Goal: Task Accomplishment & Management: Use online tool/utility

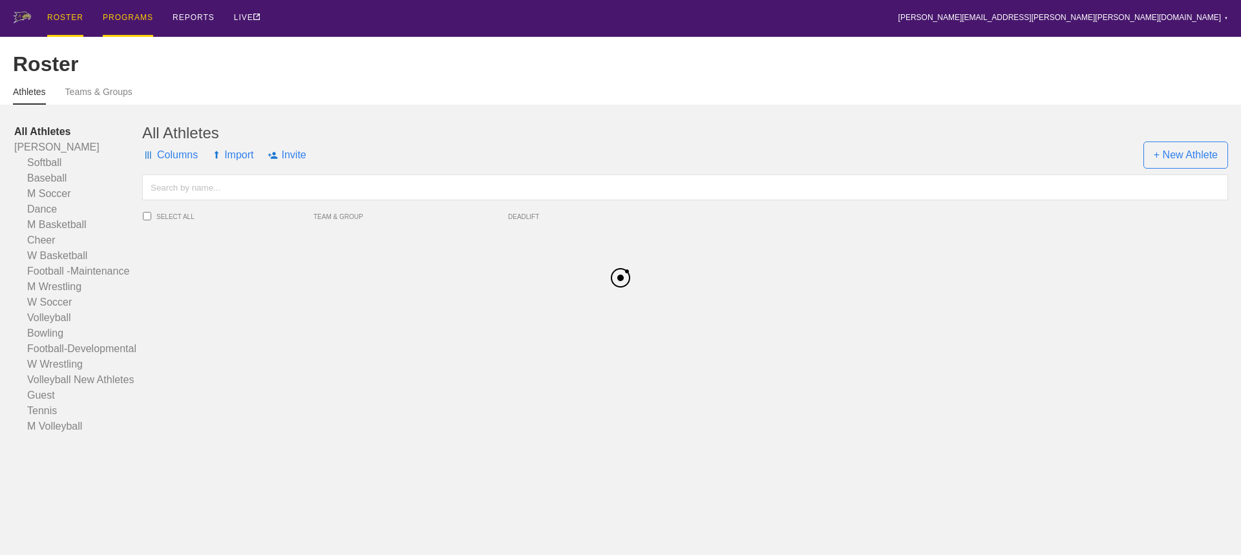
click at [127, 16] on div "PROGRAMS" at bounding box center [128, 18] width 50 height 37
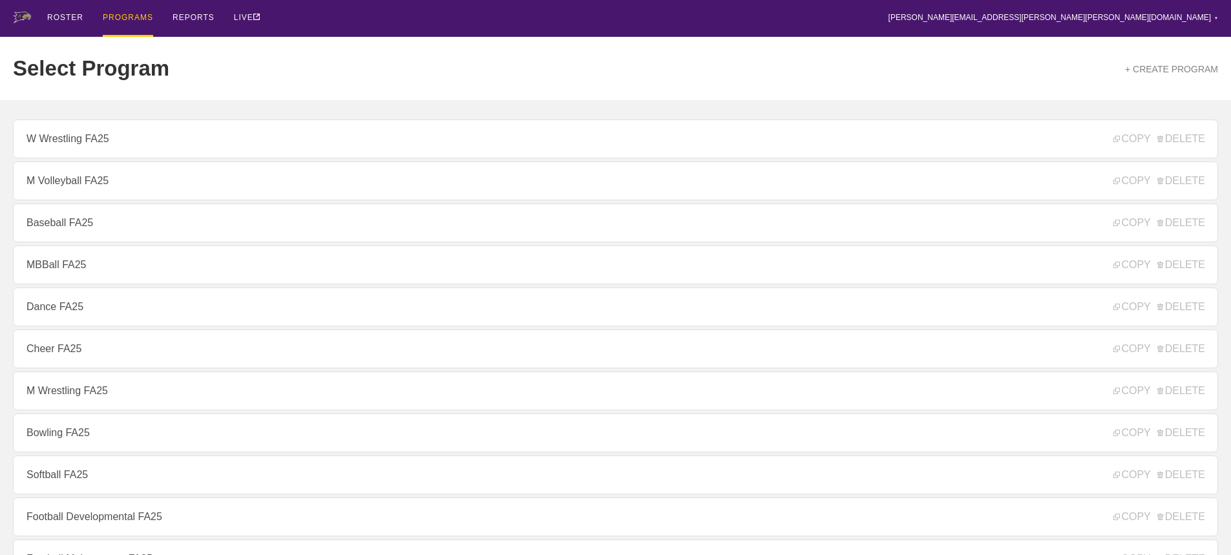
click at [326, 47] on div "Select Program + CREATE PROGRAM" at bounding box center [616, 68] width 1206 height 63
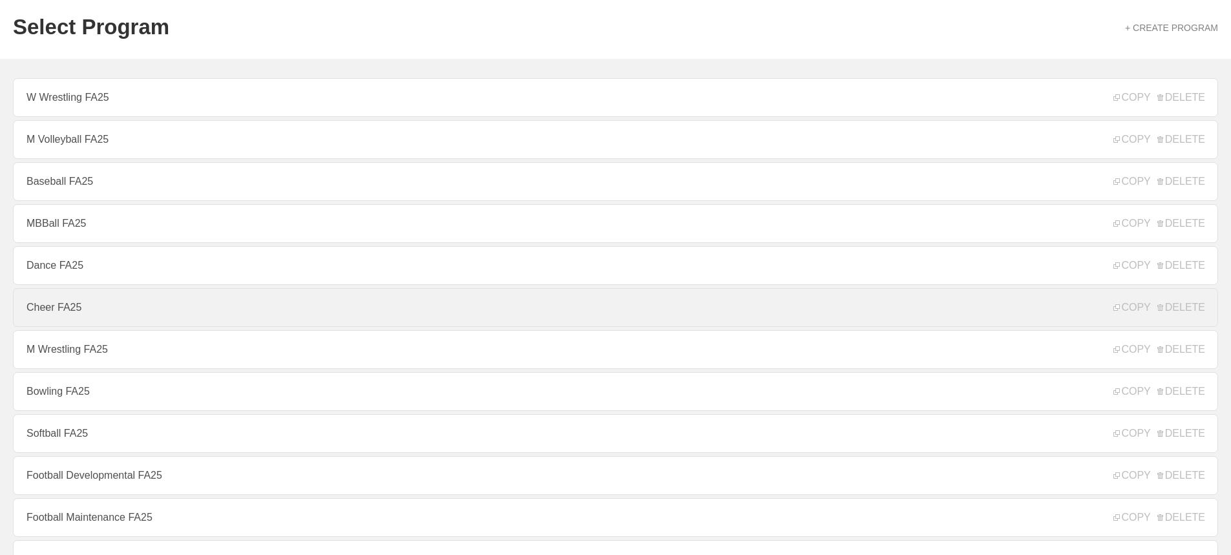
scroll to position [65, 0]
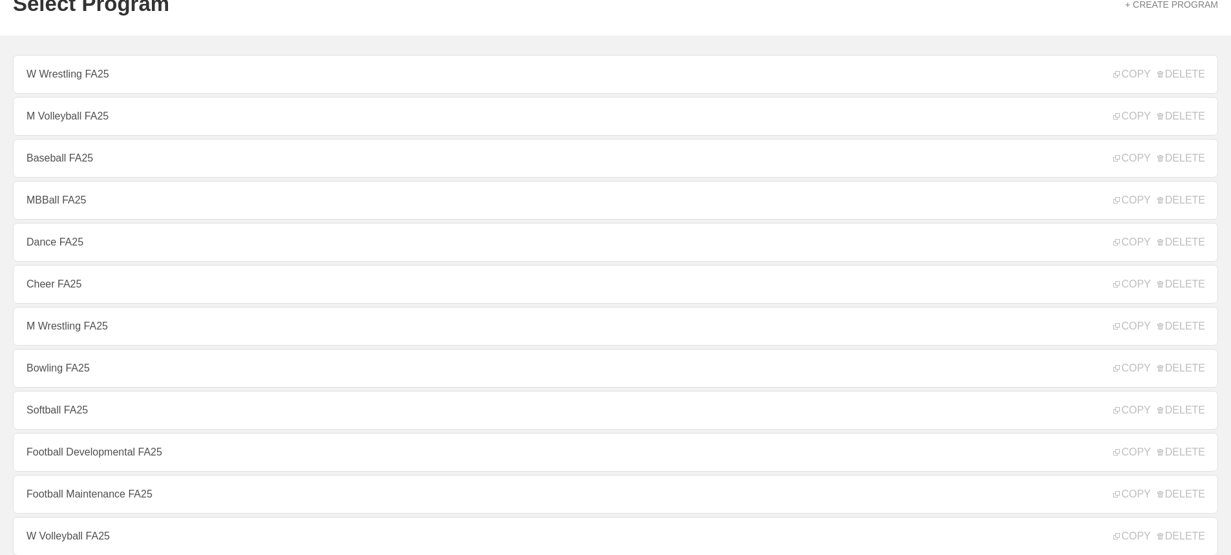
click at [60, 326] on link "M Wrestling FA25" at bounding box center [616, 326] width 1206 height 39
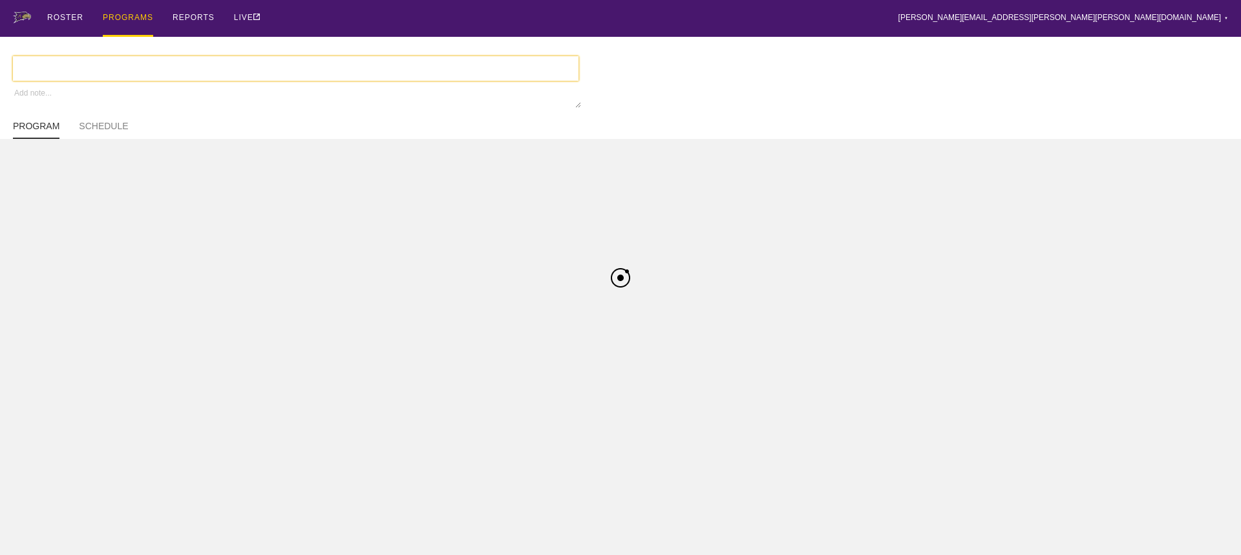
type textarea "x"
type input "M Wrestling FA25"
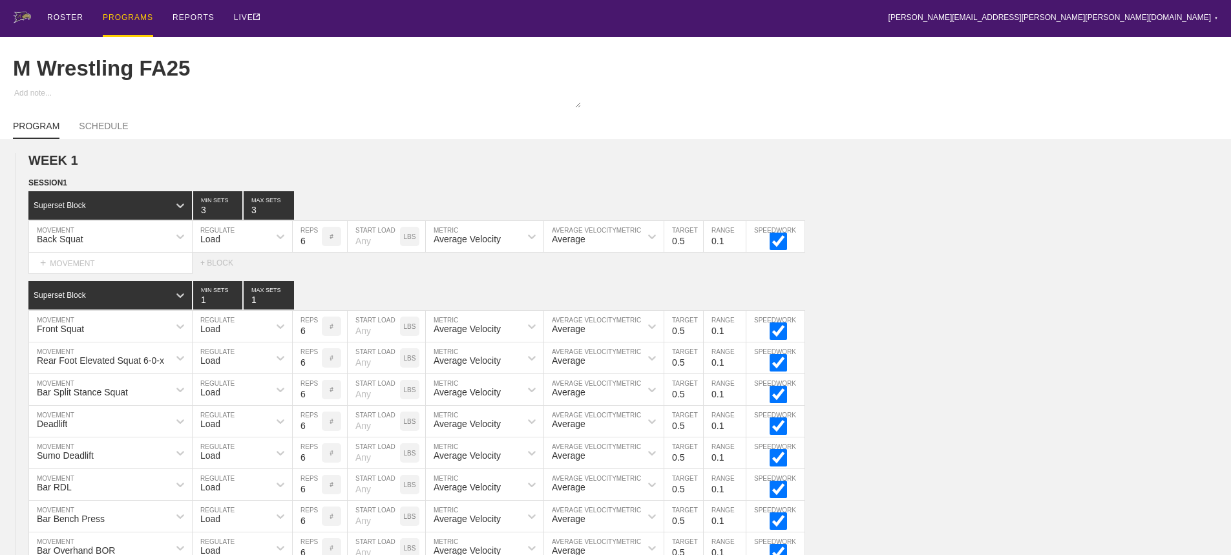
click at [457, 25] on div "ROSTER PROGRAMS REPORTS LIVE [PERSON_NAME][EMAIL_ADDRESS][PERSON_NAME][PERSON_N…" at bounding box center [616, 18] width 1206 height 37
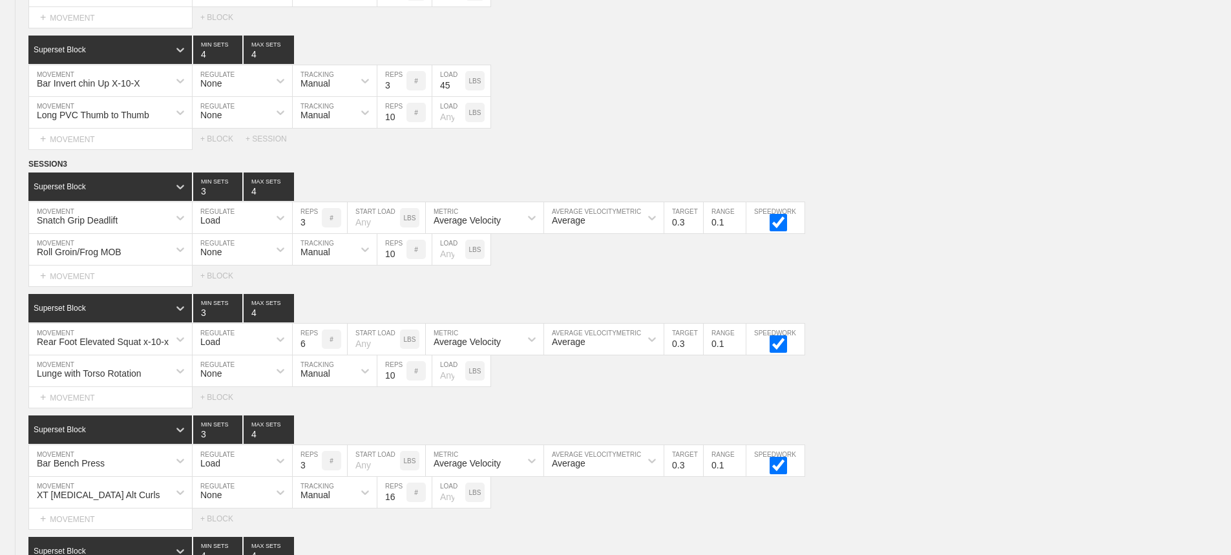
scroll to position [5965, 0]
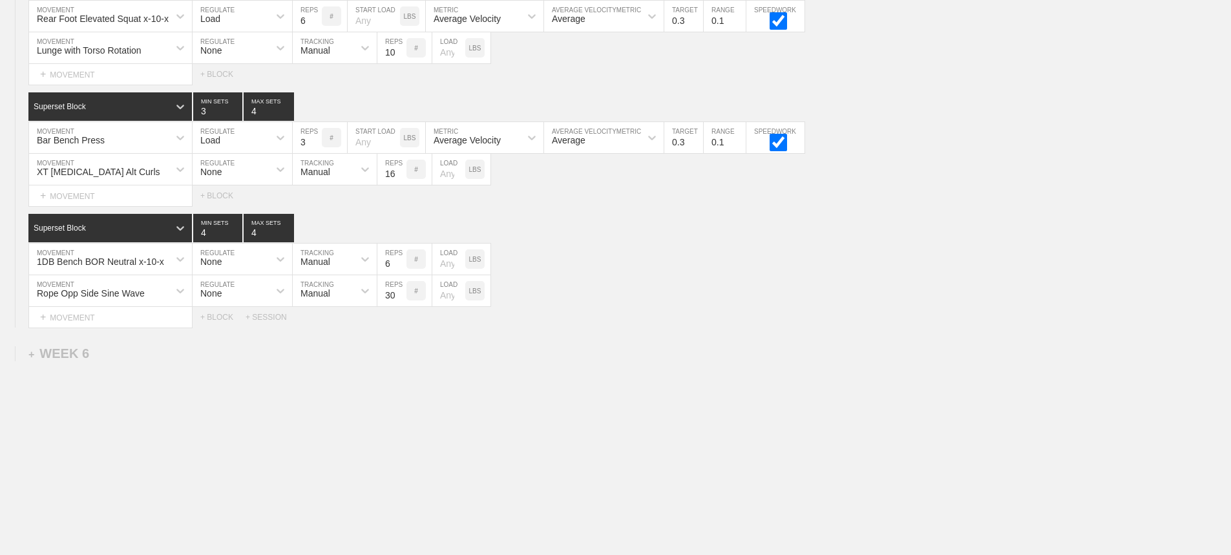
click at [276, 317] on div "+ SESSION" at bounding box center [272, 317] width 52 height 9
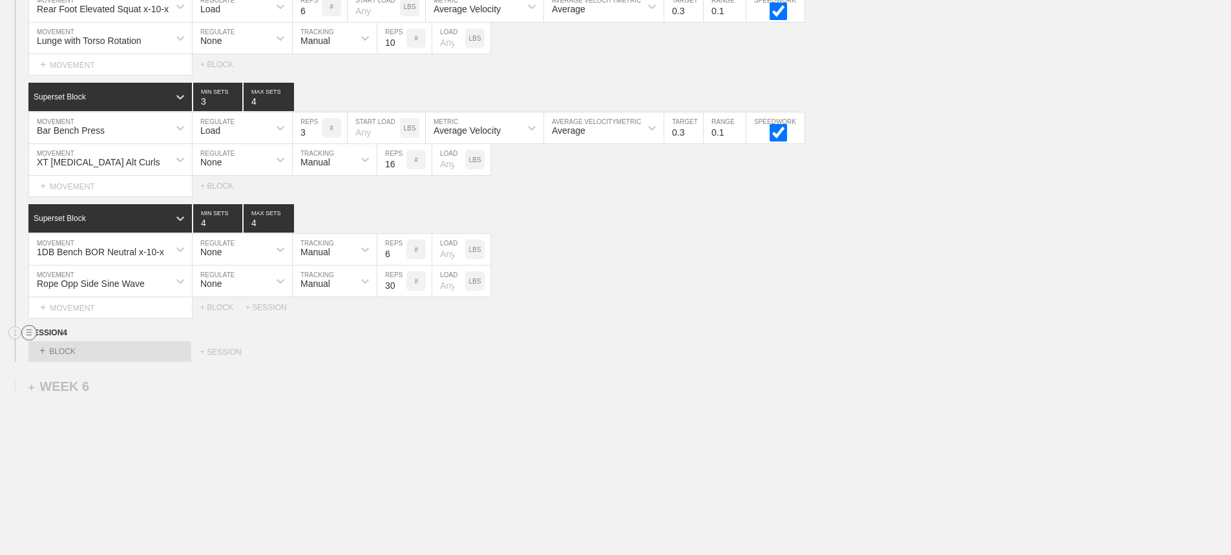
click at [29, 341] on circle at bounding box center [29, 333] width 15 height 15
click at [70, 375] on div "DELETE" at bounding box center [90, 376] width 103 height 19
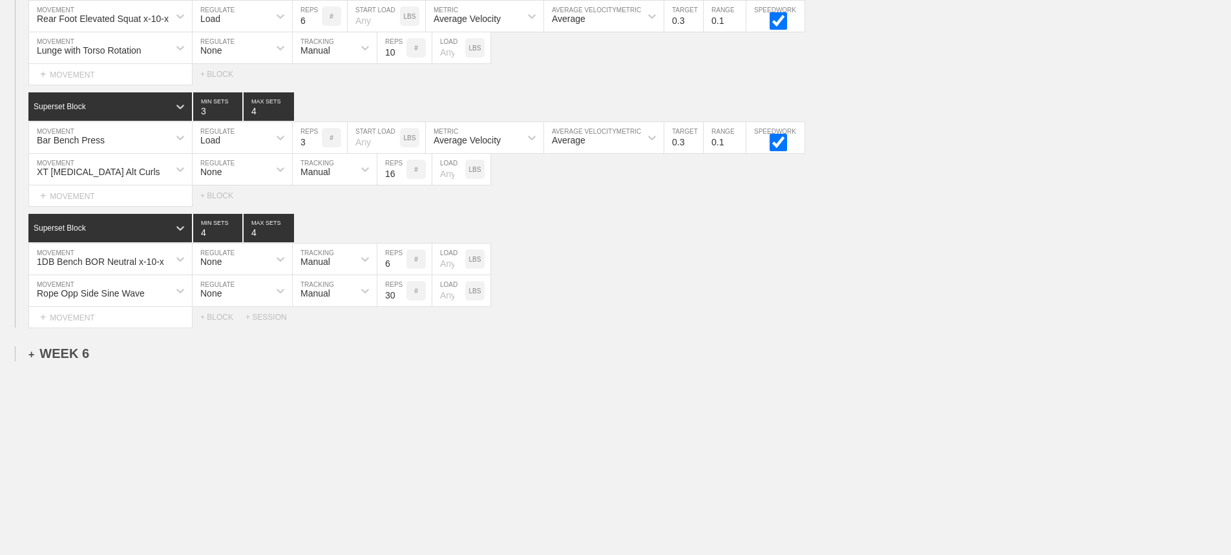
click at [80, 350] on div "+ WEEK 6" at bounding box center [58, 353] width 61 height 15
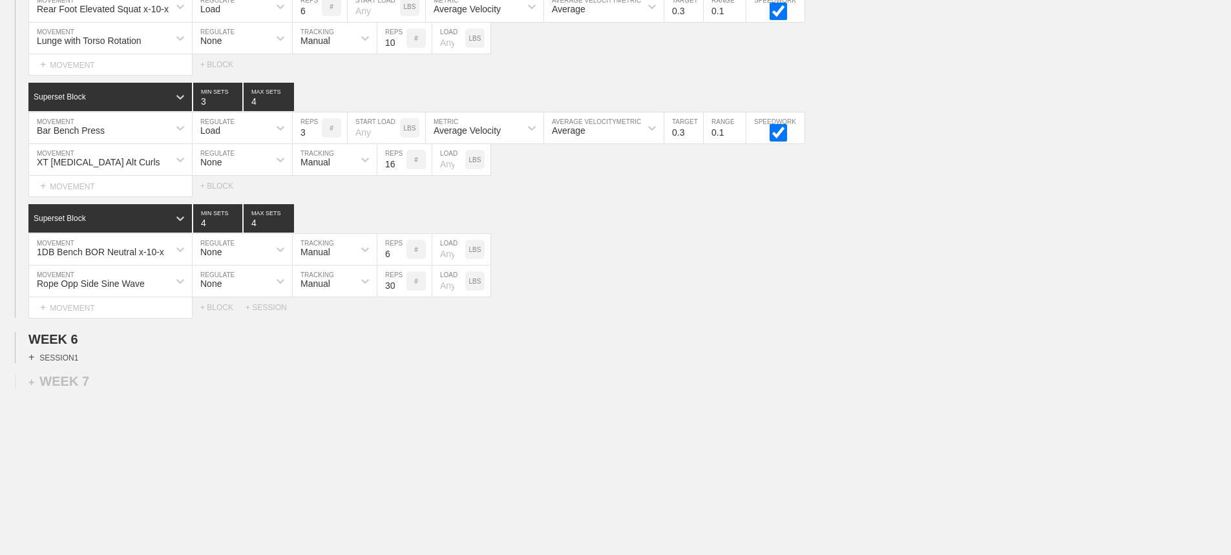
click at [71, 363] on div "+ SESSION 1" at bounding box center [53, 358] width 50 height 12
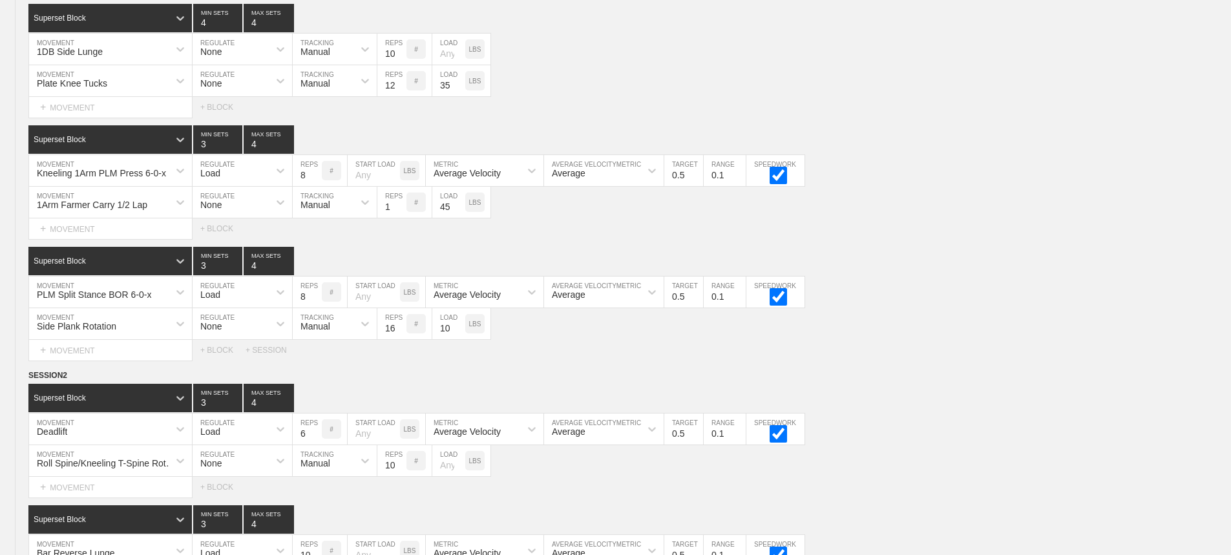
scroll to position [3379, 0]
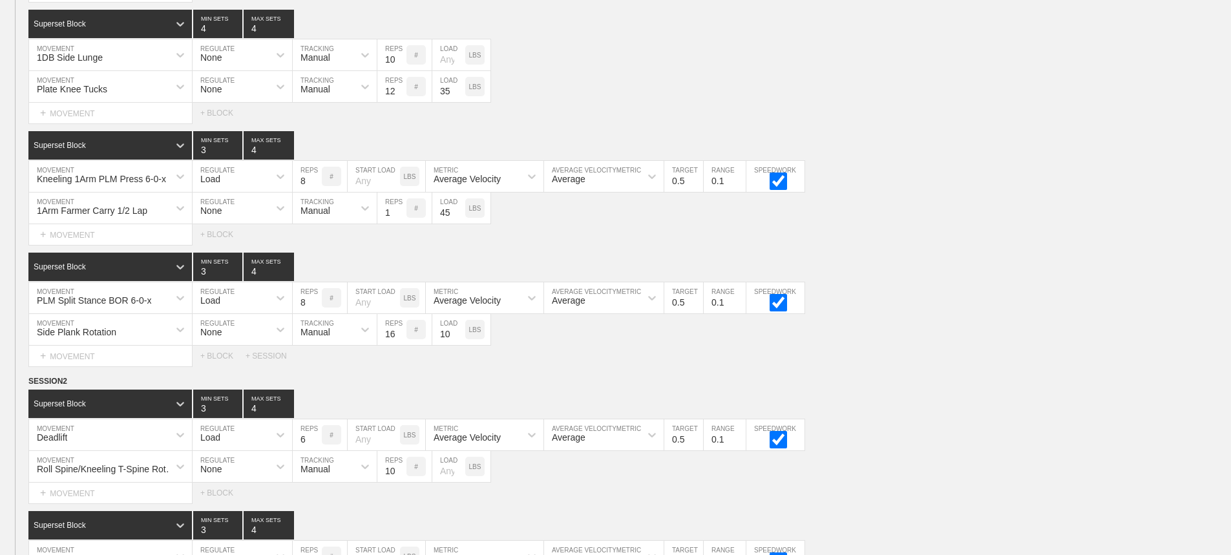
click at [1014, 245] on div "Select... MOVEMENT + MOVEMENT + BLOCK" at bounding box center [615, 234] width 1231 height 21
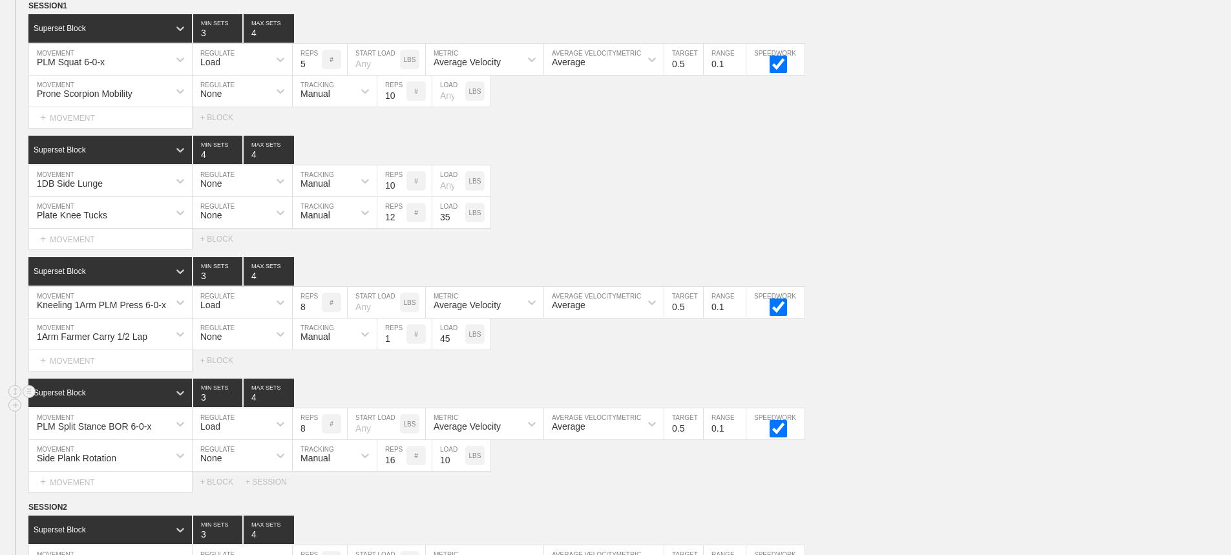
scroll to position [3250, 0]
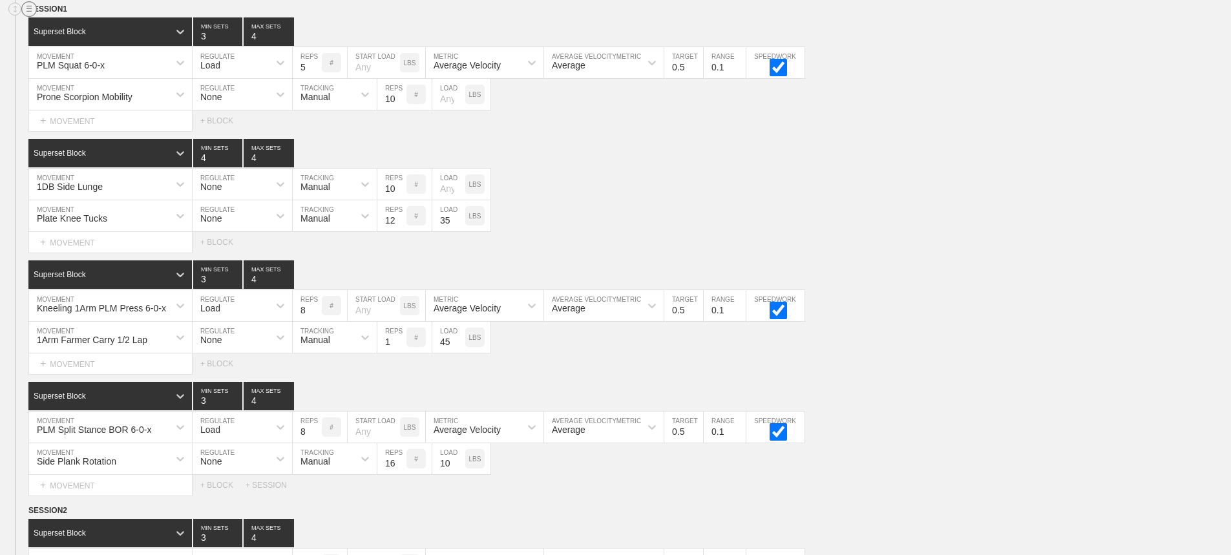
click at [26, 16] on circle at bounding box center [29, 9] width 15 height 15
click at [91, 32] on div "DUPLICATE" at bounding box center [90, 33] width 103 height 19
click at [1050, 253] on div "Select... MOVEMENT + MOVEMENT + BLOCK" at bounding box center [615, 242] width 1231 height 21
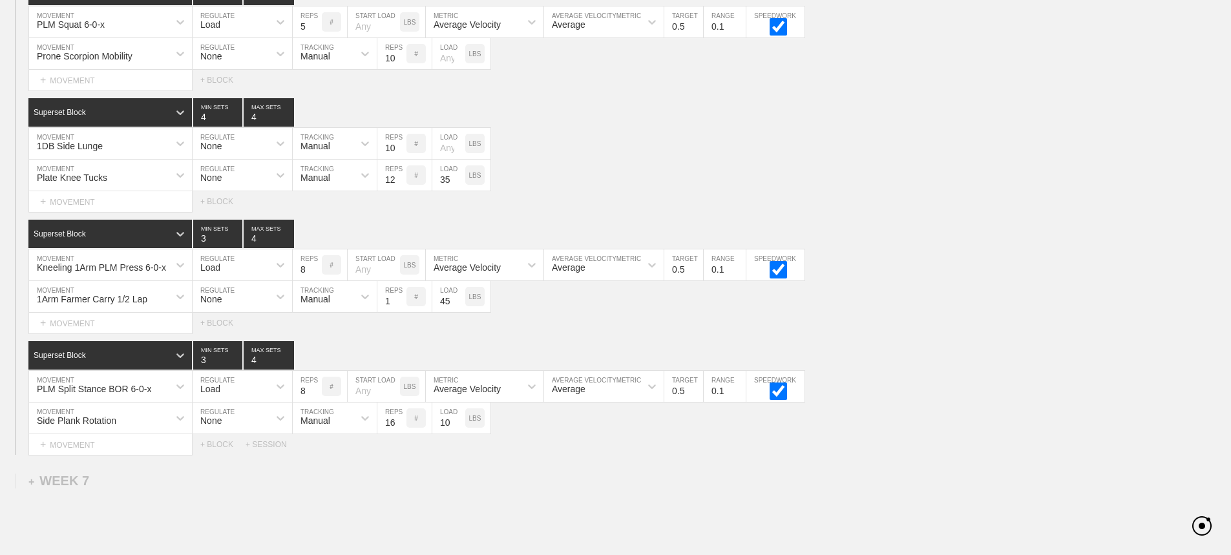
scroll to position [5901, 0]
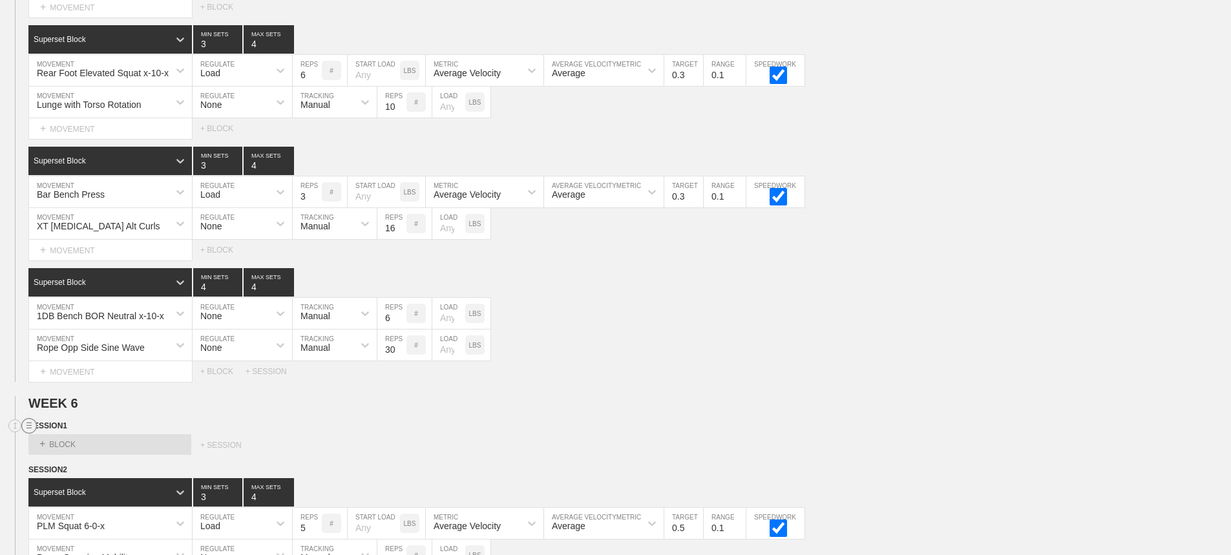
click at [30, 425] on line at bounding box center [29, 425] width 5 height 0
drag, startPoint x: 83, startPoint y: 469, endPoint x: 665, endPoint y: 54, distance: 714.5
click at [83, 468] on div "DELETE" at bounding box center [90, 469] width 103 height 19
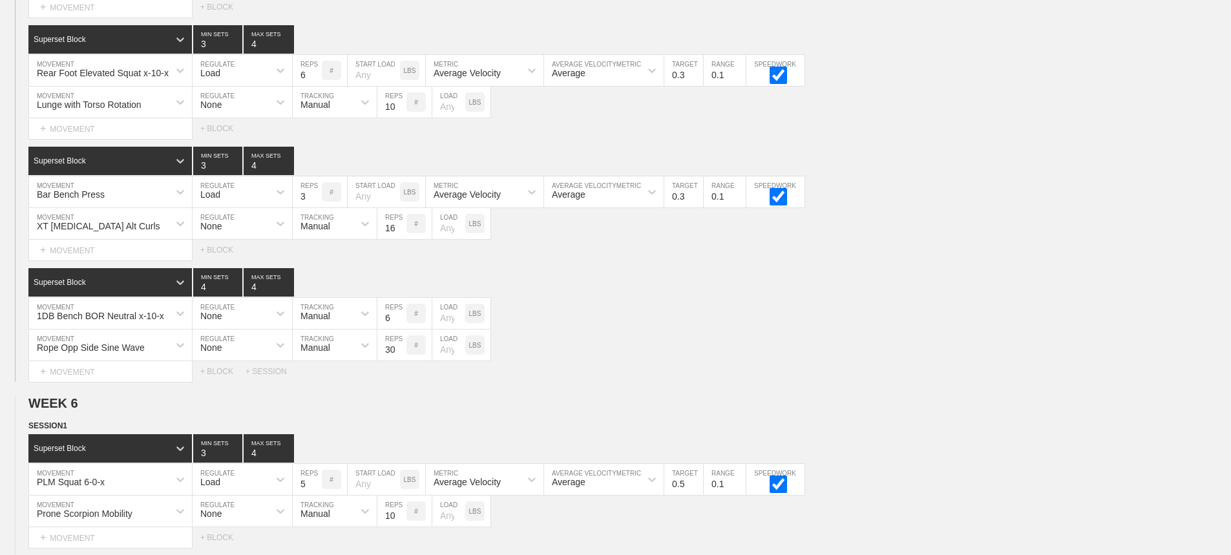
click at [687, 377] on div "Select... MOVEMENT + MOVEMENT + BLOCK + SESSION" at bounding box center [615, 371] width 1231 height 21
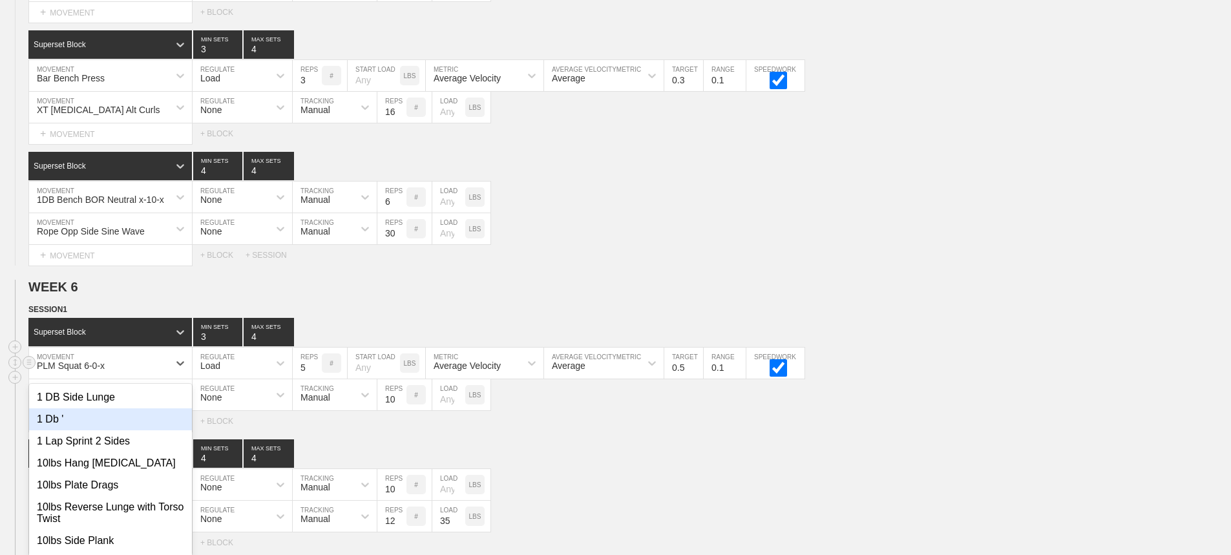
click at [157, 379] on div "option 1 Db ' focused, 2 of 801. 801 results available. Use Up and Down to choo…" at bounding box center [110, 363] width 163 height 31
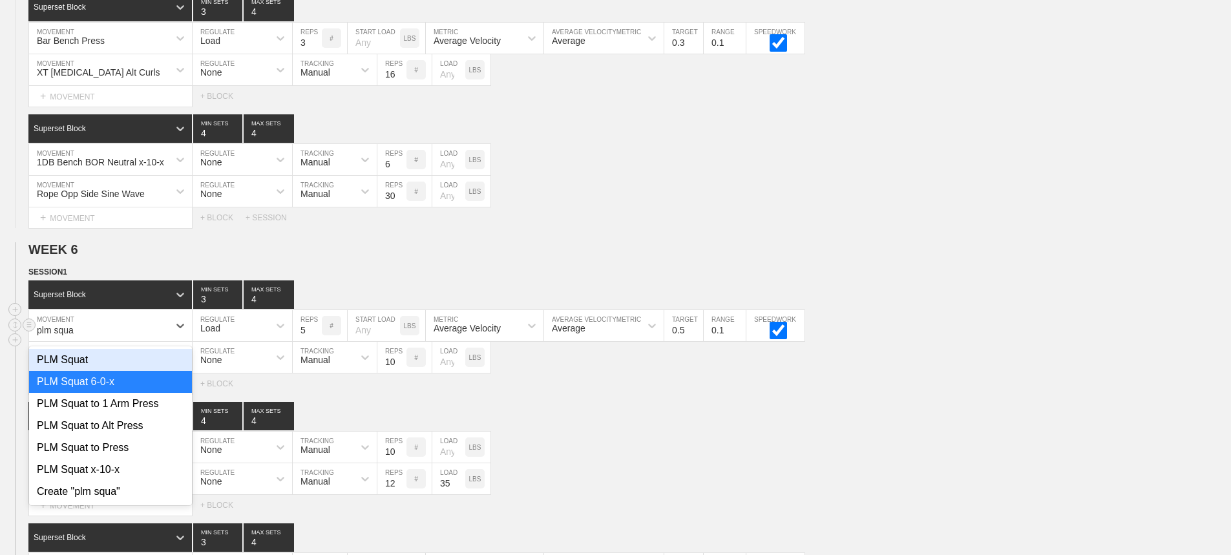
type input "plm squat"
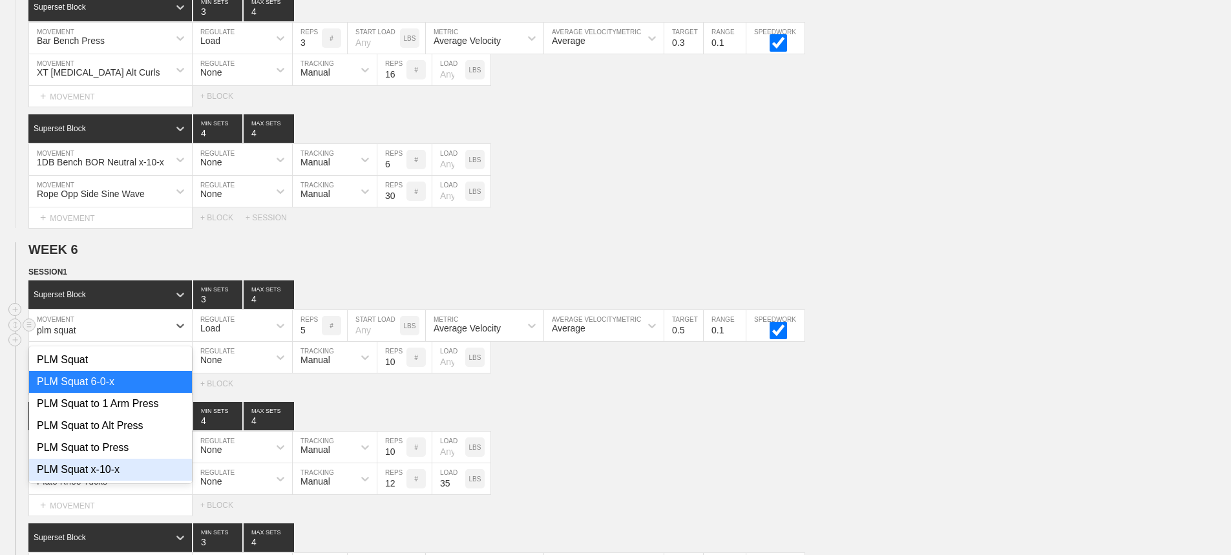
click at [106, 474] on div "PLM Squat x-10-x" at bounding box center [110, 470] width 163 height 22
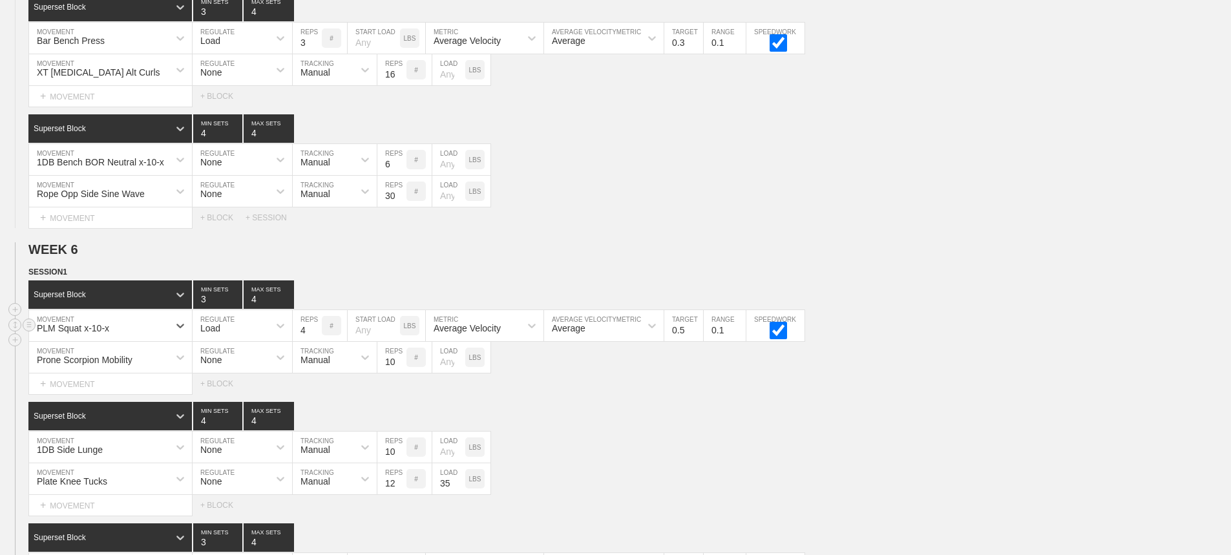
click at [316, 341] on input "4" at bounding box center [307, 325] width 29 height 31
type input "3"
click at [316, 341] on input "3" at bounding box center [307, 325] width 29 height 31
click at [698, 341] on input "0.4" at bounding box center [684, 325] width 39 height 31
type input "0.3"
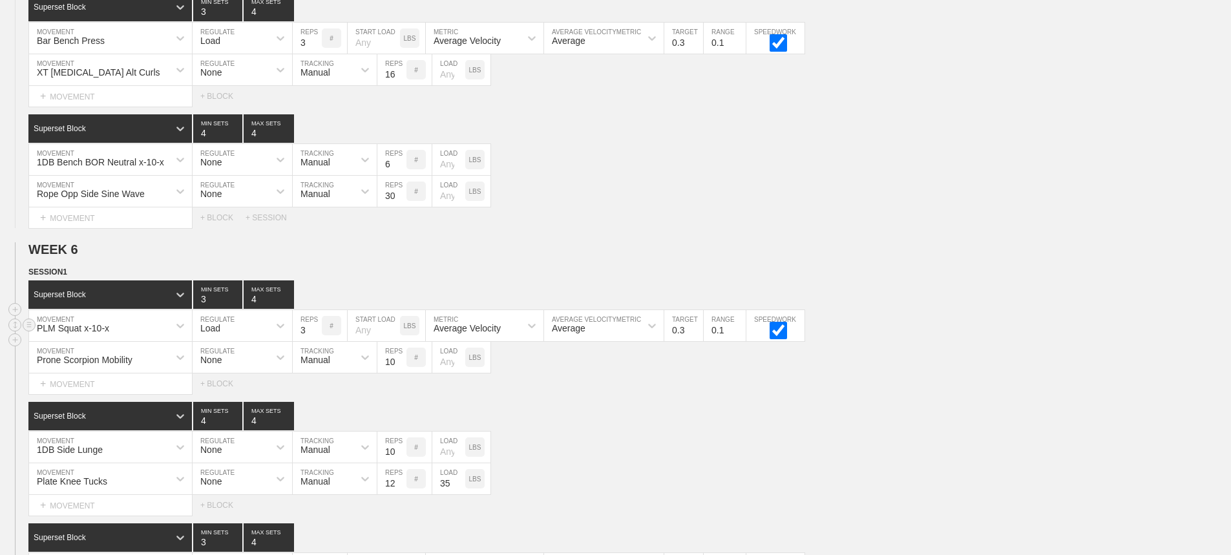
click at [698, 341] on input "0.3" at bounding box center [684, 325] width 39 height 31
click at [1003, 281] on div "SESSION 1" at bounding box center [629, 273] width 1203 height 15
click at [397, 463] on input "9" at bounding box center [392, 447] width 29 height 31
click at [397, 463] on input "8" at bounding box center [392, 447] width 29 height 31
click at [397, 463] on input "7" at bounding box center [392, 447] width 29 height 31
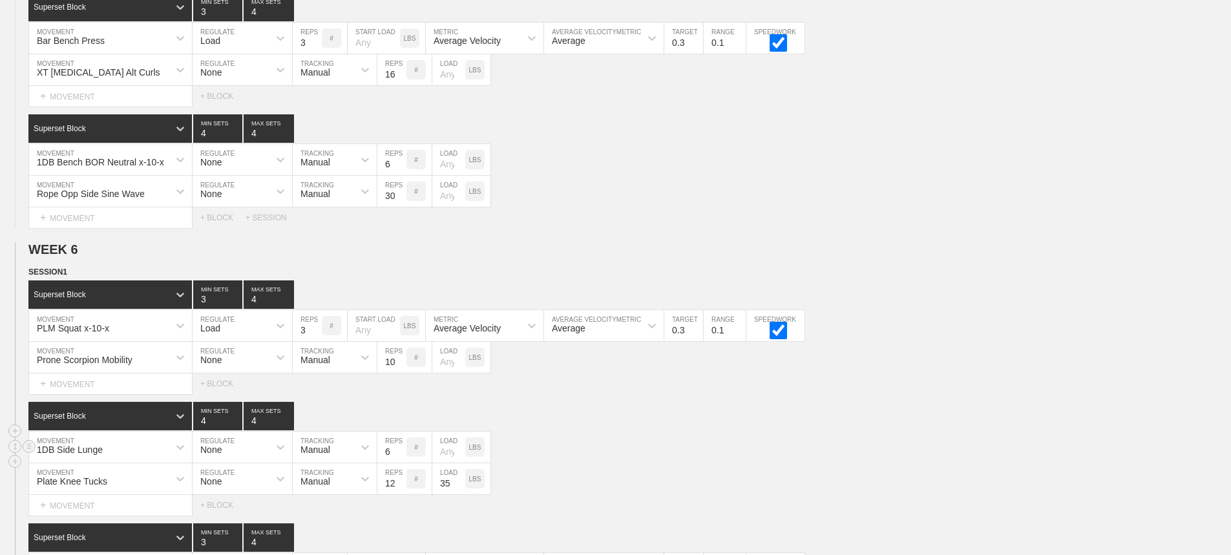
type input "6"
click at [398, 463] on input "6" at bounding box center [392, 447] width 29 height 31
drag, startPoint x: 685, startPoint y: 448, endPoint x: 519, endPoint y: 457, distance: 166.4
click at [680, 448] on div "1DB Side Lunge MOVEMENT None REGULATE Manual TRACKING 6 REPS # LOAD LBS" at bounding box center [615, 448] width 1231 height 32
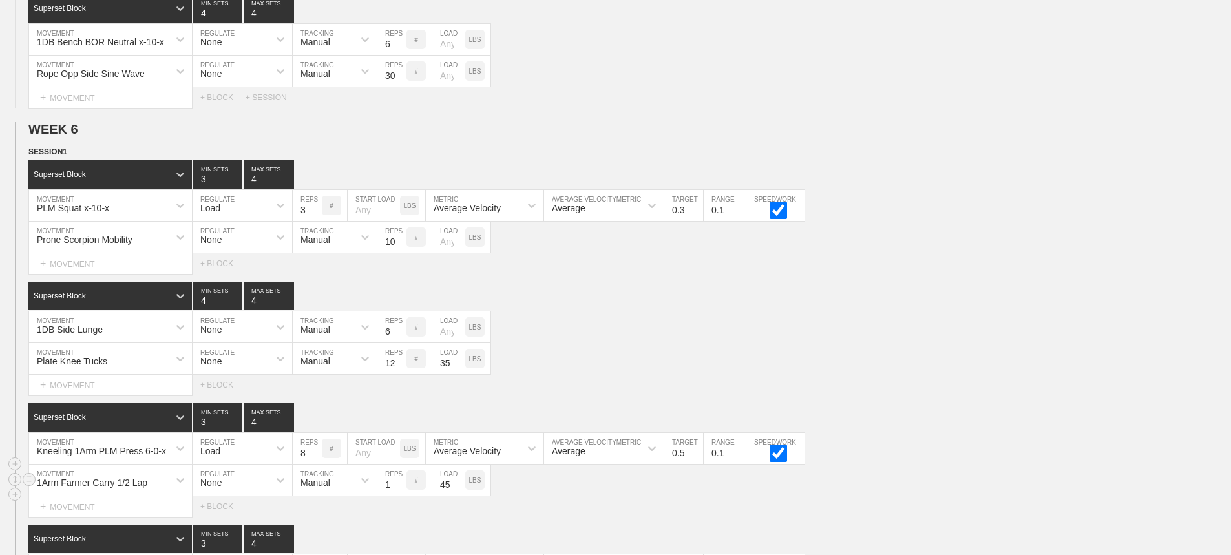
scroll to position [6184, 0]
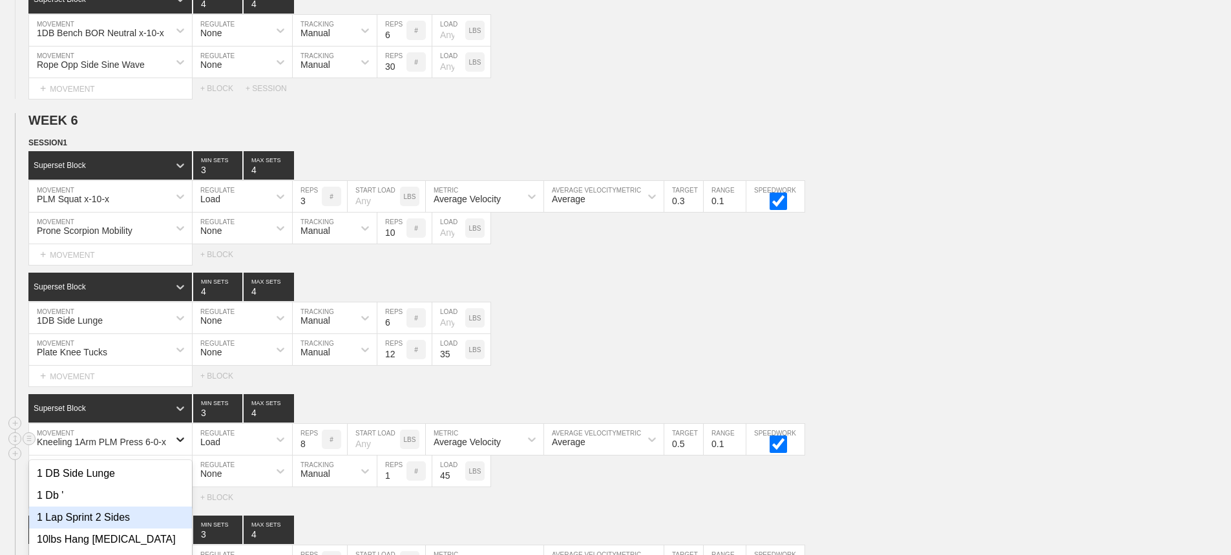
click at [176, 451] on div "option 1 Lap Sprint 2 Sides focused, 3 of 801. 801 results available. Use Up an…" at bounding box center [110, 439] width 163 height 31
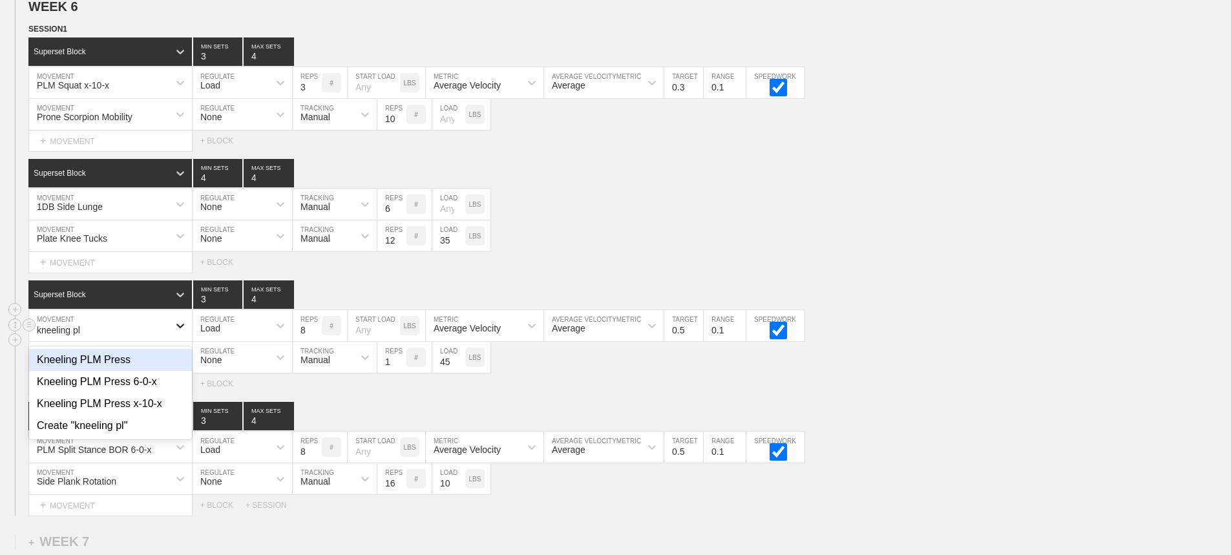
type input "kneeling plm"
click at [158, 415] on div "Kneeling PLM Press x-10-x" at bounding box center [110, 404] width 163 height 22
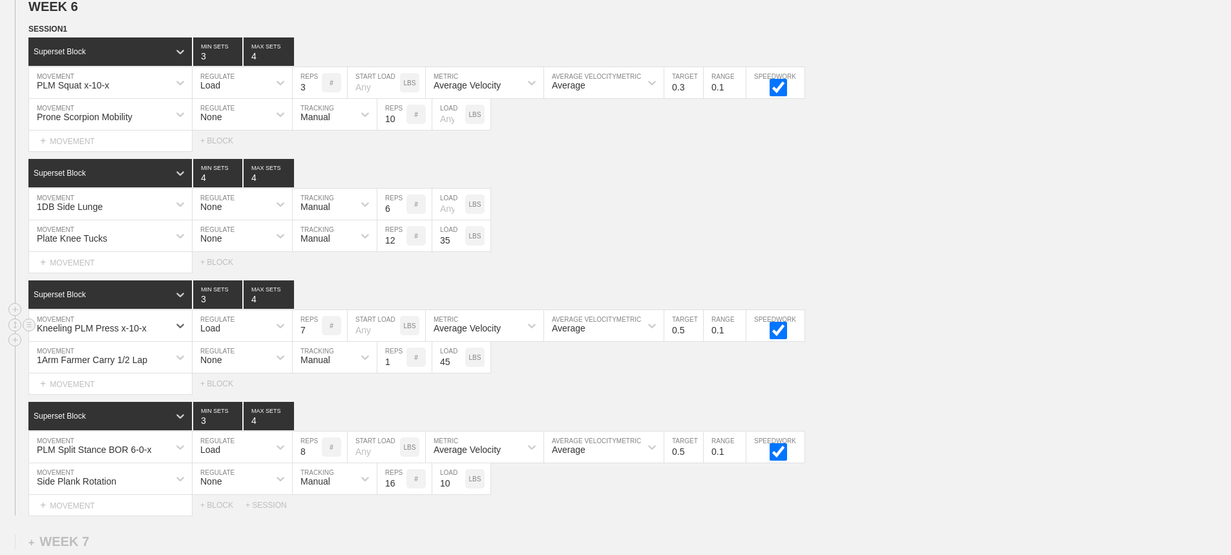
click at [314, 341] on input "7" at bounding box center [307, 325] width 29 height 31
click at [314, 341] on input "6" at bounding box center [307, 325] width 29 height 31
click at [314, 341] on input "5" at bounding box center [307, 325] width 29 height 31
click at [314, 341] on input "4" at bounding box center [307, 325] width 29 height 31
type input "3"
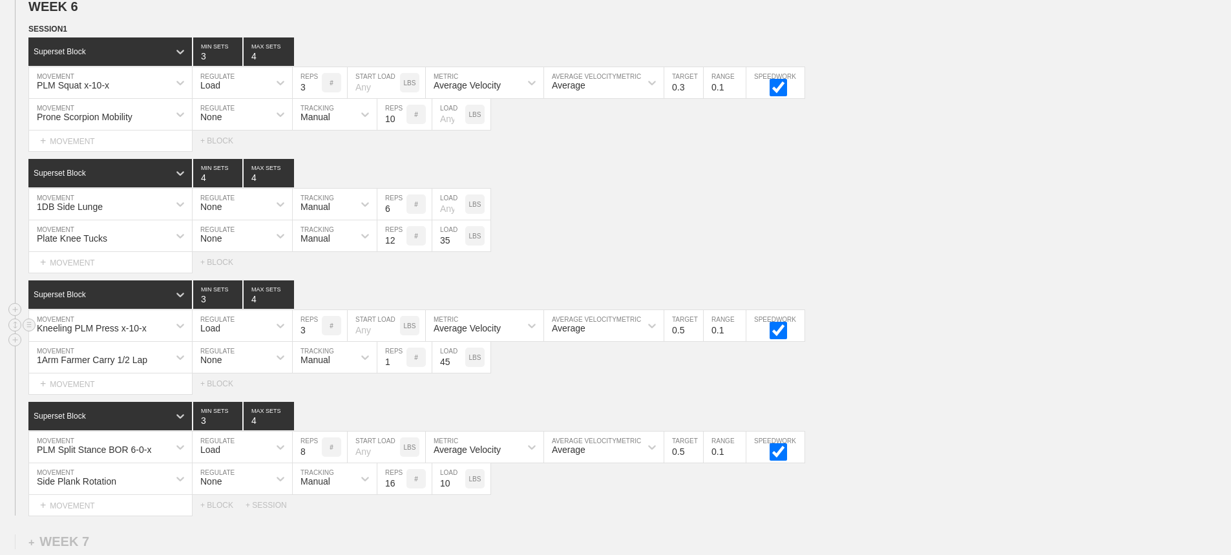
click at [314, 341] on input "3" at bounding box center [307, 325] width 29 height 31
click at [698, 341] on input "0.4" at bounding box center [684, 325] width 39 height 31
type input "0.3"
click at [698, 341] on input "0.3" at bounding box center [684, 325] width 39 height 31
click at [981, 326] on div "Kneeling PLM Press x-10-x MOVEMENT Load REGULATE 3 REPS # START LOAD LBS Averag…" at bounding box center [615, 326] width 1231 height 32
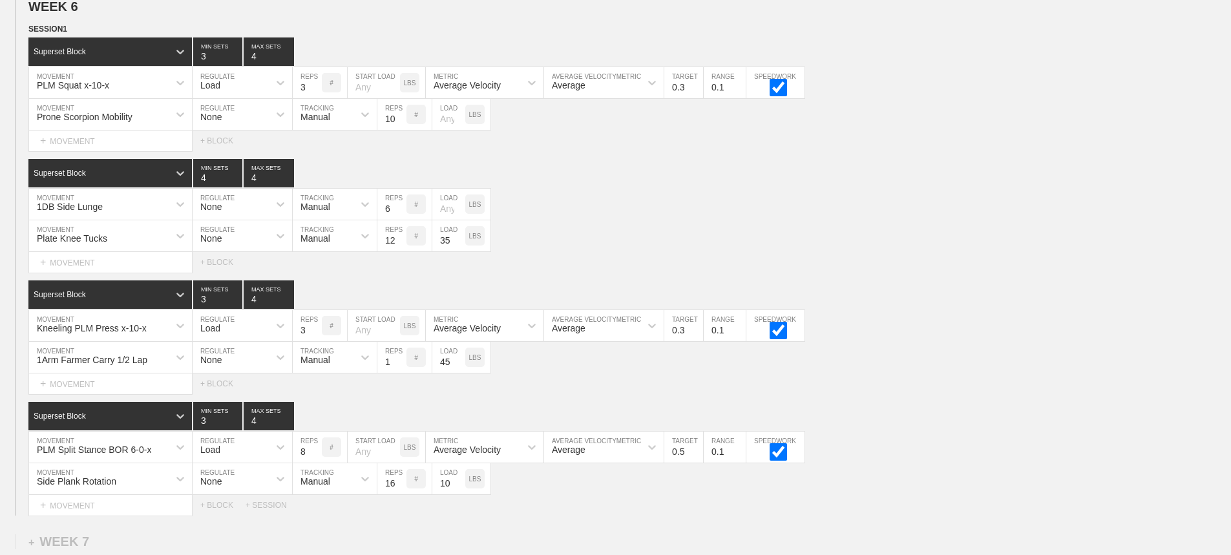
click at [960, 391] on div "Select... MOVEMENT + MOVEMENT + BLOCK" at bounding box center [615, 384] width 1231 height 21
click at [900, 292] on div "Superset Block 3 MIN SETS 4 MAX SETS" at bounding box center [629, 295] width 1203 height 28
click at [167, 457] on div "PLM Split Stance BOR 6-0-x" at bounding box center [110, 447] width 163 height 31
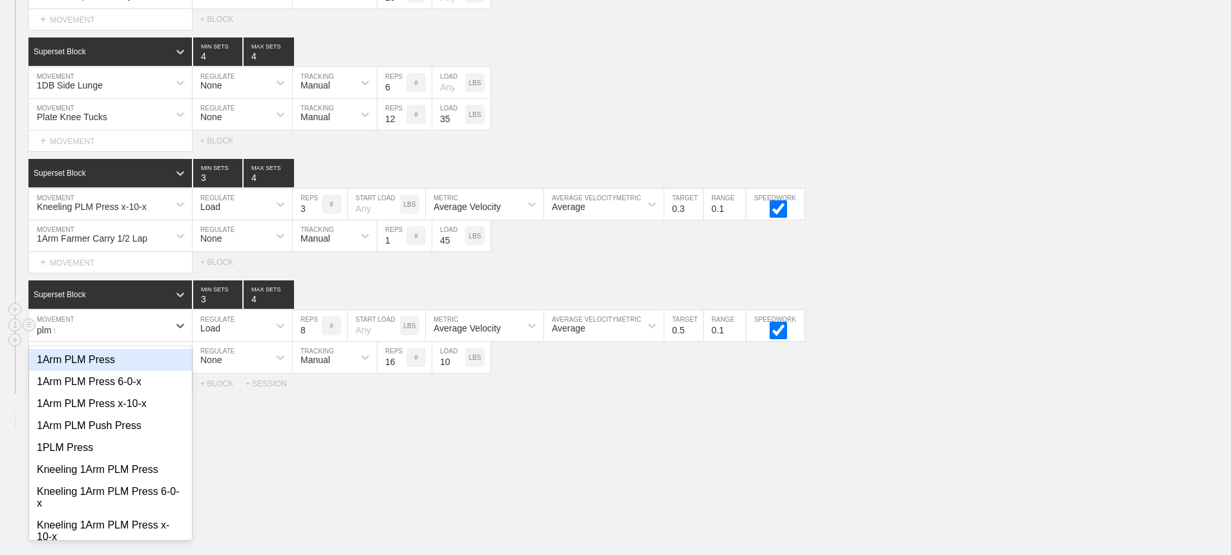
type input "plm sp"
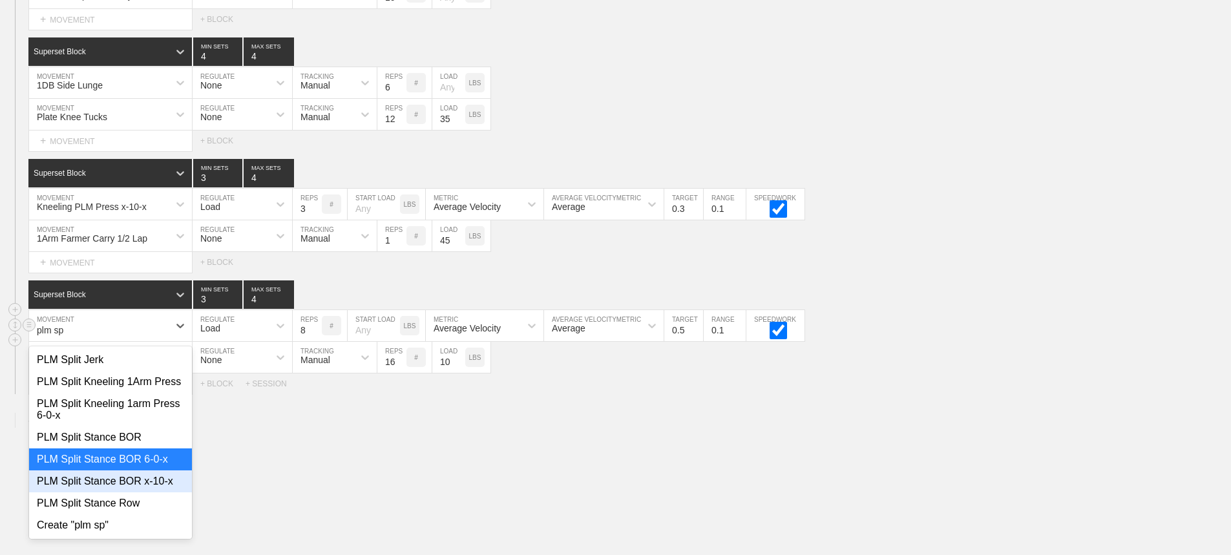
click at [150, 493] on div "PLM Split Stance BOR x-10-x" at bounding box center [110, 482] width 163 height 22
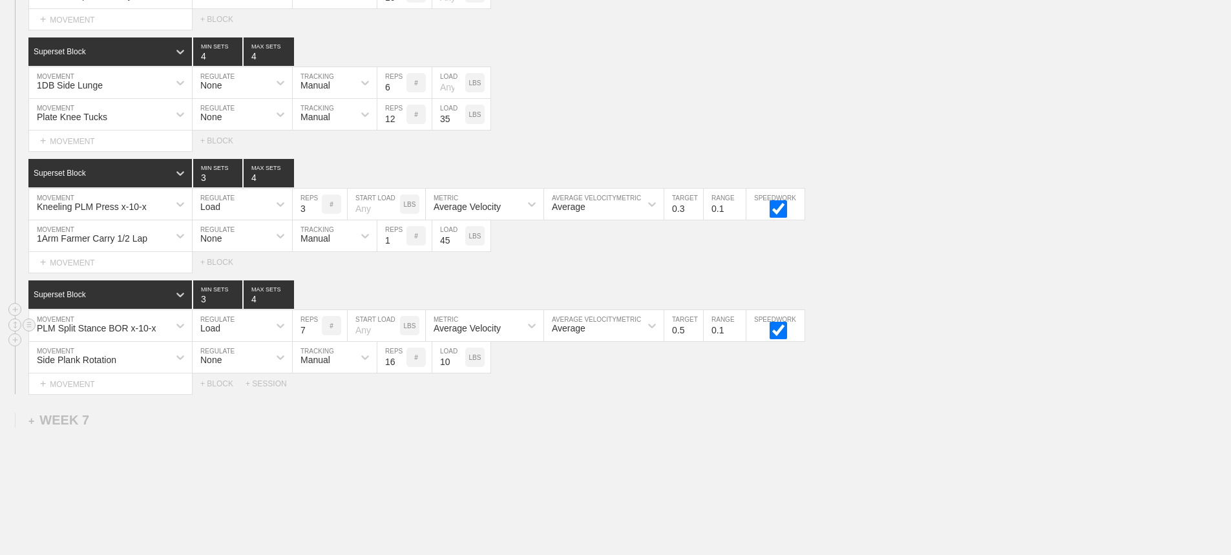
click at [317, 341] on input "7" at bounding box center [307, 325] width 29 height 31
click at [317, 341] on input "6" at bounding box center [307, 325] width 29 height 31
click at [317, 341] on input "5" at bounding box center [307, 325] width 29 height 31
click at [316, 332] on input "5" at bounding box center [307, 325] width 29 height 31
type input "6"
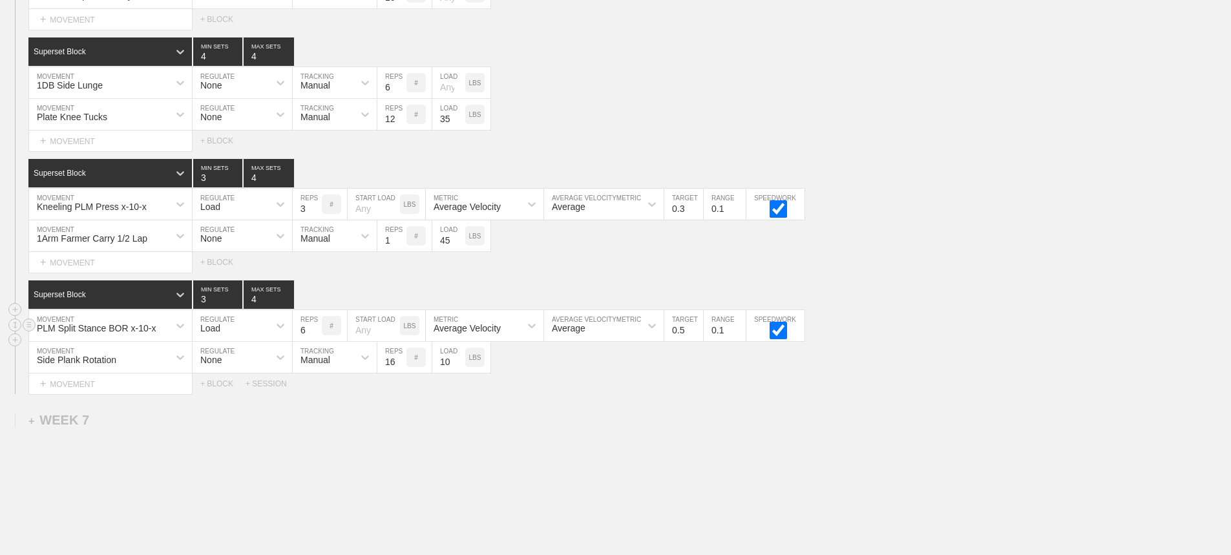
click at [316, 335] on input "6" at bounding box center [307, 325] width 29 height 31
click at [697, 341] on input "0.4" at bounding box center [684, 325] width 39 height 31
type input "0.3"
click at [697, 341] on input "0.3" at bounding box center [684, 325] width 39 height 31
click at [1058, 273] on div "Select... MOVEMENT + MOVEMENT + BLOCK" at bounding box center [615, 262] width 1231 height 21
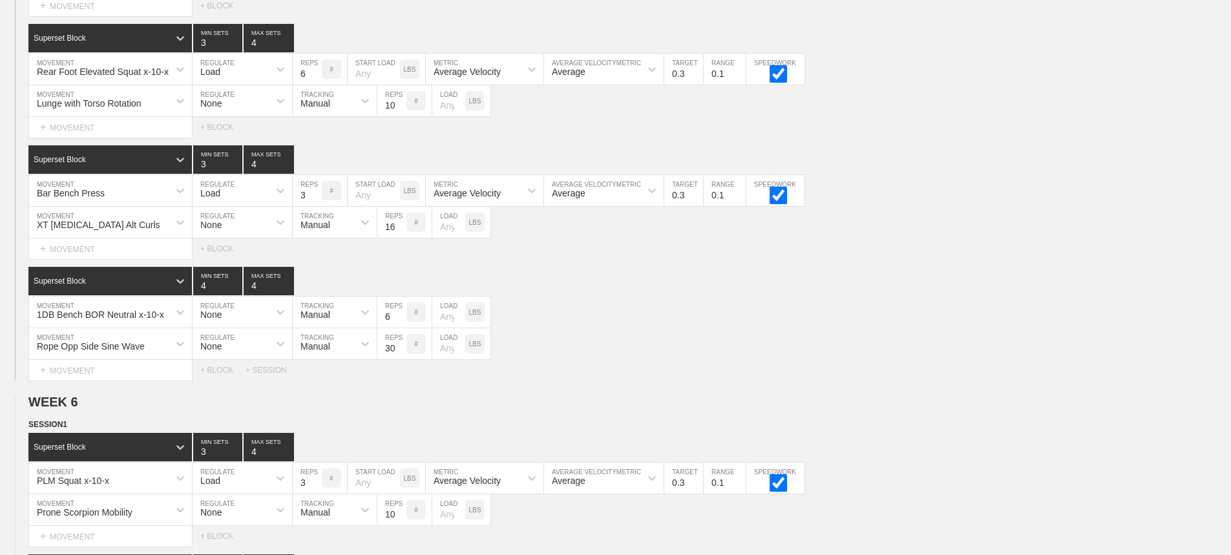
scroll to position [6354, 0]
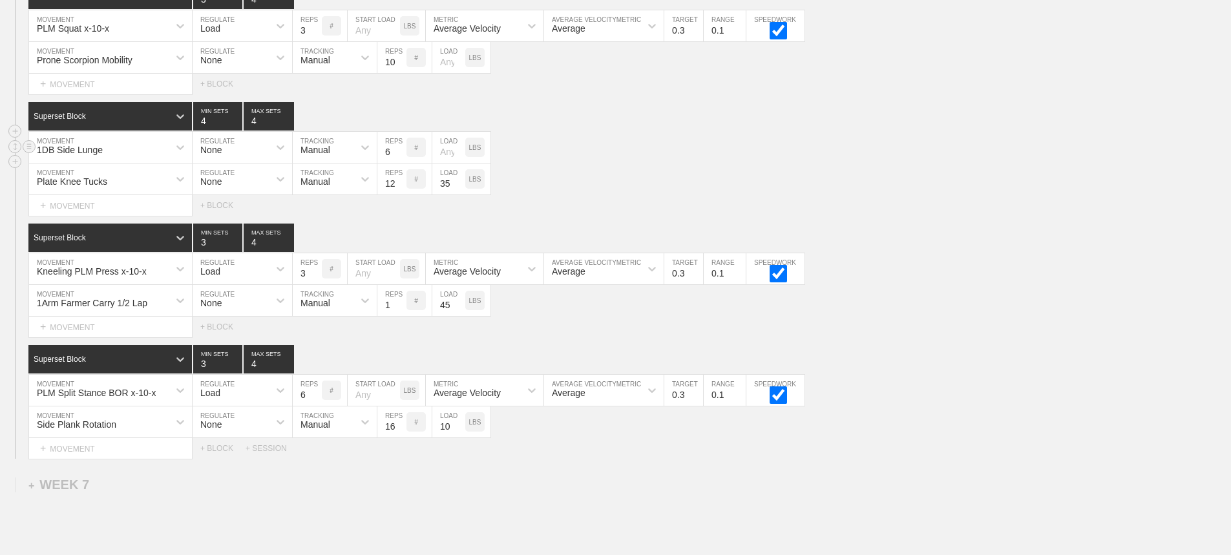
click at [787, 145] on div "1DB Side Lunge MOVEMENT None REGULATE Manual TRACKING 6 REPS # LOAD LBS" at bounding box center [615, 148] width 1231 height 32
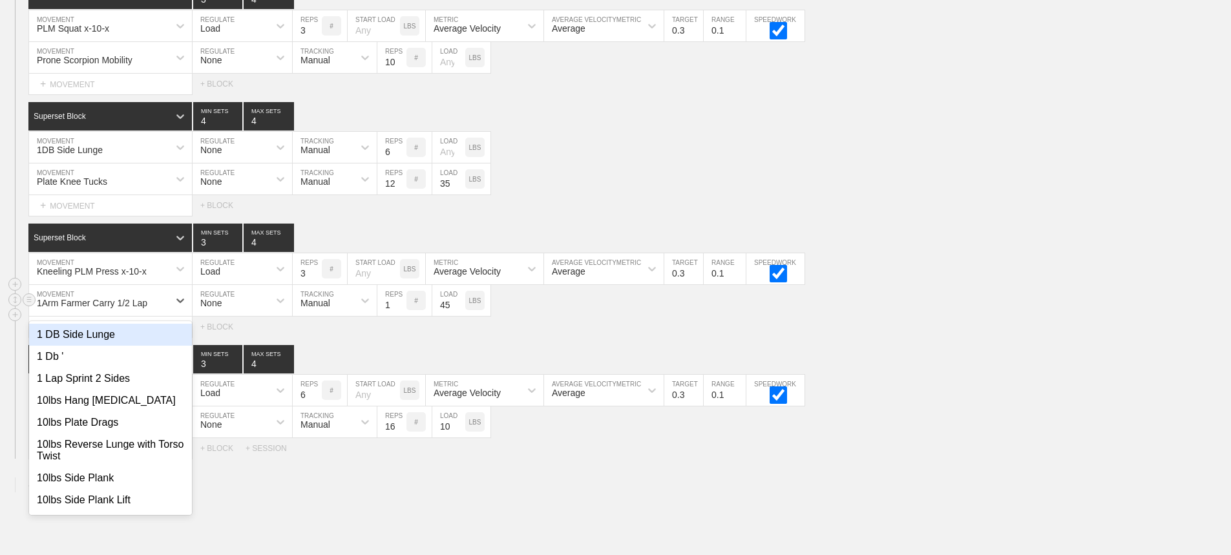
click at [162, 310] on div "1Arm Farmer Carry 1/2 Lap" at bounding box center [99, 301] width 140 height 22
type input "plate sw"
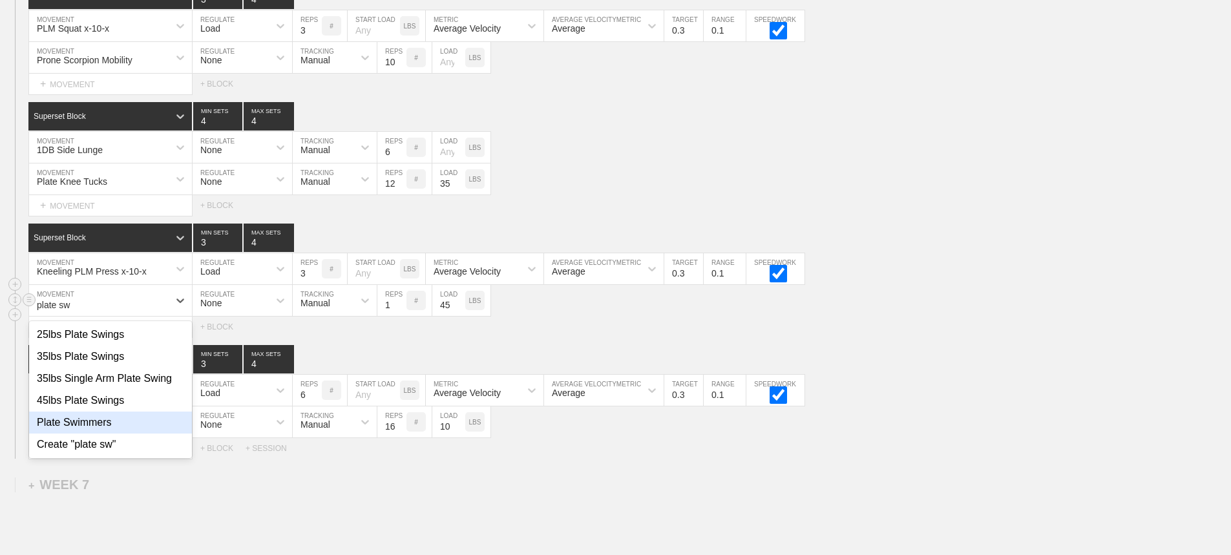
click at [101, 431] on div "Plate Swimmers" at bounding box center [110, 423] width 163 height 22
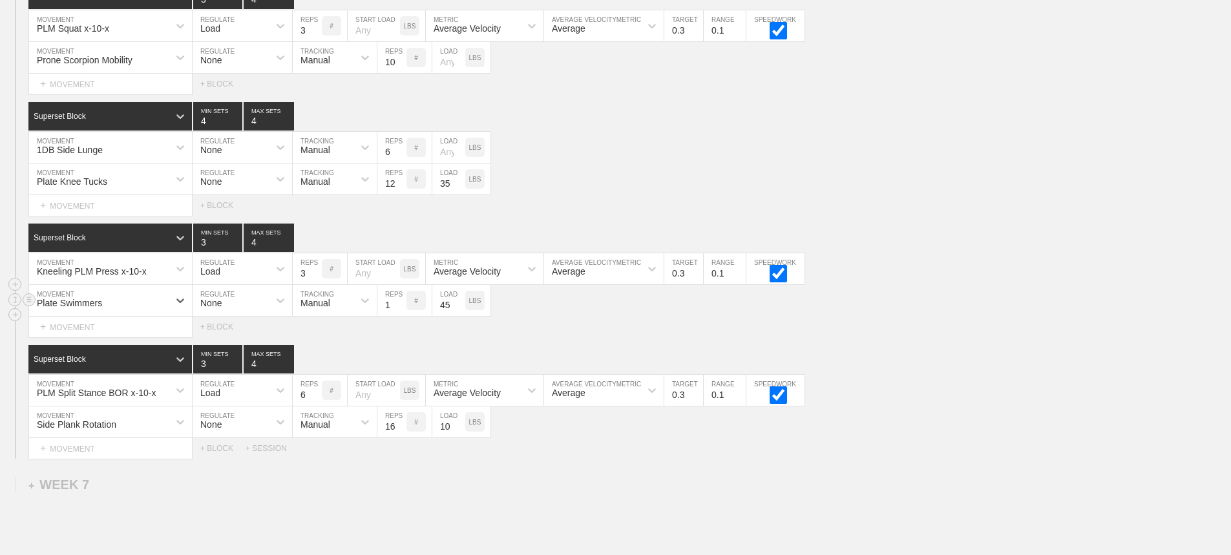
click at [453, 316] on input "45" at bounding box center [448, 300] width 33 height 31
type input "5"
click at [399, 310] on input "2" at bounding box center [392, 300] width 29 height 31
click at [399, 310] on input "13" at bounding box center [392, 300] width 29 height 31
click at [399, 310] on input "14" at bounding box center [392, 300] width 29 height 31
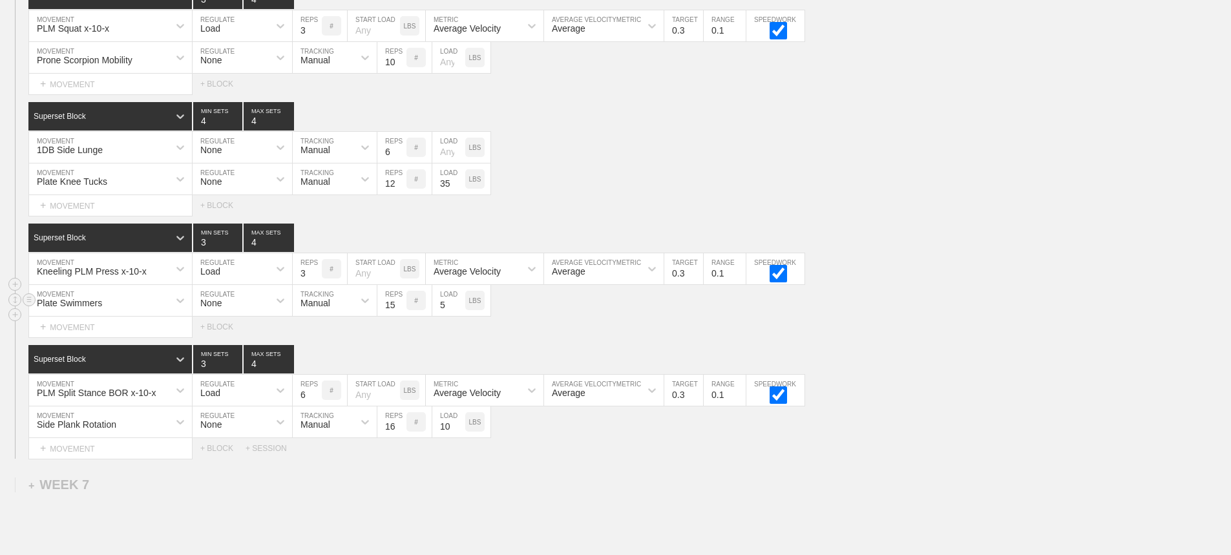
click at [399, 310] on input "15" at bounding box center [392, 300] width 29 height 31
type input "16"
click at [399, 310] on input "16" at bounding box center [392, 300] width 29 height 31
click at [961, 317] on div "Plate Swimmers MOVEMENT None REGULATE Manual TRACKING 16 REPS # 5 LOAD LBS" at bounding box center [615, 301] width 1231 height 32
click at [942, 278] on div "Kneeling PLM Press x-10-x MOVEMENT Load REGULATE 3 REPS # START LOAD LBS Averag…" at bounding box center [615, 269] width 1231 height 32
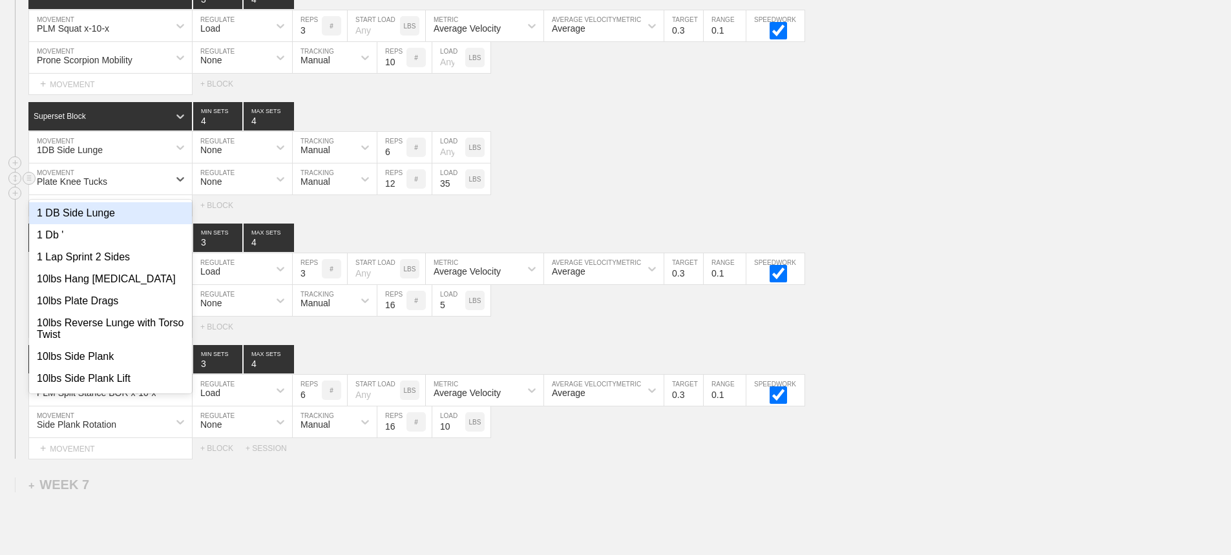
click at [155, 186] on div "Plate Knee Tucks" at bounding box center [99, 179] width 140 height 22
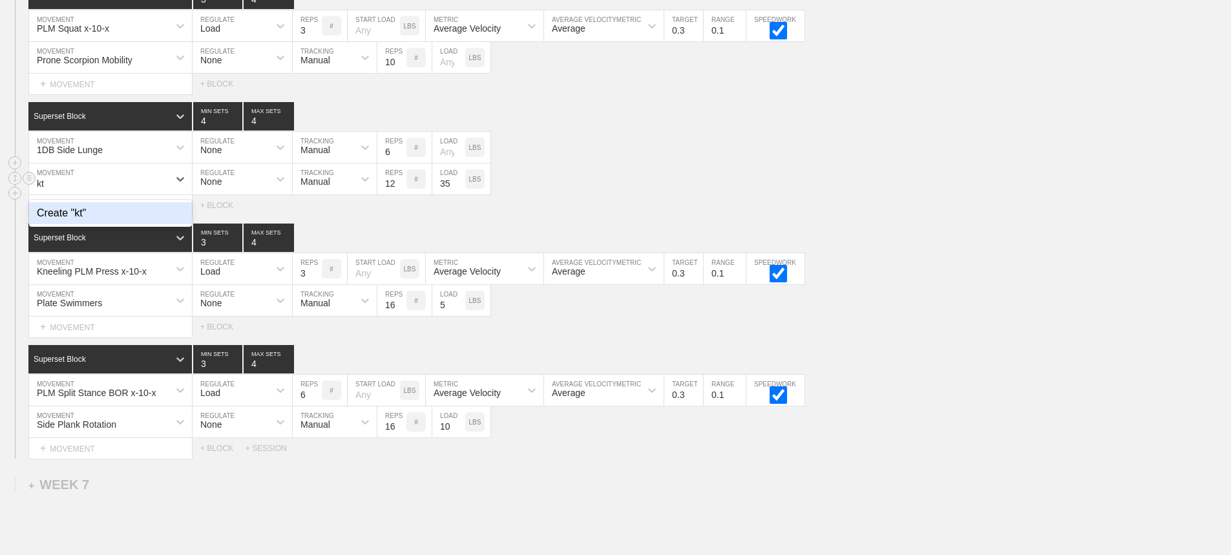
type input "k"
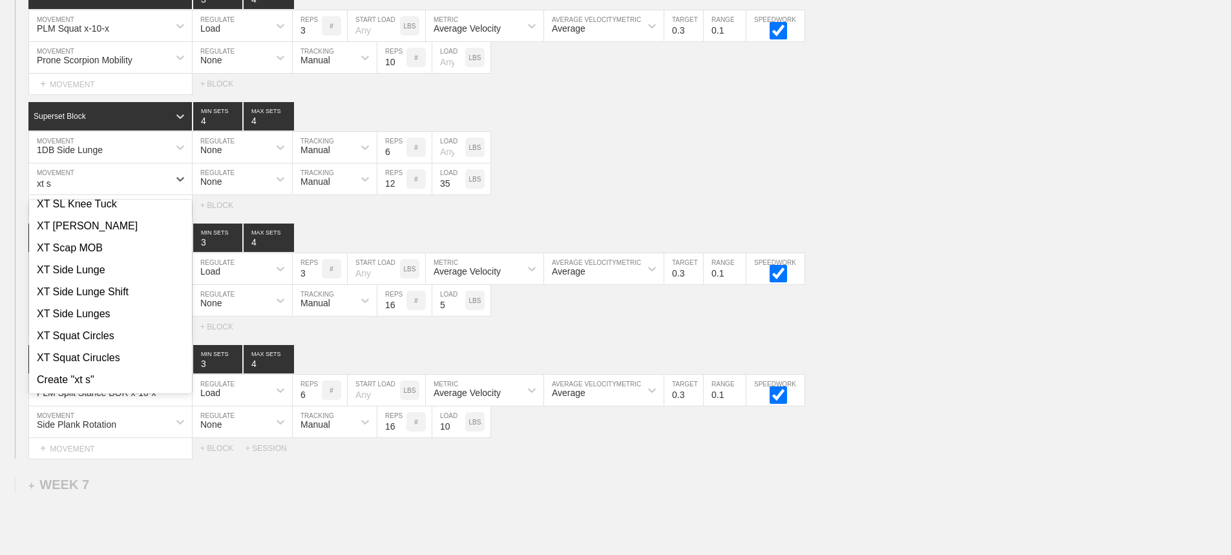
scroll to position [0, 0]
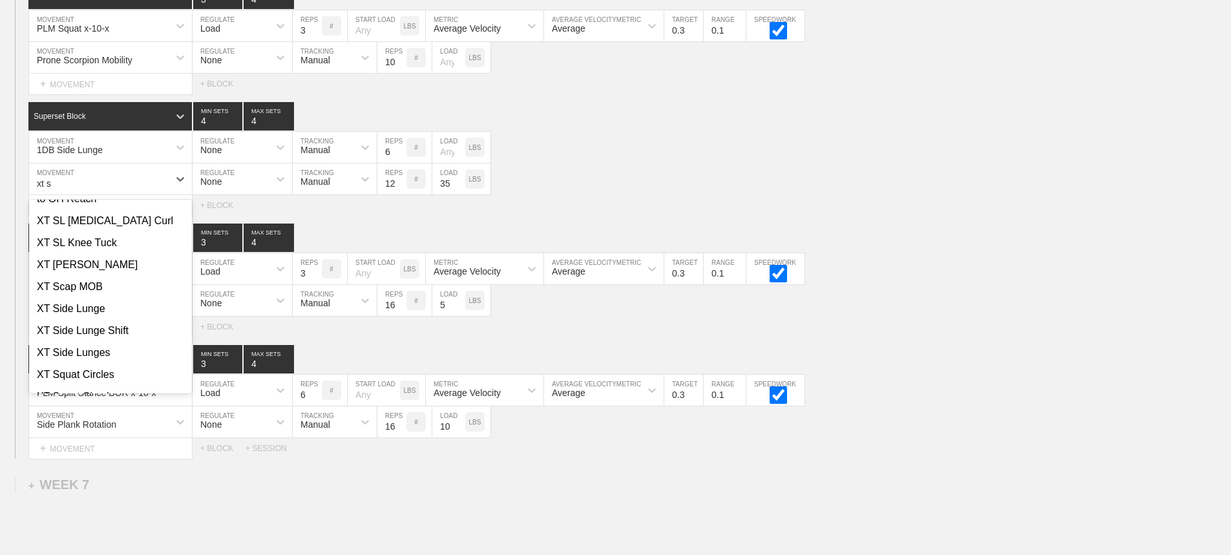
type input "xt sl"
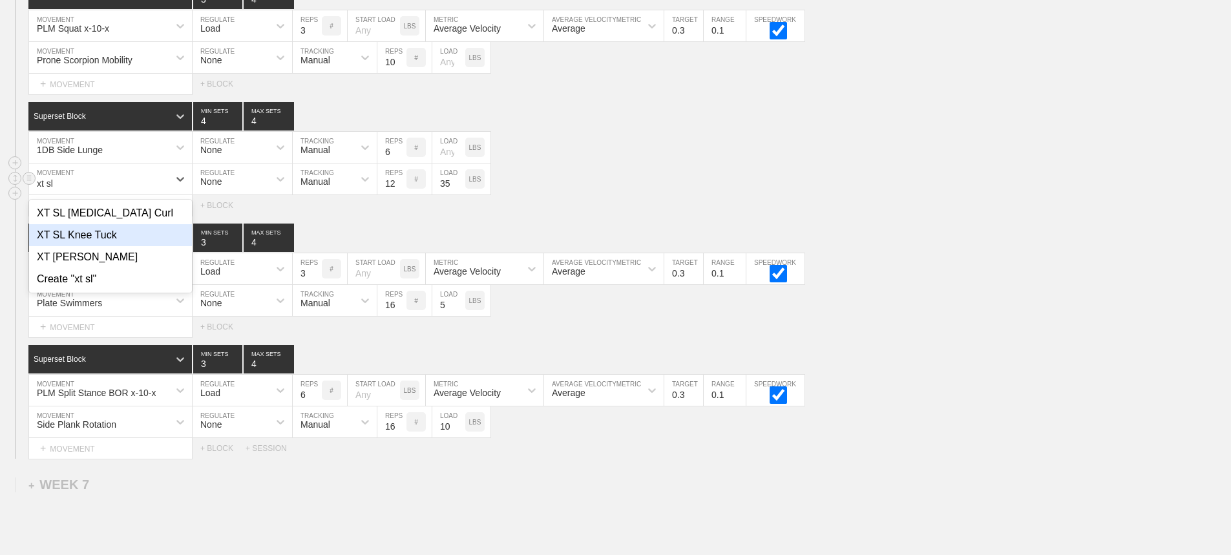
click at [96, 244] on div "XT SL Knee Tuck" at bounding box center [110, 235] width 163 height 22
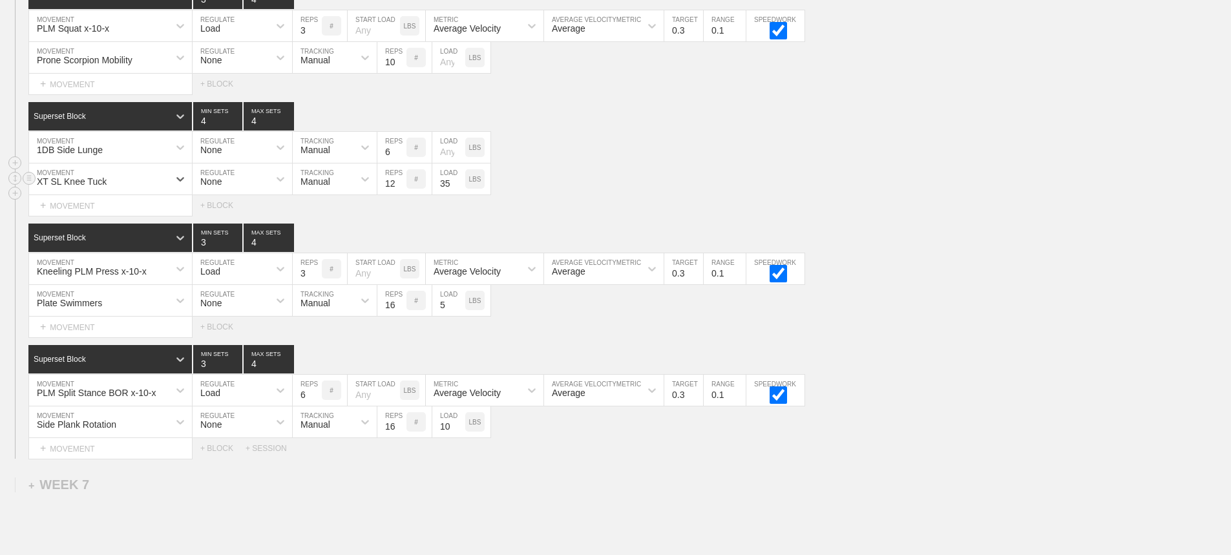
click at [452, 194] on input "35" at bounding box center [448, 179] width 33 height 31
click at [941, 178] on div "XT SL Knee Tuck MOVEMENT None REGULATE Manual TRACKING 12 REPS # LOAD LBS" at bounding box center [615, 180] width 1231 height 32
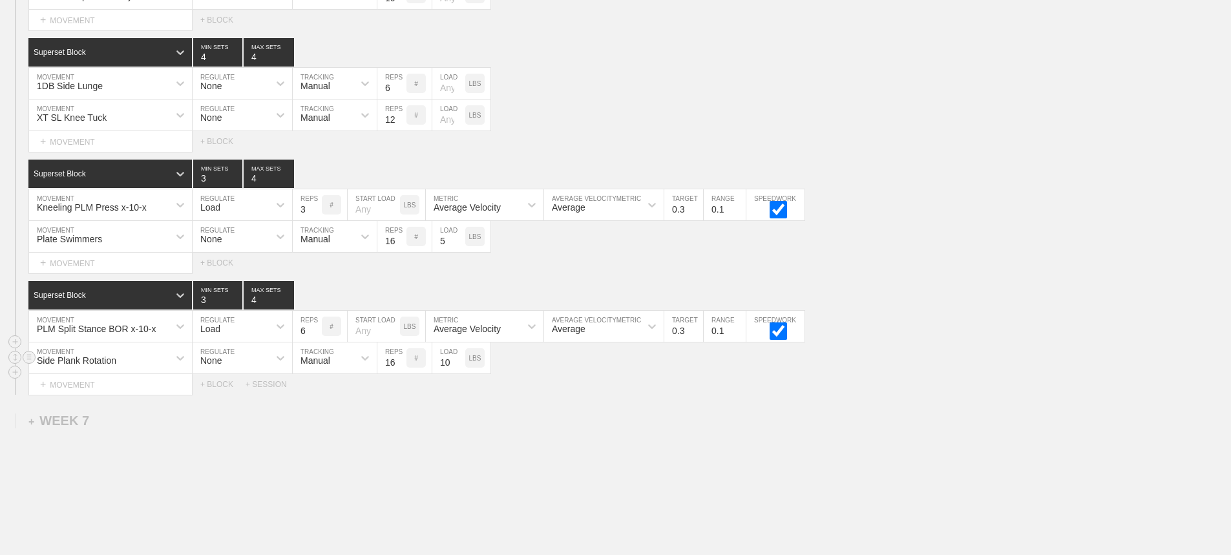
click at [158, 374] on div "Side Plank Rotation" at bounding box center [110, 358] width 163 height 31
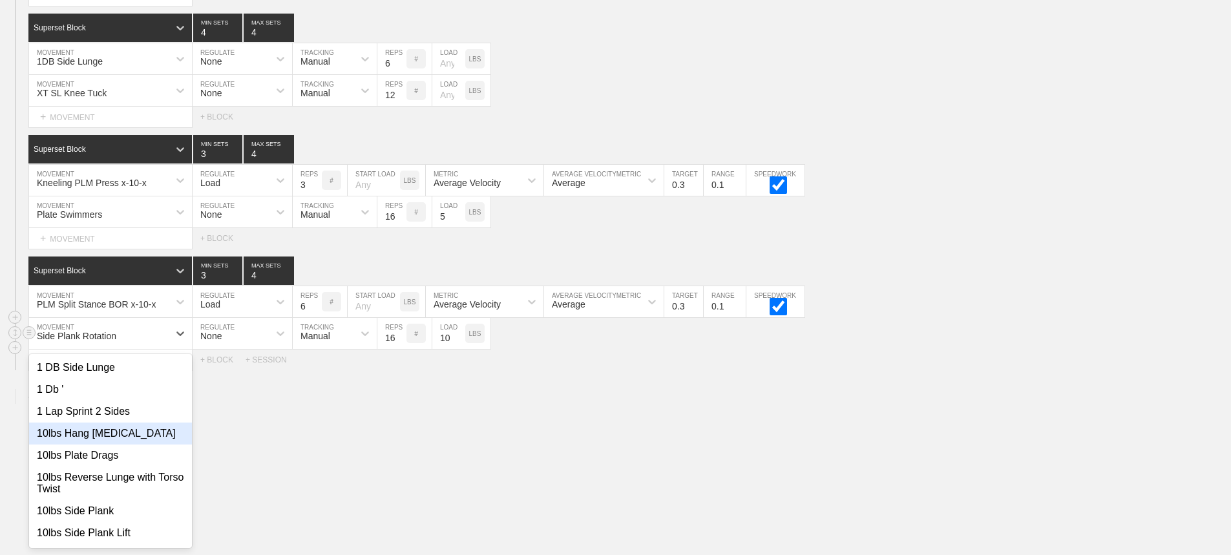
scroll to position [6451, 0]
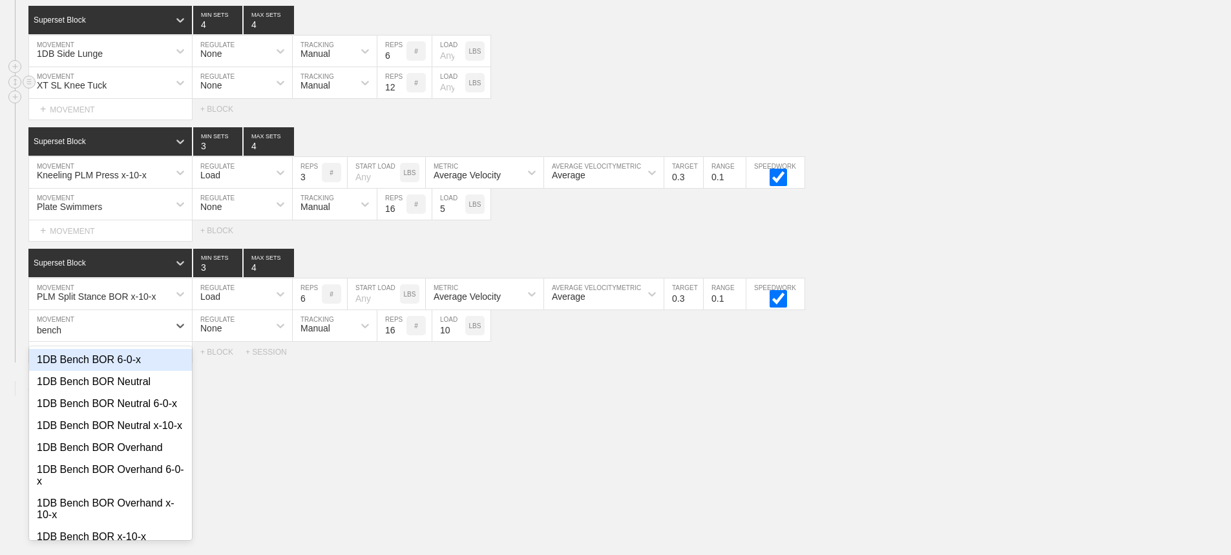
type input "bench"
click at [876, 83] on div "XT SL Knee Tuck MOVEMENT None REGULATE Manual TRACKING 12 REPS # LOAD LBS" at bounding box center [615, 83] width 1231 height 32
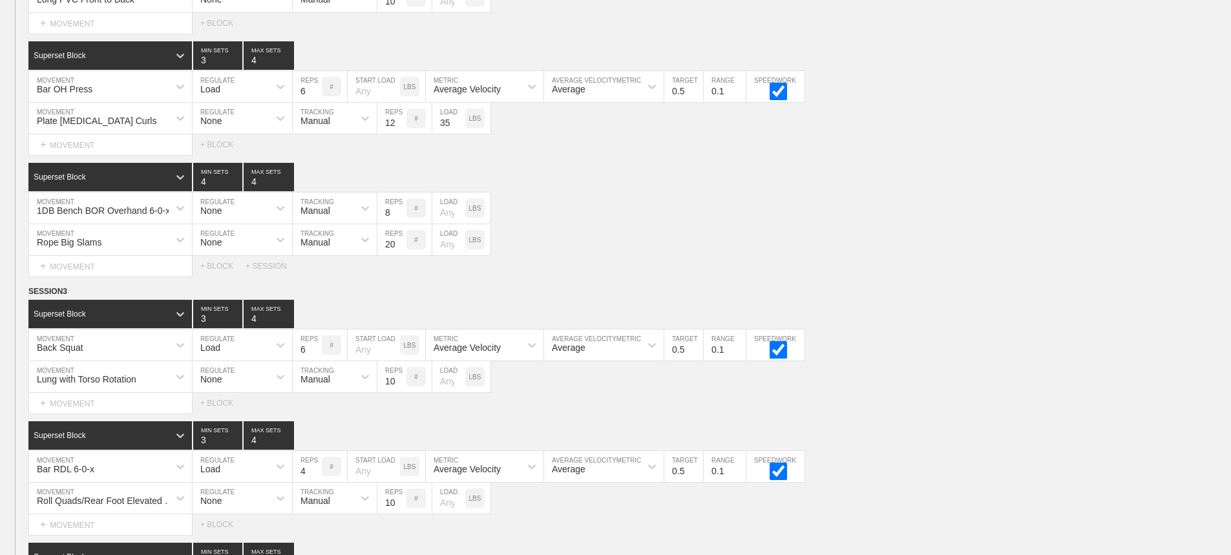
scroll to position [6495, 0]
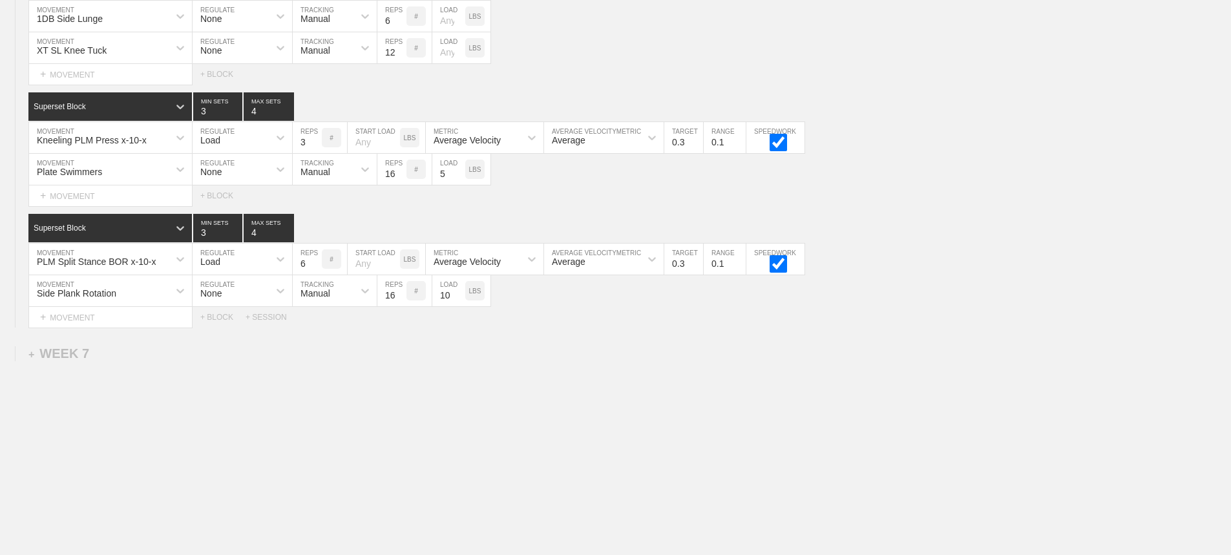
drag, startPoint x: 673, startPoint y: 412, endPoint x: 657, endPoint y: 409, distance: 16.4
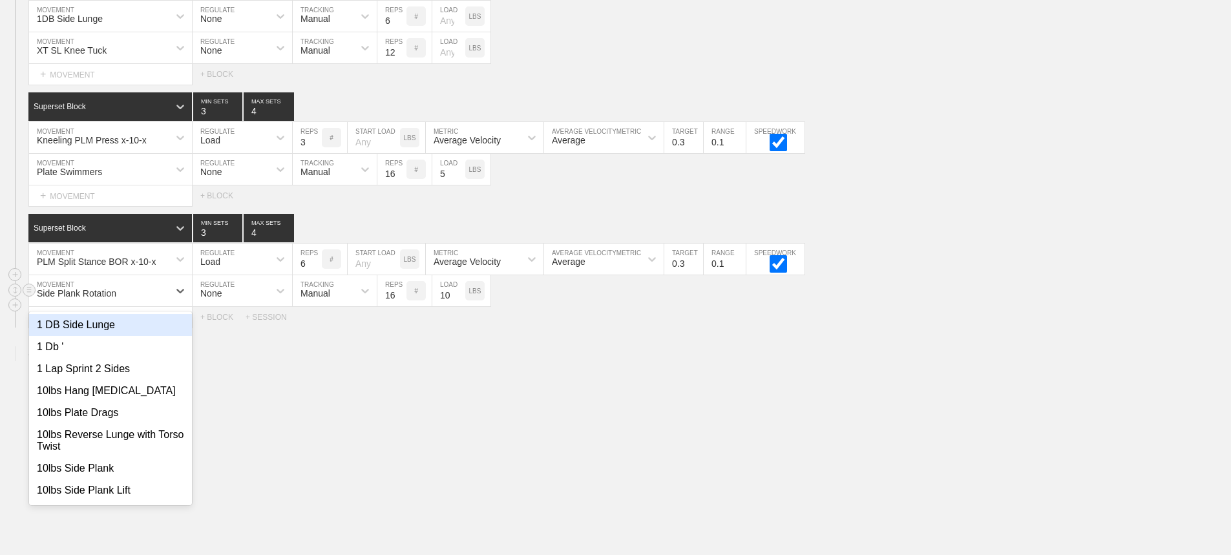
click at [151, 288] on div "Side Plank Rotation" at bounding box center [99, 291] width 140 height 22
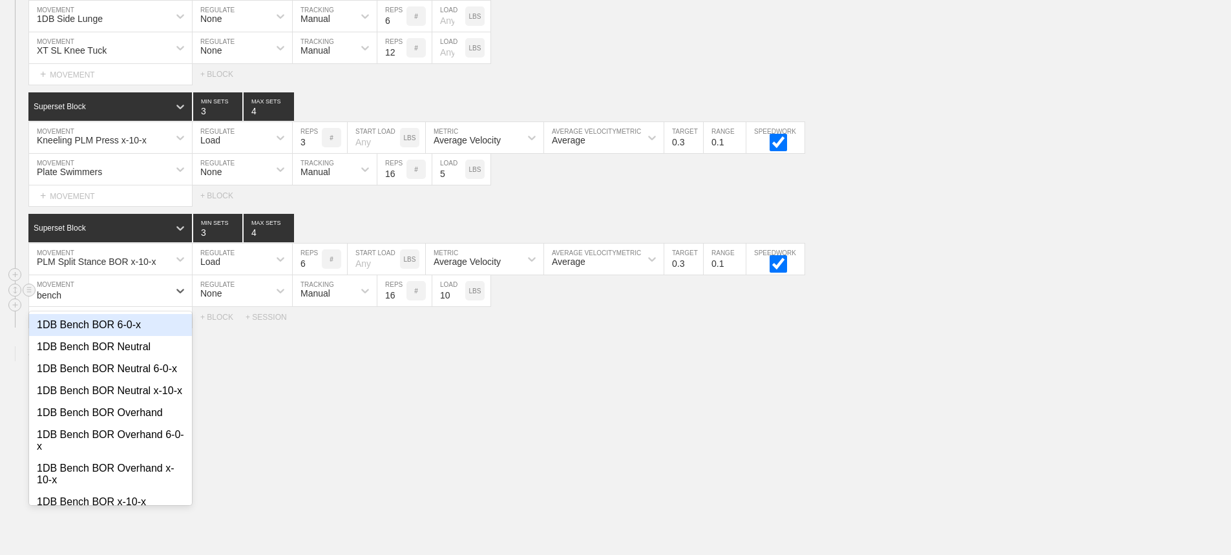
type input "bench a"
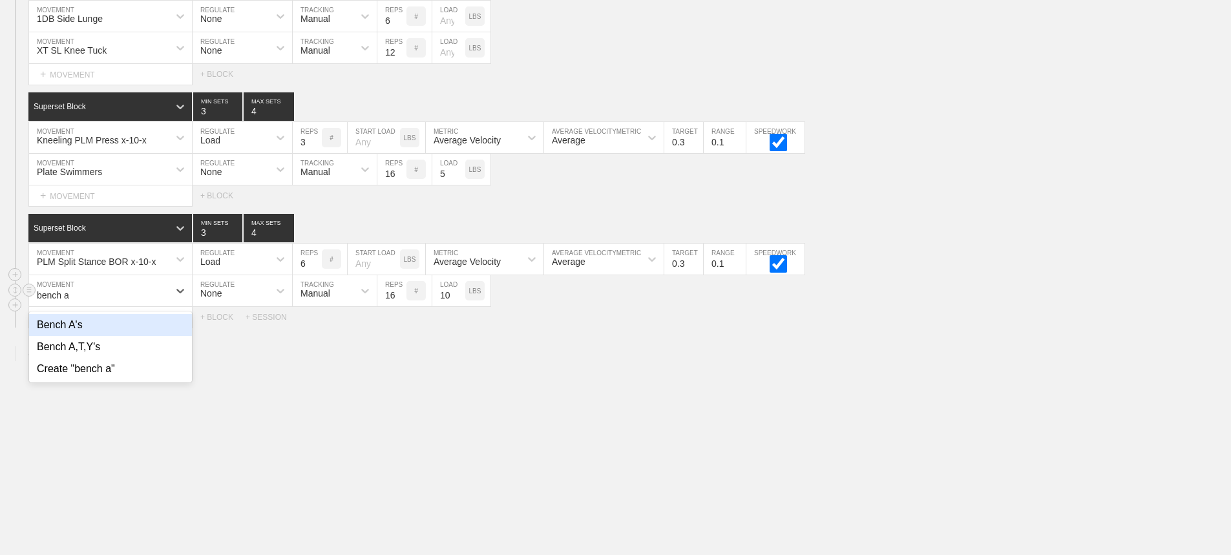
click at [88, 323] on div "Bench A's" at bounding box center [110, 325] width 163 height 22
click at [401, 296] on input "15" at bounding box center [392, 290] width 29 height 31
click at [401, 297] on input "14" at bounding box center [392, 290] width 29 height 31
click at [401, 297] on input "13" at bounding box center [392, 290] width 29 height 31
type input "12"
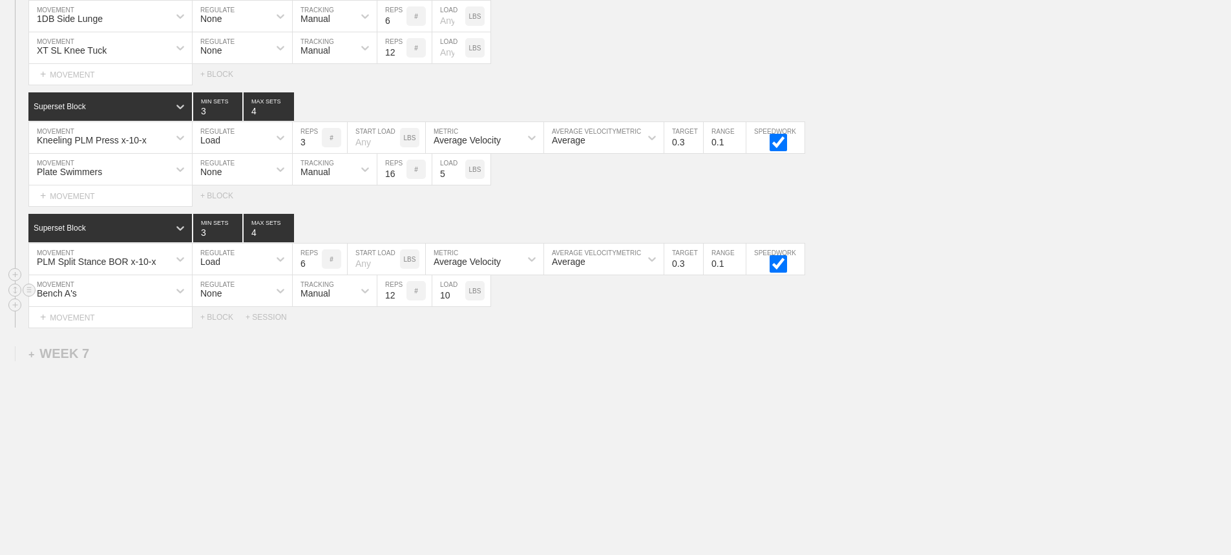
click at [401, 297] on input "12" at bounding box center [392, 290] width 29 height 31
type input "9"
click at [455, 295] on input "9" at bounding box center [448, 290] width 33 height 31
type input "5"
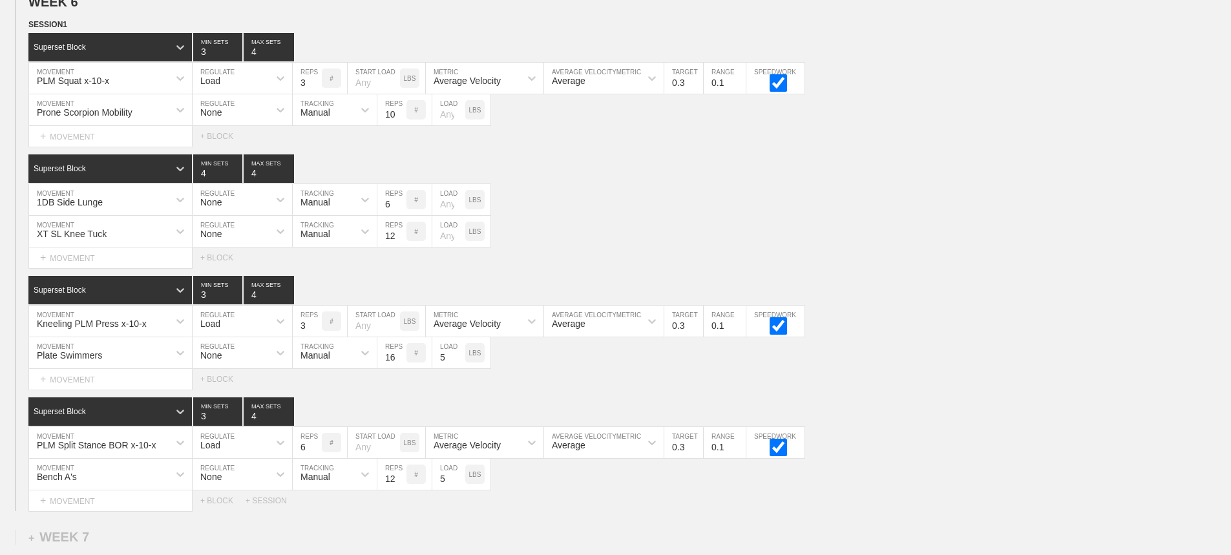
scroll to position [6301, 0]
click at [968, 241] on div "XT SL Knee Tuck MOVEMENT None REGULATE Manual TRACKING 12 REPS # LOAD LBS" at bounding box center [615, 233] width 1231 height 32
click at [908, 263] on div "Select... MOVEMENT + MOVEMENT + BLOCK" at bounding box center [615, 258] width 1231 height 21
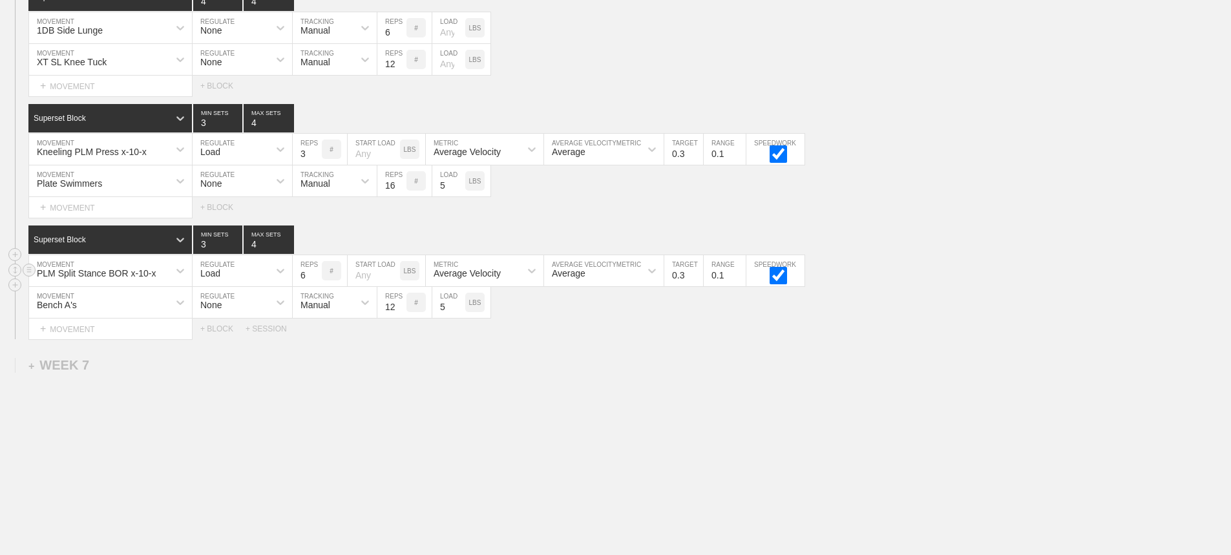
scroll to position [6495, 0]
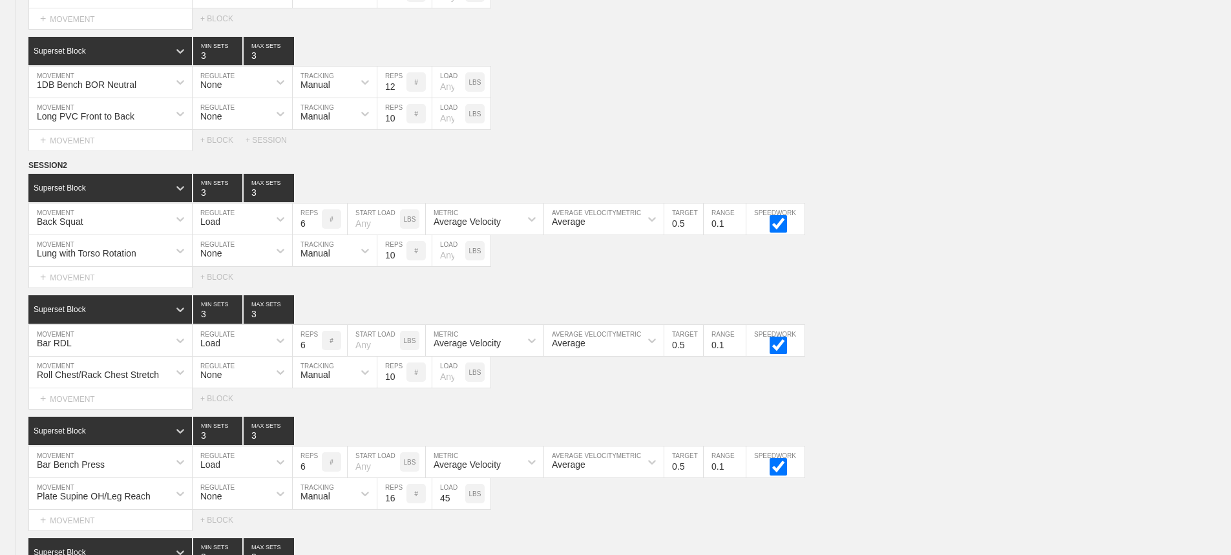
scroll to position [0, 0]
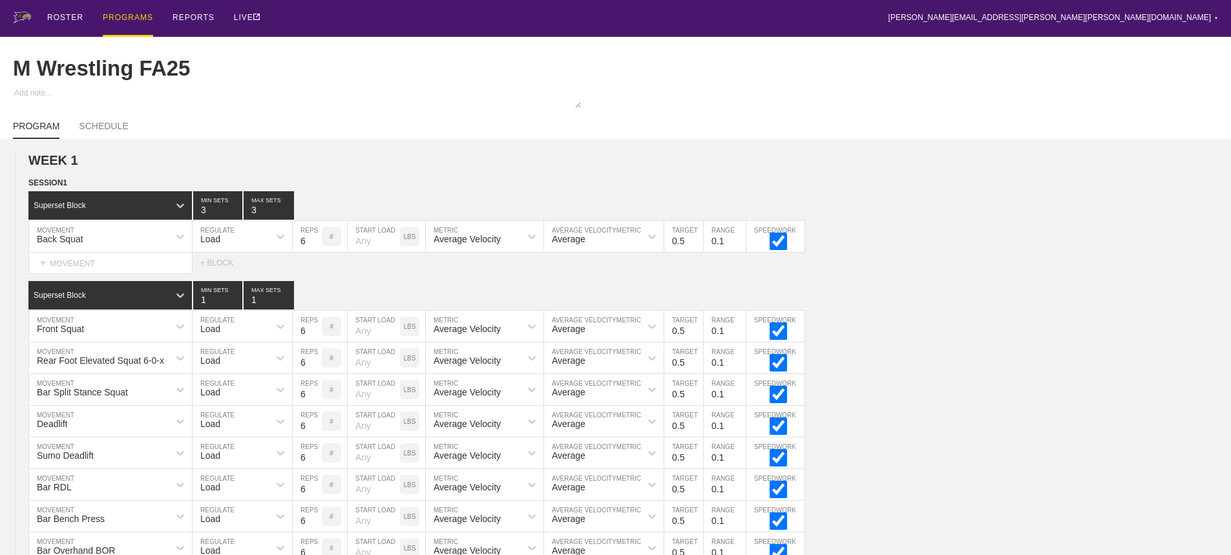
click at [115, 18] on div "PROGRAMS" at bounding box center [128, 18] width 50 height 37
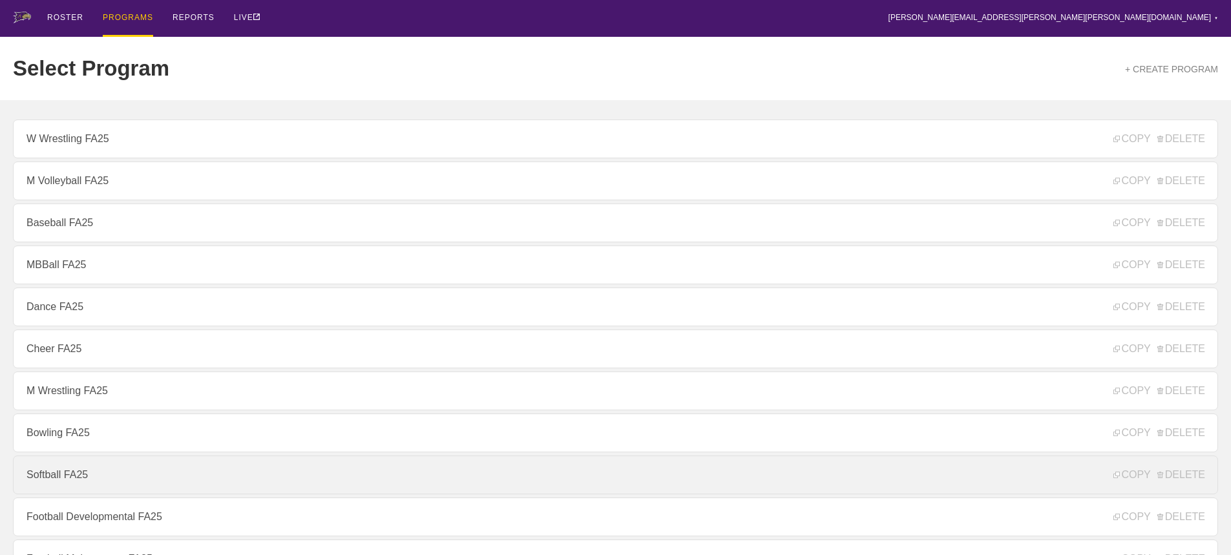
click at [63, 475] on link "Softball FA25" at bounding box center [616, 475] width 1206 height 39
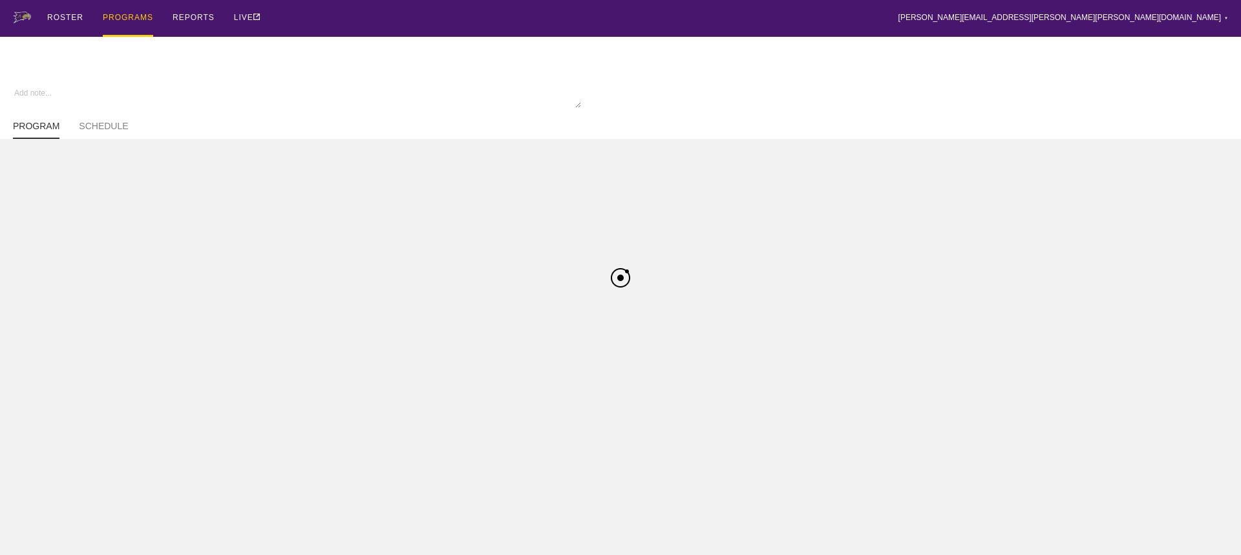
type textarea "x"
type input "Softball FA25"
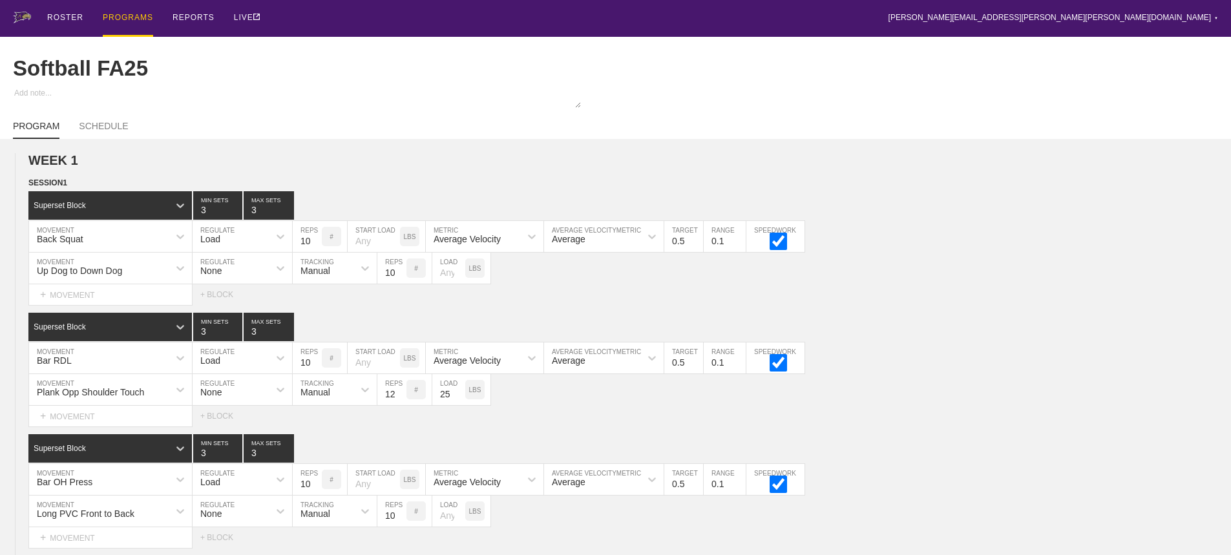
click at [396, 6] on div "ROSTER PROGRAMS REPORTS LIVE [PERSON_NAME][EMAIL_ADDRESS][PERSON_NAME][PERSON_N…" at bounding box center [616, 18] width 1206 height 37
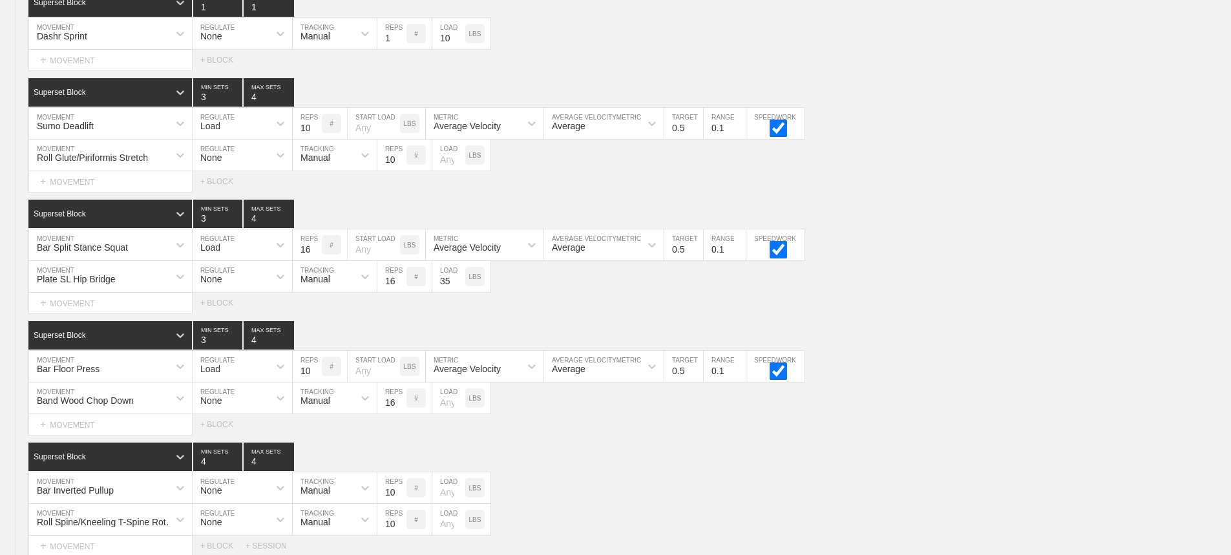
scroll to position [5223, 0]
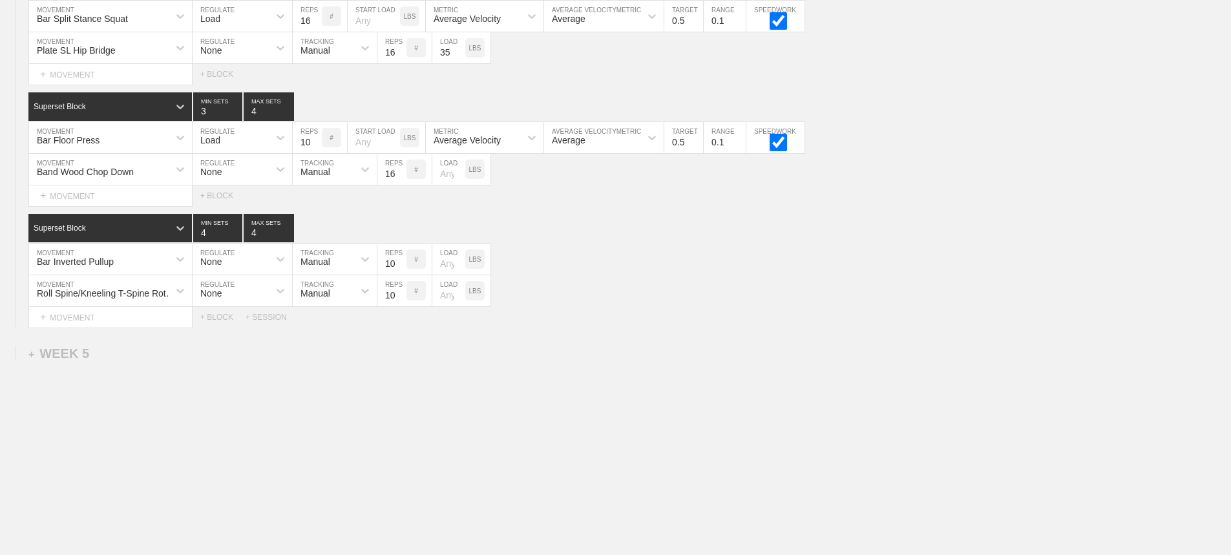
click at [82, 354] on div "+ WEEK 5" at bounding box center [58, 353] width 61 height 15
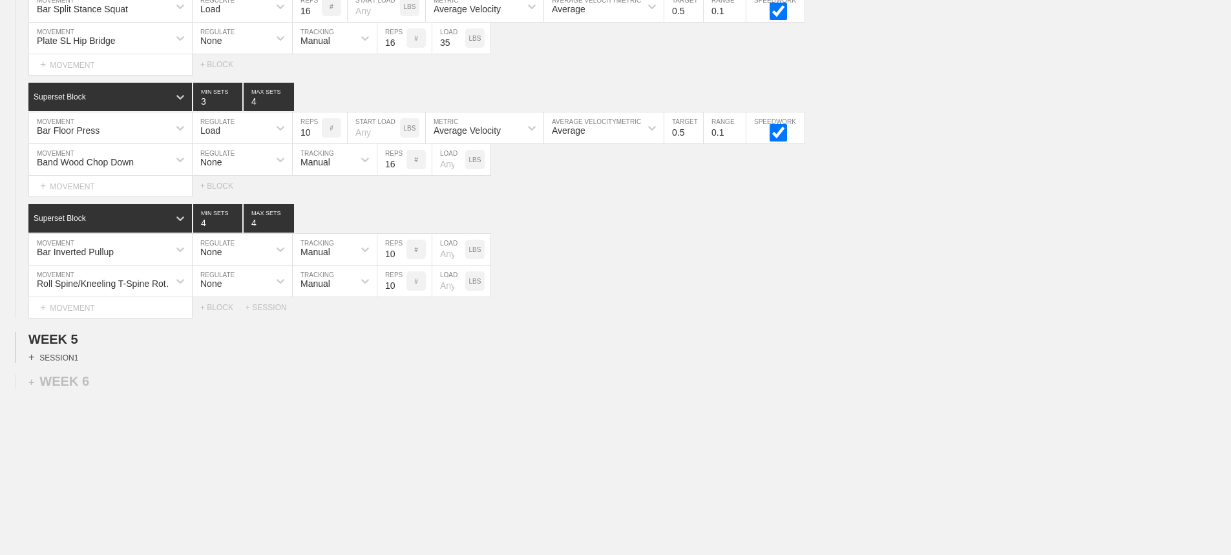
click at [69, 363] on div "+ SESSION 1" at bounding box center [53, 358] width 50 height 12
click at [464, 388] on div "Select... + BLOCK + SESSION" at bounding box center [615, 380] width 1231 height 21
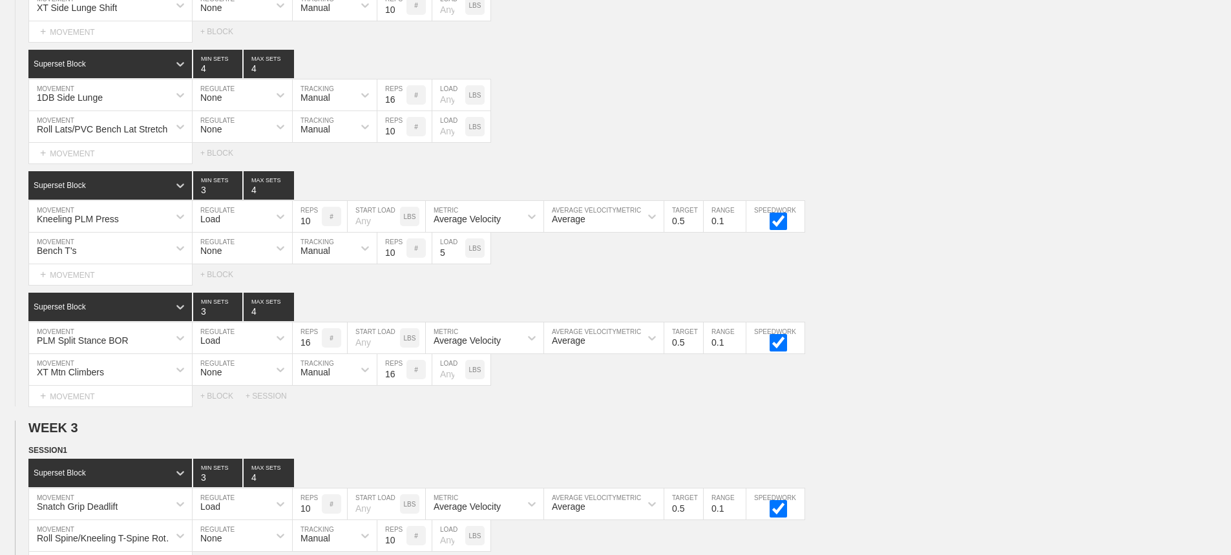
scroll to position [2379, 0]
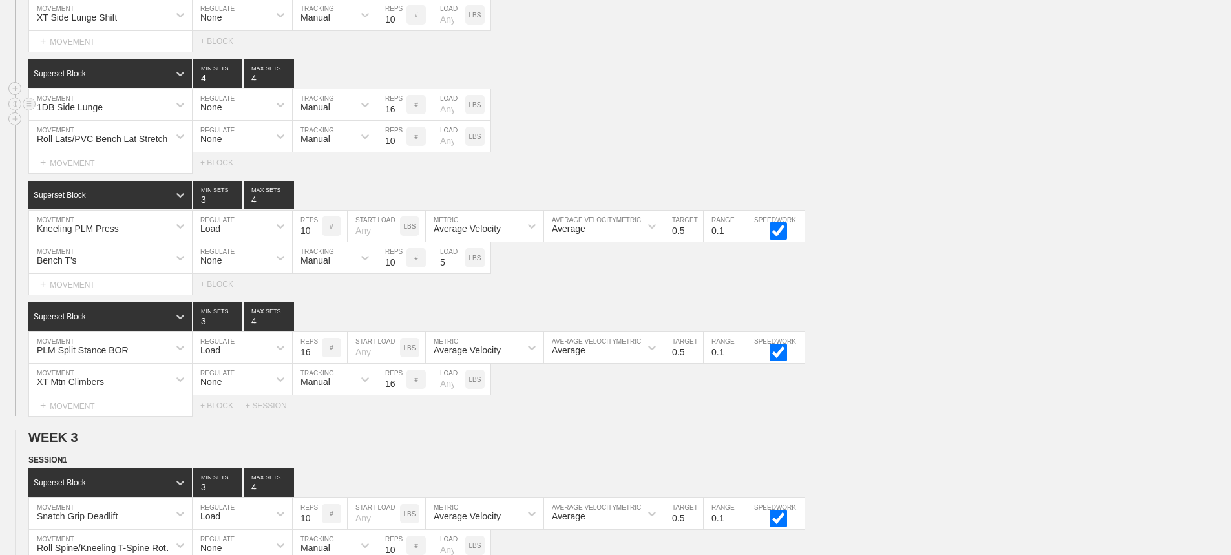
click at [840, 117] on div "1DB Side Lunge MOVEMENT None REGULATE Manual TRACKING 16 REPS # LOAD LBS" at bounding box center [615, 105] width 1231 height 32
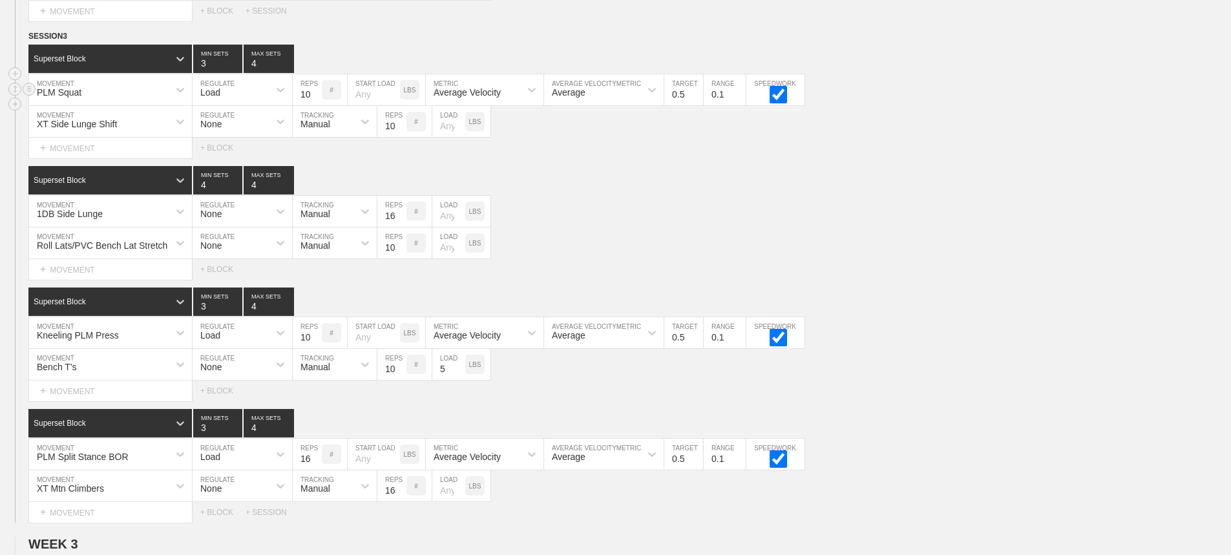
scroll to position [2250, 0]
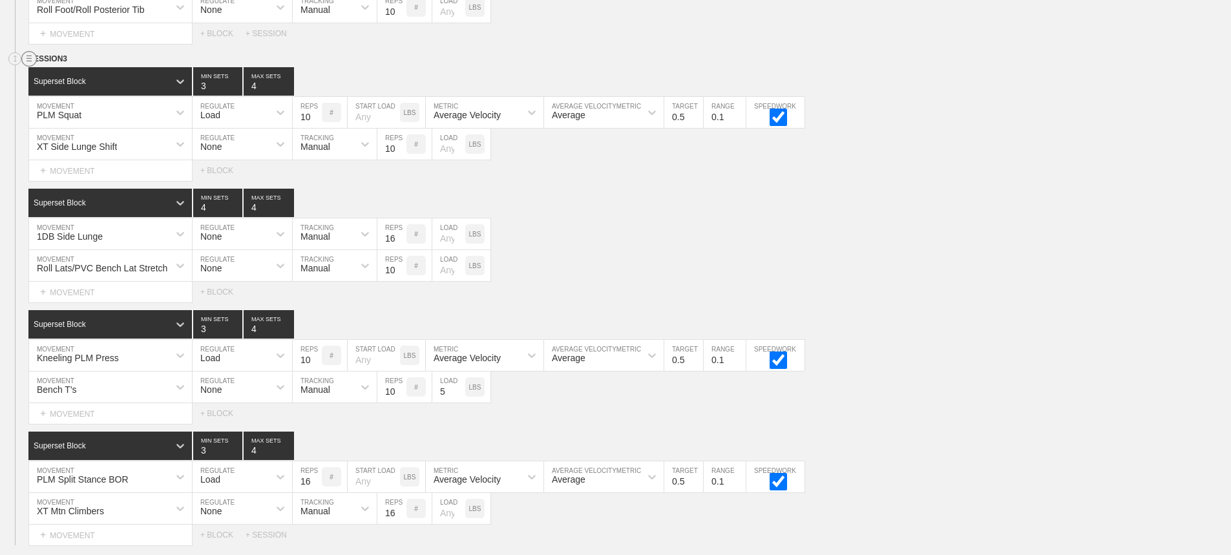
click at [25, 67] on circle at bounding box center [29, 59] width 15 height 15
click at [89, 81] on div "DUPLICATE" at bounding box center [90, 83] width 103 height 19
click at [667, 281] on div "Roll Lats/PVC Bench Lat Stretch MOVEMENT None REGULATE Manual TRACKING 10 REPS …" at bounding box center [615, 266] width 1231 height 32
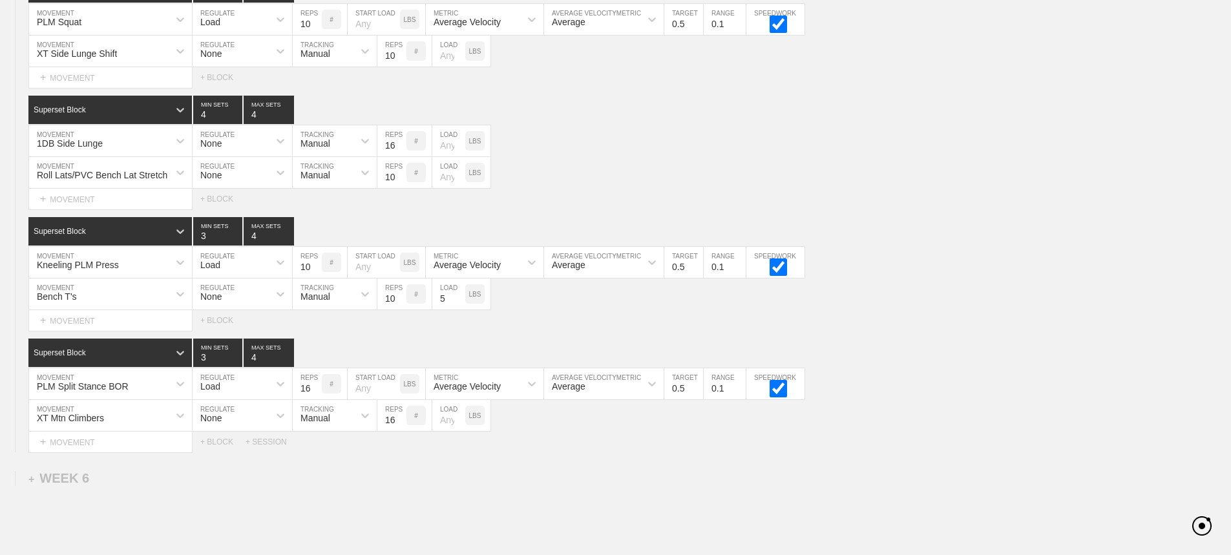
scroll to position [5162, 0]
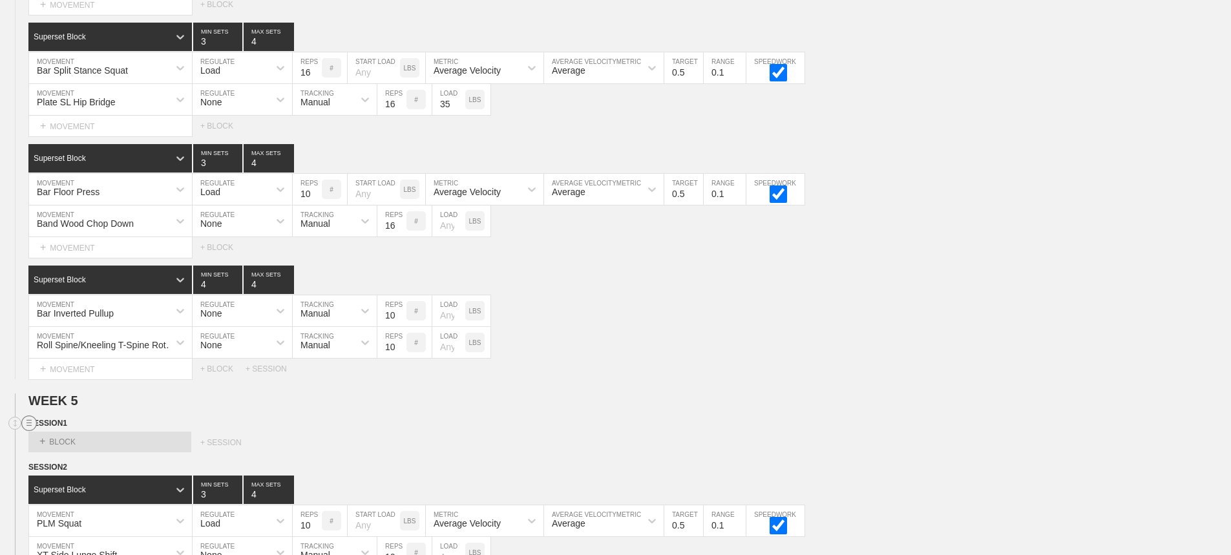
click at [27, 431] on circle at bounding box center [29, 423] width 15 height 15
click at [84, 465] on div "DELETE" at bounding box center [90, 467] width 103 height 19
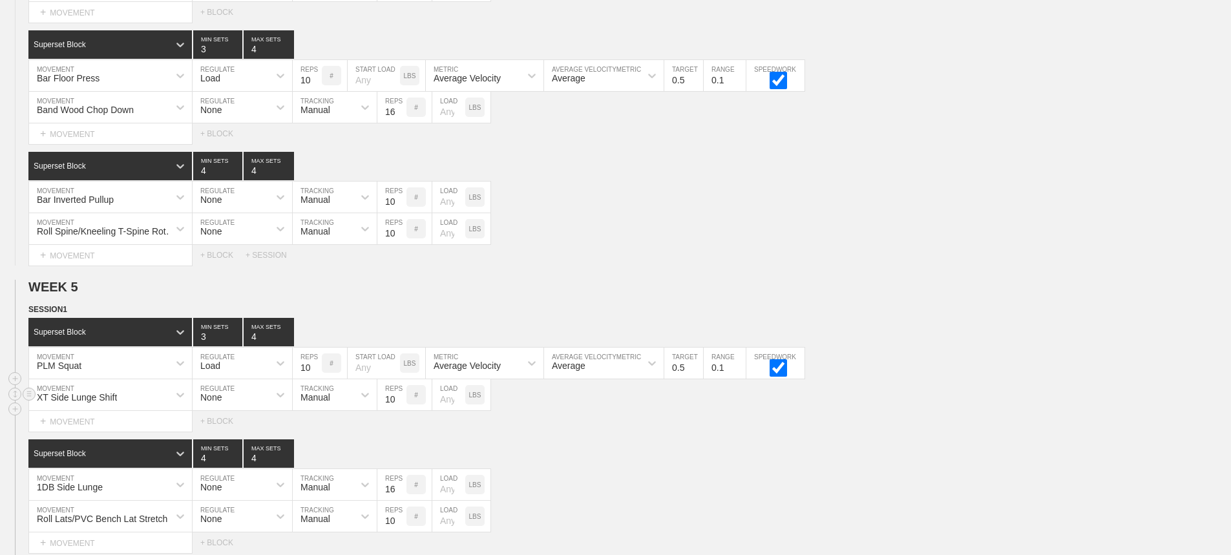
scroll to position [5291, 0]
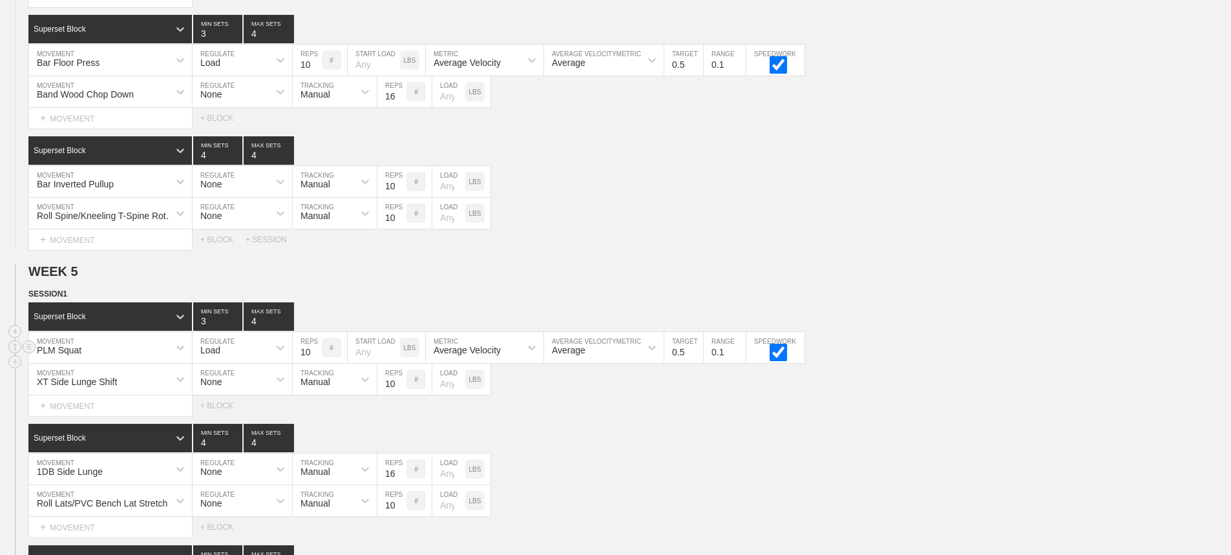
click at [167, 357] on div "Superset Block 3 MIN SETS 4 MAX SETS DUPLICATE INSERT MOVEMENT AFTER DELETE PLM…" at bounding box center [615, 360] width 1231 height 114
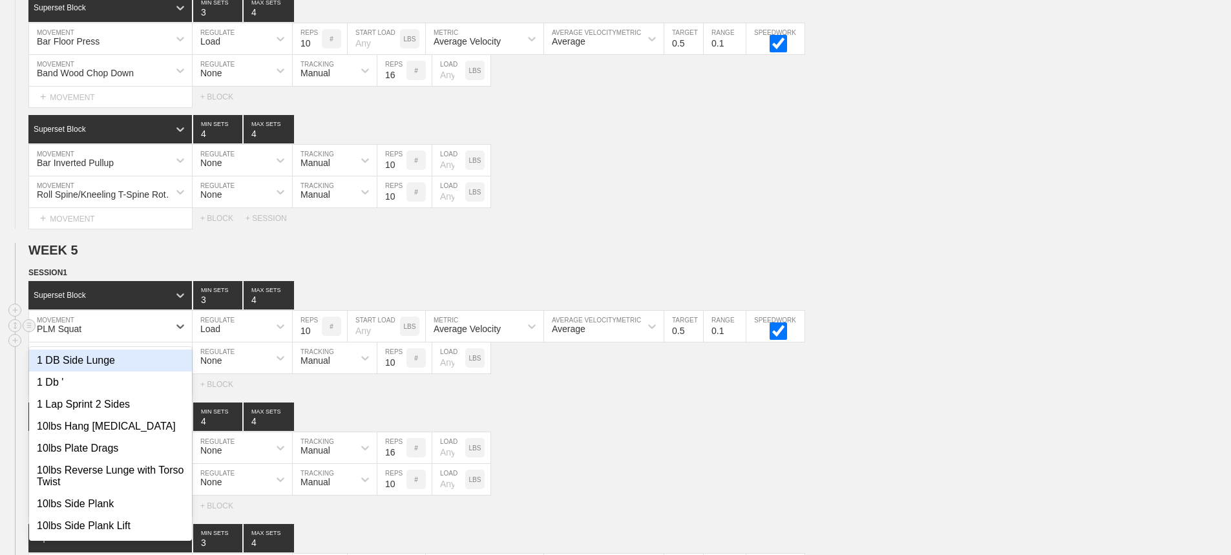
scroll to position [5313, 0]
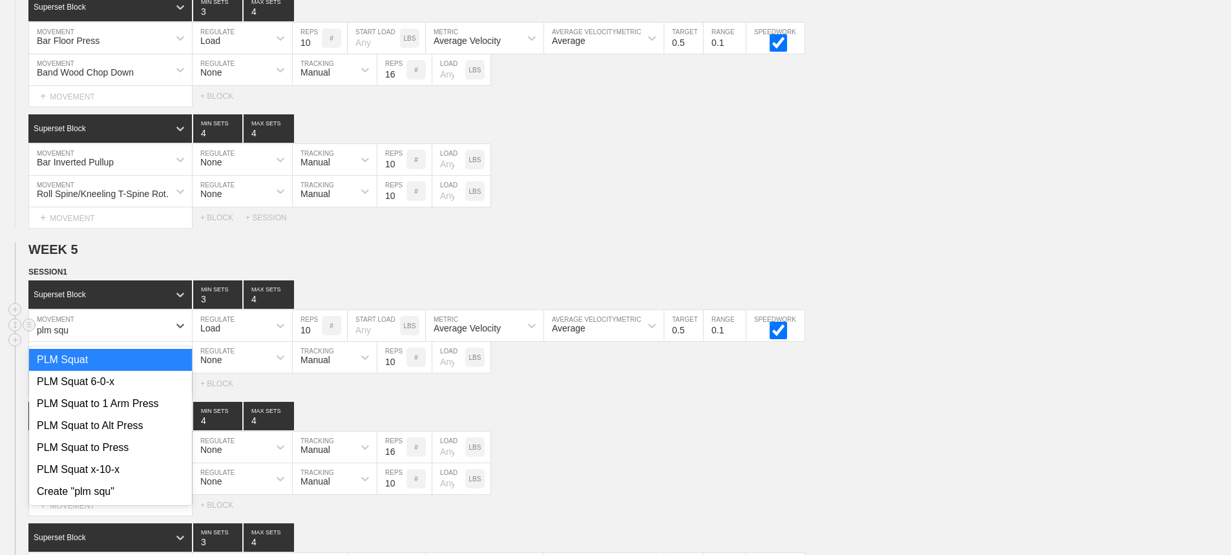
type input "plm squa"
click at [110, 389] on div "PLM Squat 6-0-x" at bounding box center [110, 382] width 163 height 22
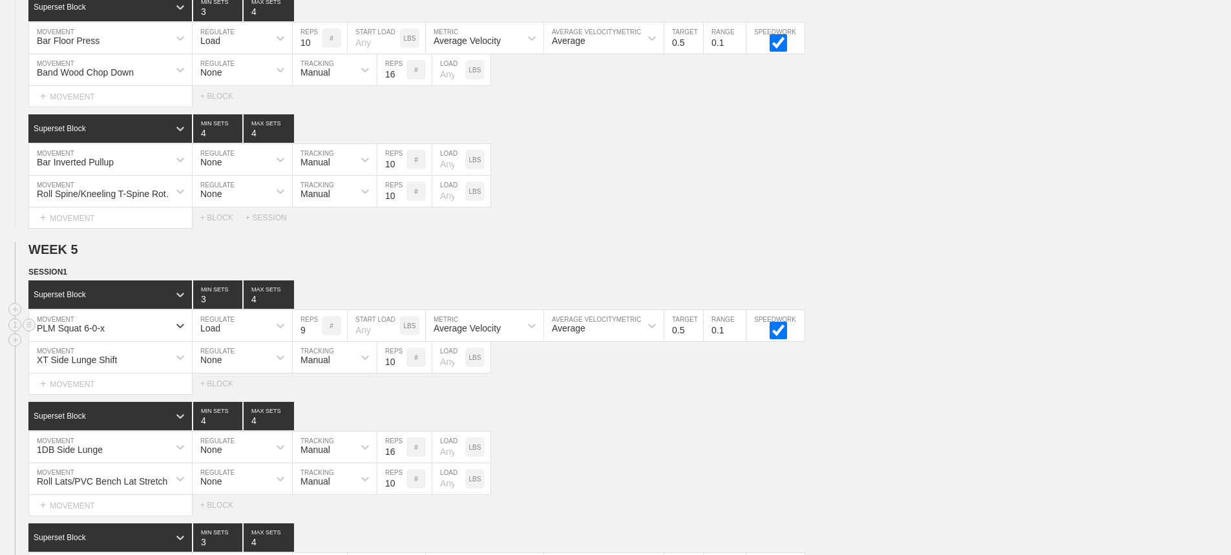
click at [315, 341] on input "9" at bounding box center [307, 325] width 29 height 31
click at [315, 341] on input "8" at bounding box center [307, 325] width 29 height 31
click at [315, 341] on input "7" at bounding box center [307, 325] width 29 height 31
click at [315, 341] on input "6" at bounding box center [307, 325] width 29 height 31
type input "5"
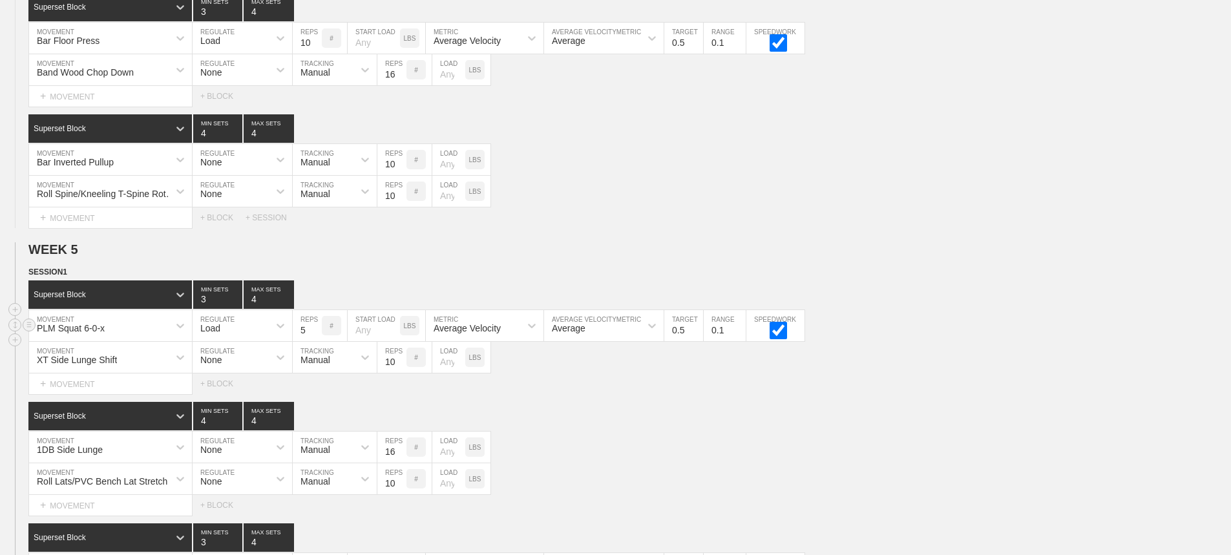
click at [315, 341] on input "5" at bounding box center [307, 325] width 29 height 31
click at [683, 414] on div "Superset Block 4 MIN SETS 4 MAX SETS" at bounding box center [629, 416] width 1203 height 28
click at [399, 463] on input "16" at bounding box center [392, 447] width 29 height 31
click at [399, 463] on input "15" at bounding box center [392, 447] width 29 height 31
click at [399, 463] on input "14" at bounding box center [392, 447] width 29 height 31
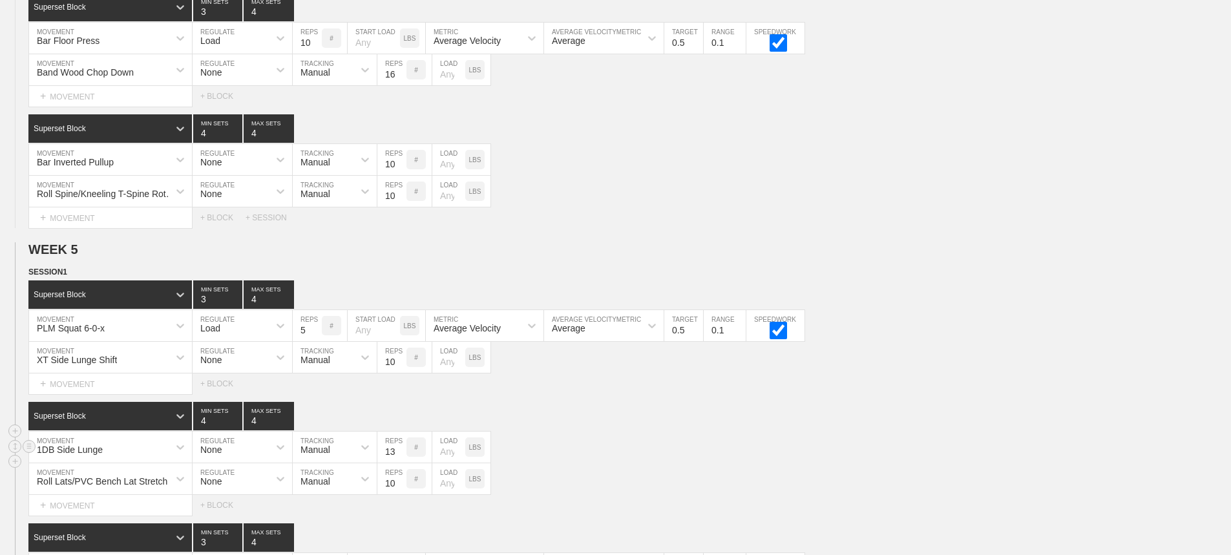
click at [399, 463] on input "13" at bounding box center [392, 447] width 29 height 31
click at [399, 463] on input "12" at bounding box center [392, 447] width 29 height 31
click at [399, 463] on input "11" at bounding box center [392, 447] width 29 height 31
click at [399, 463] on input "10" at bounding box center [392, 447] width 29 height 31
click at [399, 463] on input "9" at bounding box center [392, 447] width 29 height 31
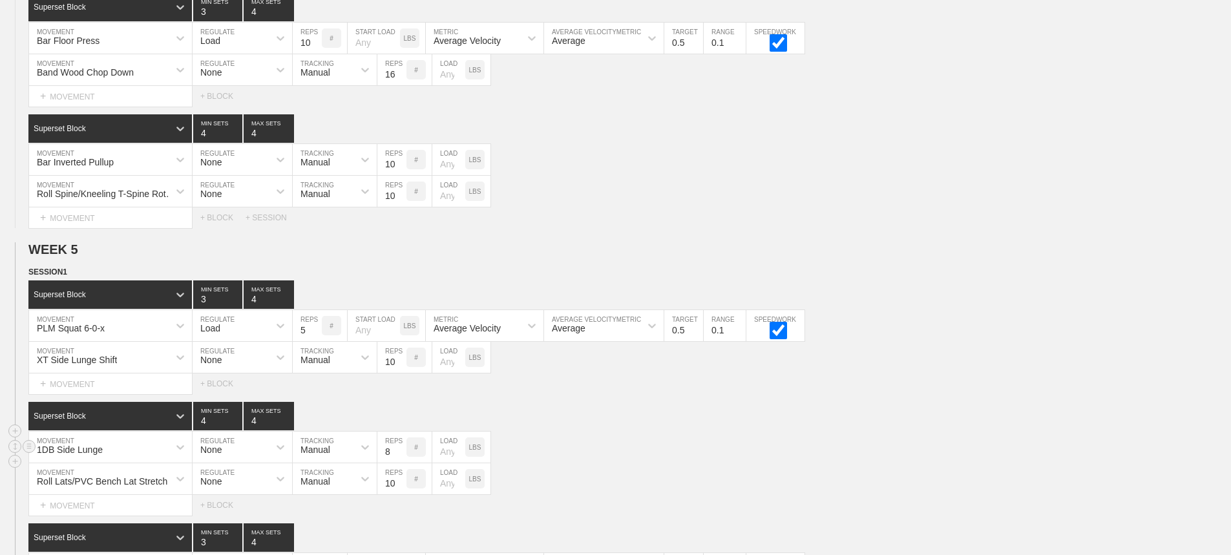
click at [399, 463] on input "8" at bounding box center [392, 447] width 29 height 31
click at [400, 460] on input "9" at bounding box center [392, 447] width 29 height 31
type input "10"
click at [400, 460] on input "10" at bounding box center [392, 447] width 29 height 31
click at [558, 447] on div "1DB Side Lunge MOVEMENT None REGULATE Manual TRACKING 10 REPS # LOAD LBS" at bounding box center [615, 448] width 1231 height 32
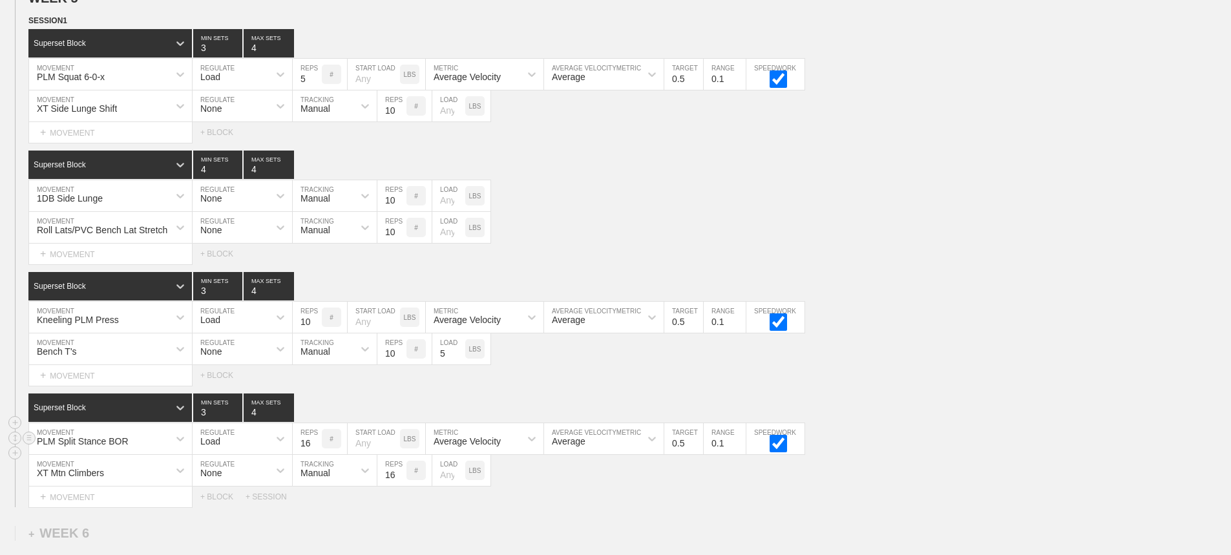
scroll to position [5572, 0]
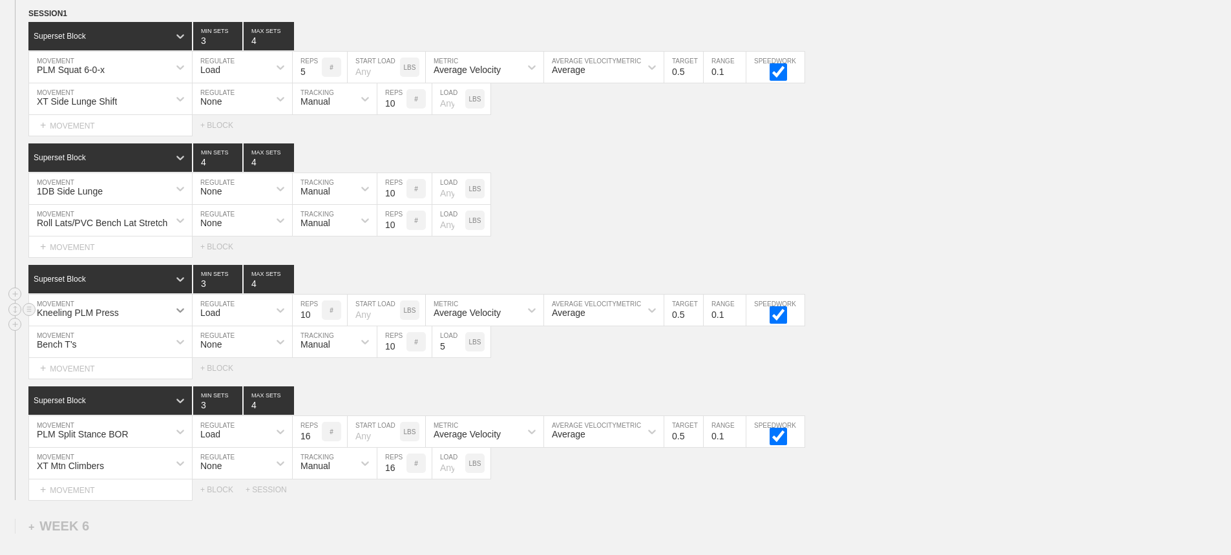
click at [178, 317] on icon at bounding box center [180, 310] width 13 height 13
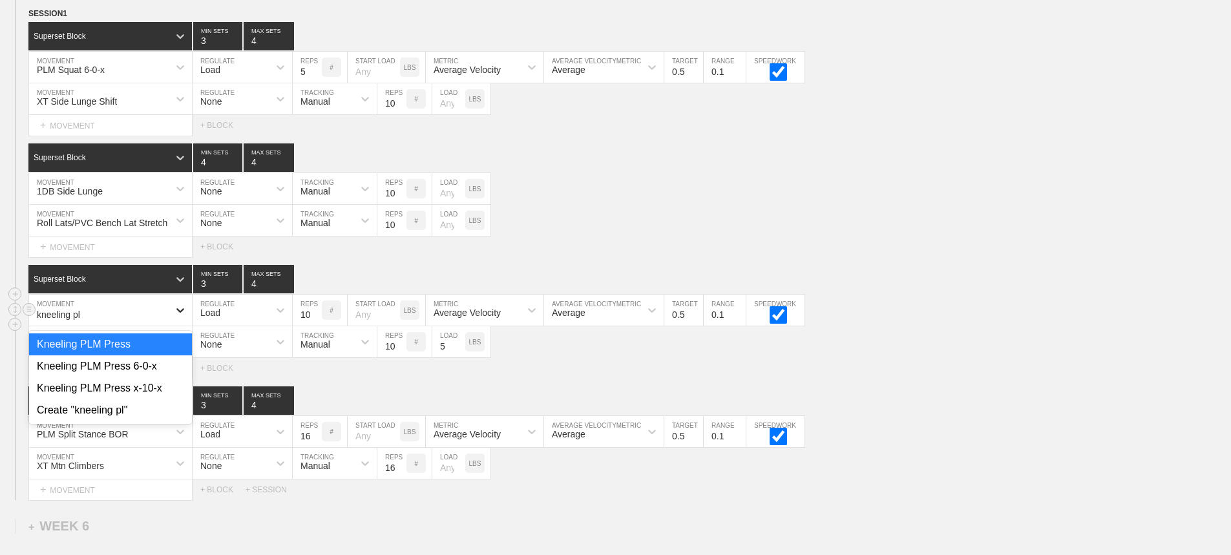
type input "kneeling plm"
click at [154, 378] on div "Kneeling PLM Press 6-0-x" at bounding box center [110, 367] width 163 height 22
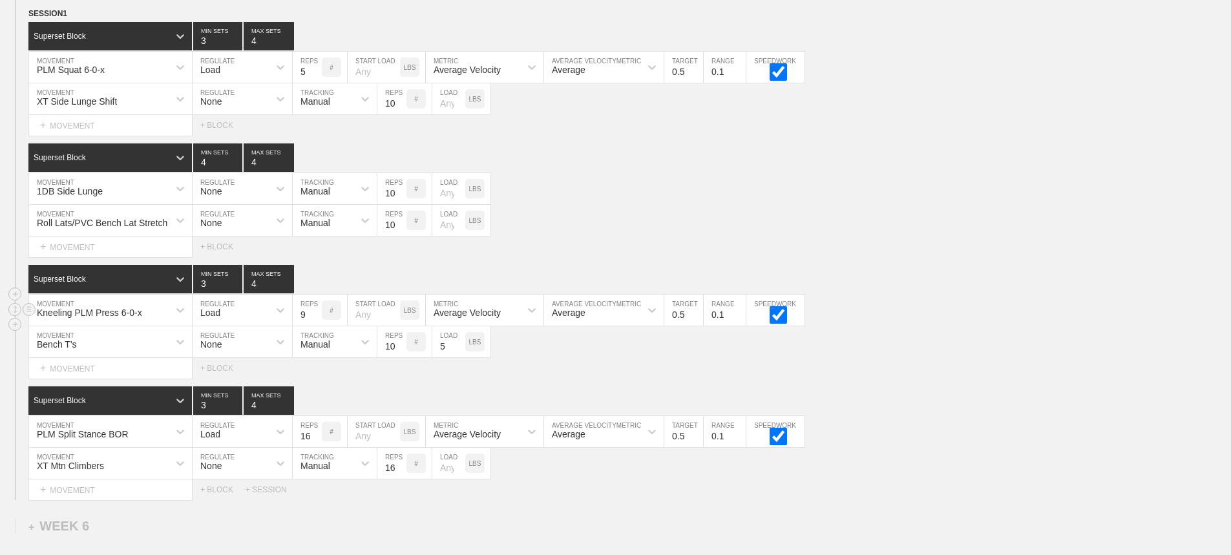
click at [315, 326] on input "9" at bounding box center [307, 310] width 29 height 31
click at [315, 326] on input "8" at bounding box center [307, 310] width 29 height 31
click at [315, 326] on input "7" at bounding box center [307, 310] width 29 height 31
click at [315, 326] on input "6" at bounding box center [307, 310] width 29 height 31
type input "5"
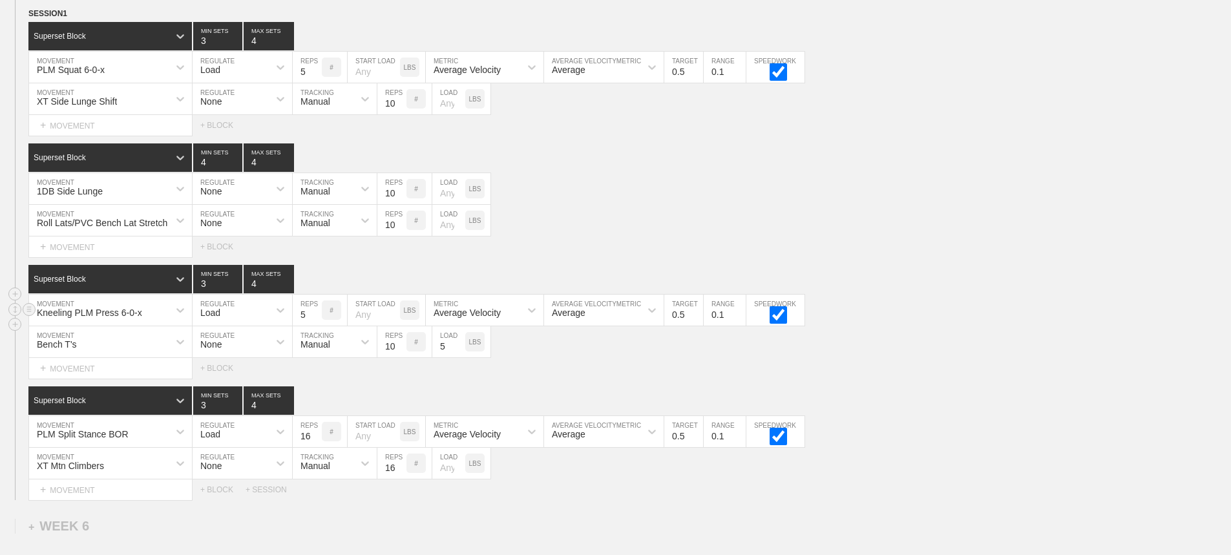
click at [315, 326] on input "5" at bounding box center [307, 310] width 29 height 31
click at [158, 442] on div "PLM Split Stance BOR" at bounding box center [110, 431] width 163 height 31
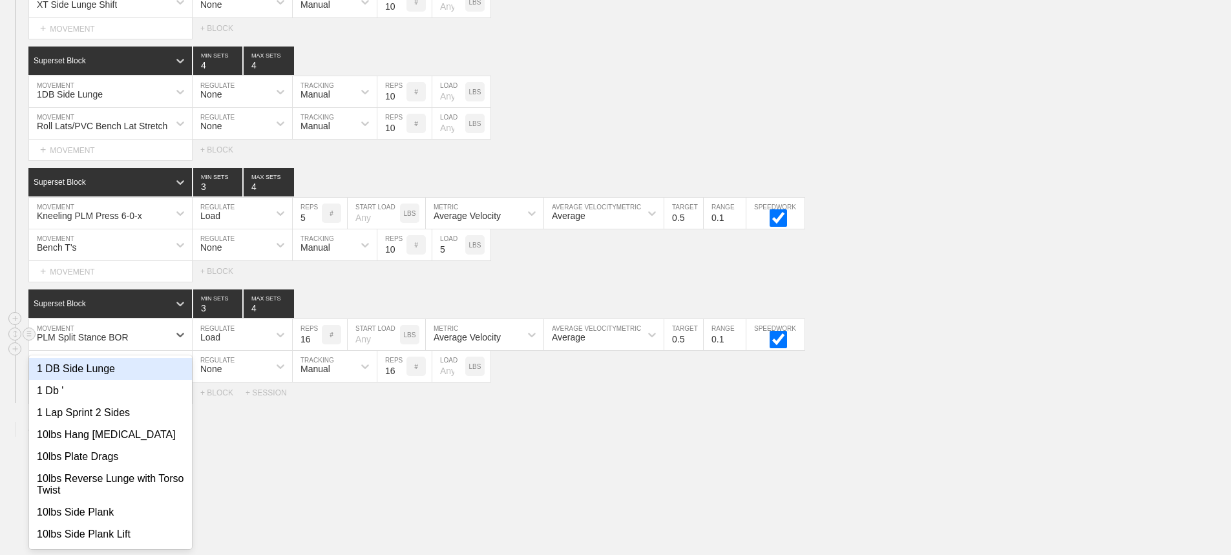
scroll to position [5678, 0]
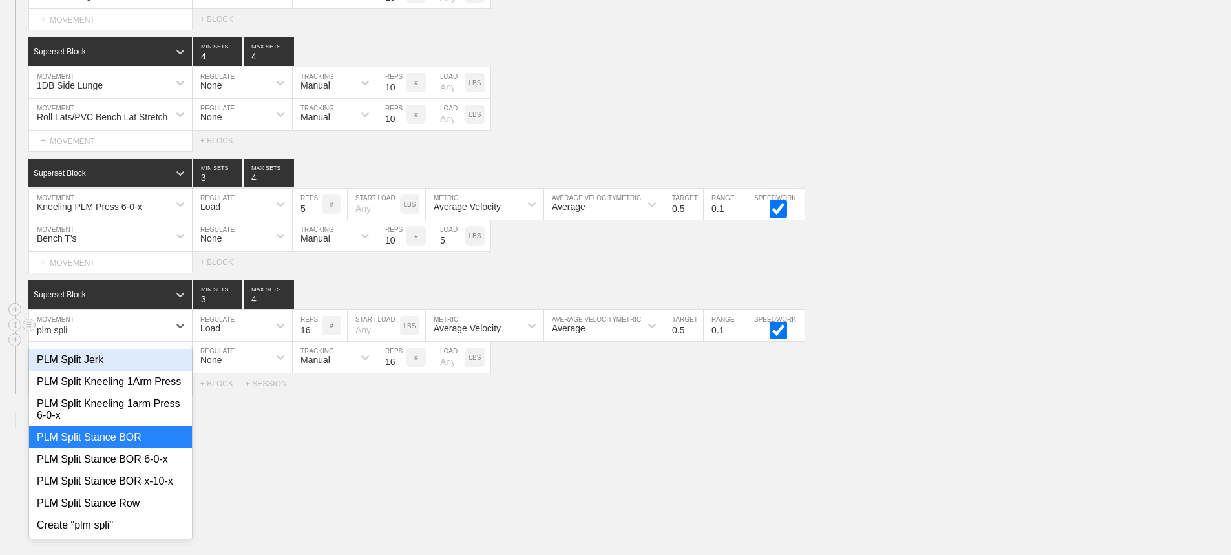
type input "plm split"
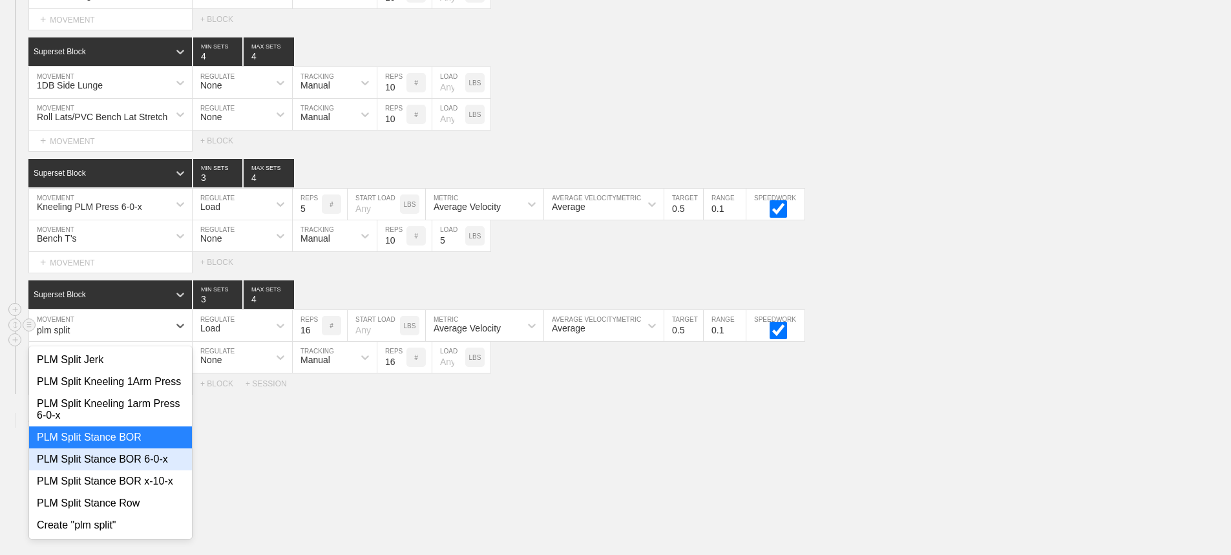
click at [149, 471] on div "PLM Split Stance BOR 6-0-x" at bounding box center [110, 460] width 163 height 22
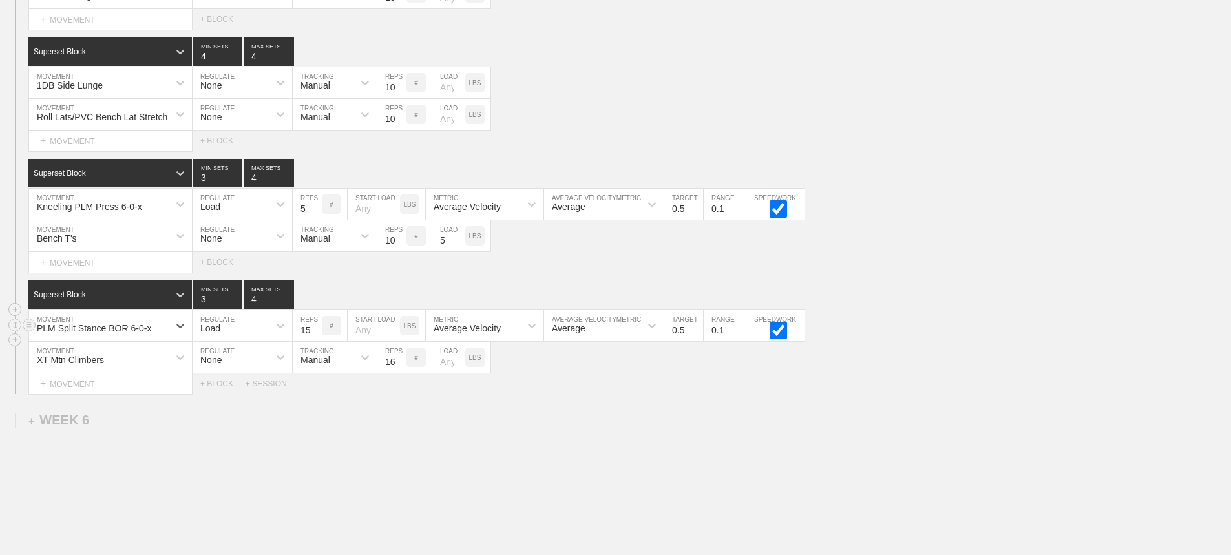
click at [315, 339] on input "15" at bounding box center [307, 325] width 29 height 31
click at [315, 339] on input "14" at bounding box center [307, 325] width 29 height 31
click at [315, 339] on input "13" at bounding box center [307, 325] width 29 height 31
click at [315, 339] on input "12" at bounding box center [307, 325] width 29 height 31
click at [315, 339] on input "11" at bounding box center [307, 325] width 29 height 31
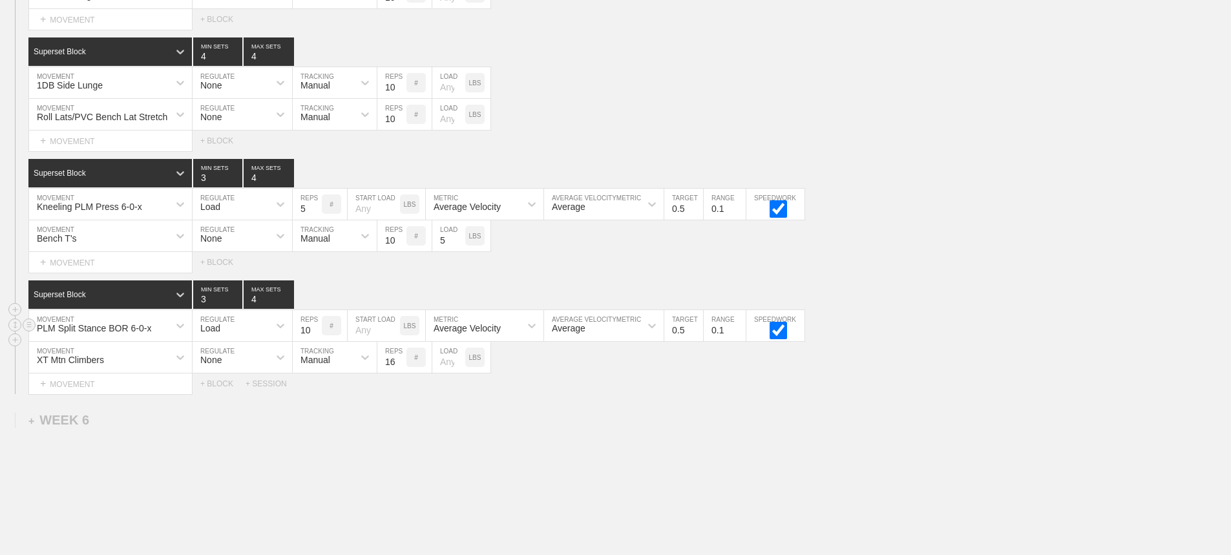
click at [315, 339] on input "10" at bounding box center [307, 325] width 29 height 31
click at [315, 339] on input "9" at bounding box center [307, 325] width 29 height 31
type input "8"
click at [315, 339] on input "8" at bounding box center [307, 325] width 29 height 31
drag, startPoint x: 603, startPoint y: 436, endPoint x: 606, endPoint y: 425, distance: 10.8
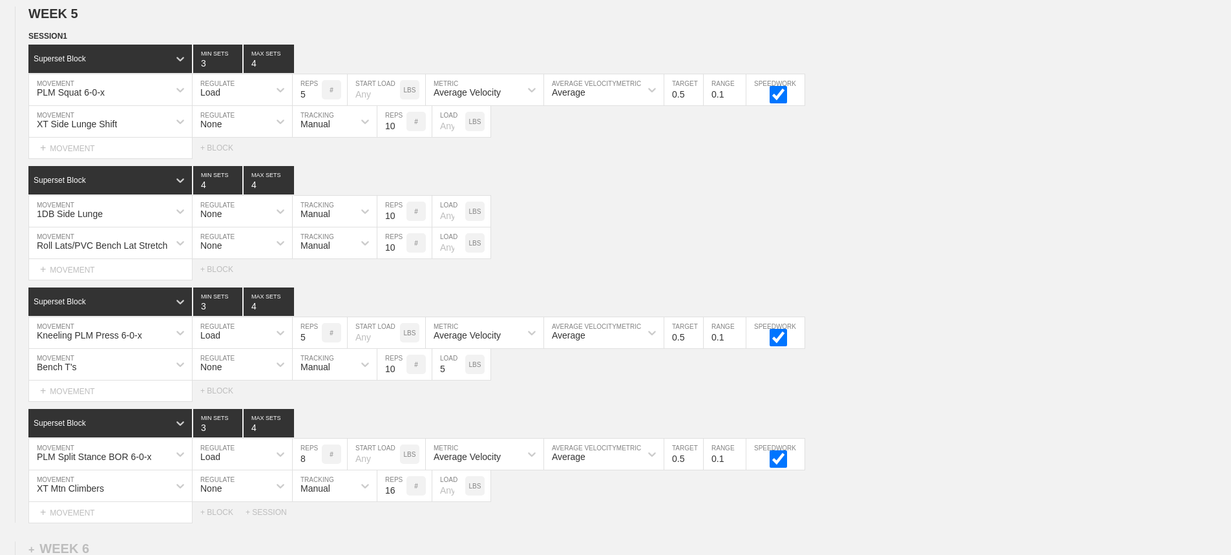
scroll to position [5548, 0]
drag, startPoint x: 730, startPoint y: 209, endPoint x: 604, endPoint y: 7, distance: 237.8
click at [723, 191] on div "Superset Block 4 MIN SETS 4 MAX SETS DUPLICATE INSERT MOVEMENT AFTER DELETE 1DB…" at bounding box center [615, 224] width 1231 height 114
click at [645, 217] on div "1DB Side Lunge MOVEMENT None REGULATE Manual TRACKING 10 REPS # LOAD LBS" at bounding box center [615, 213] width 1231 height 32
click at [176, 250] on icon at bounding box center [180, 243] width 13 height 13
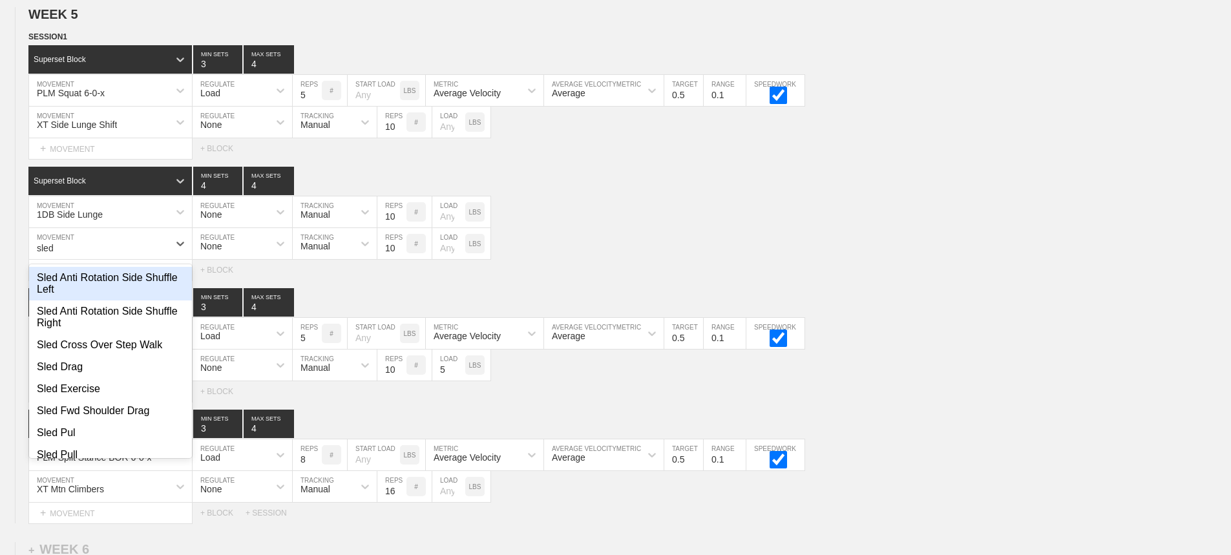
type input "sled"
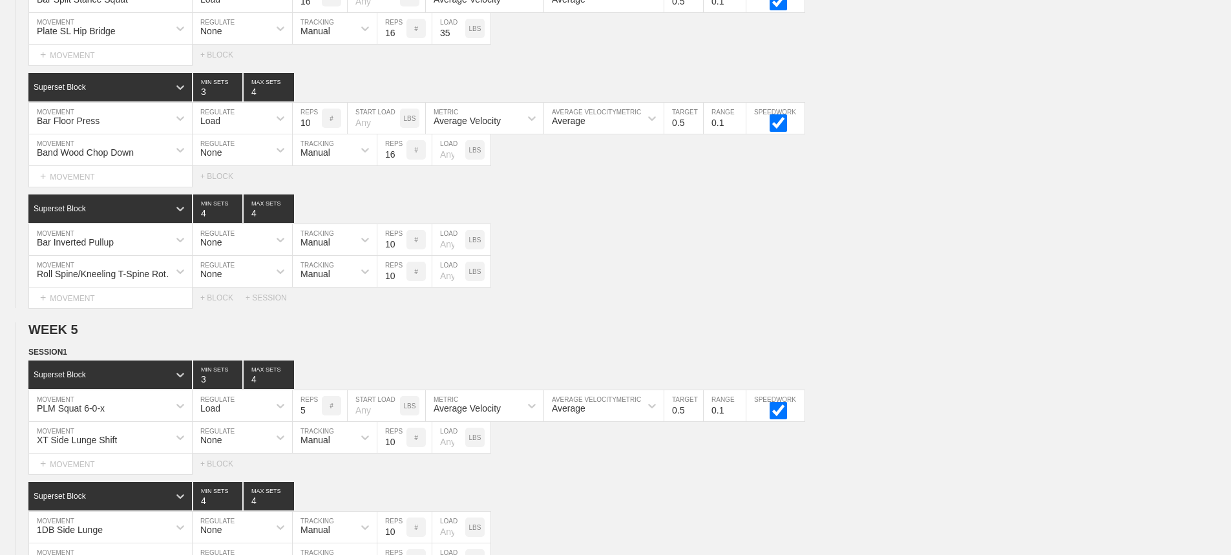
scroll to position [5754, 0]
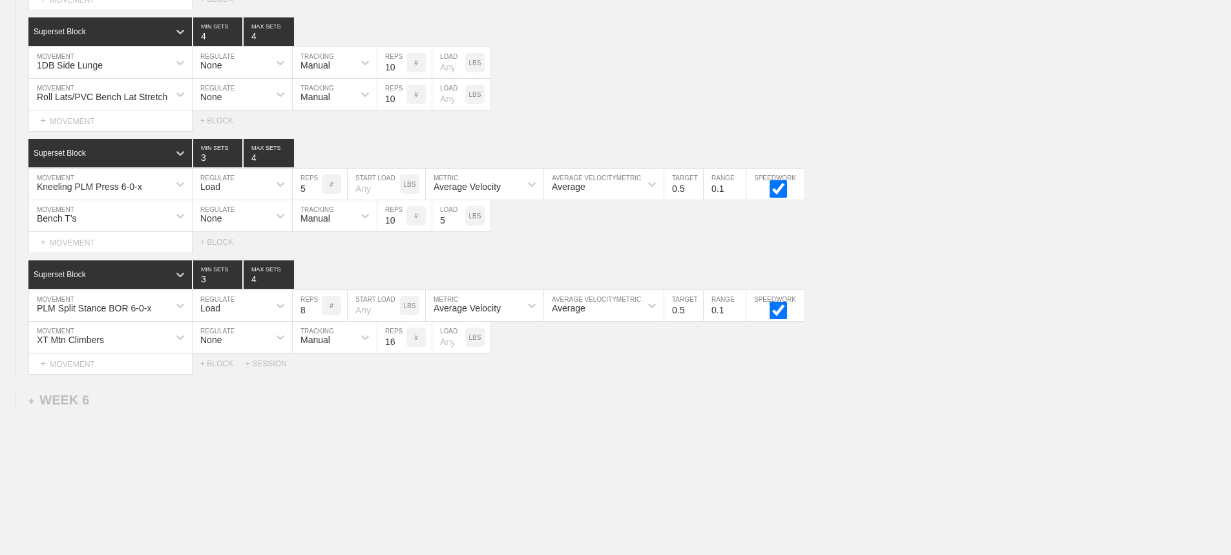
scroll to position [5625, 0]
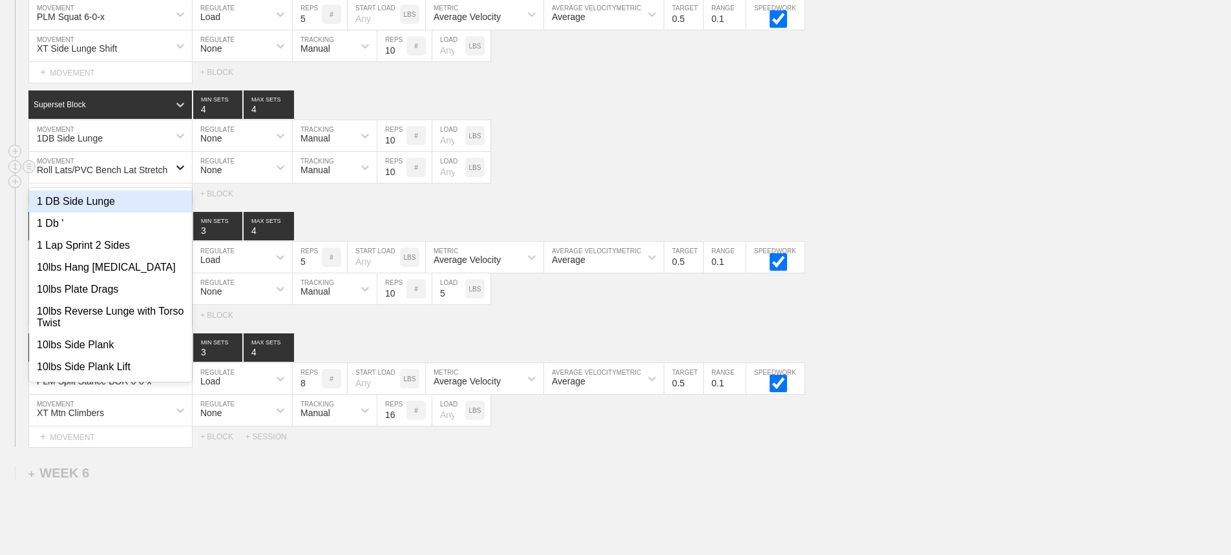
click at [175, 174] on icon at bounding box center [180, 167] width 13 height 13
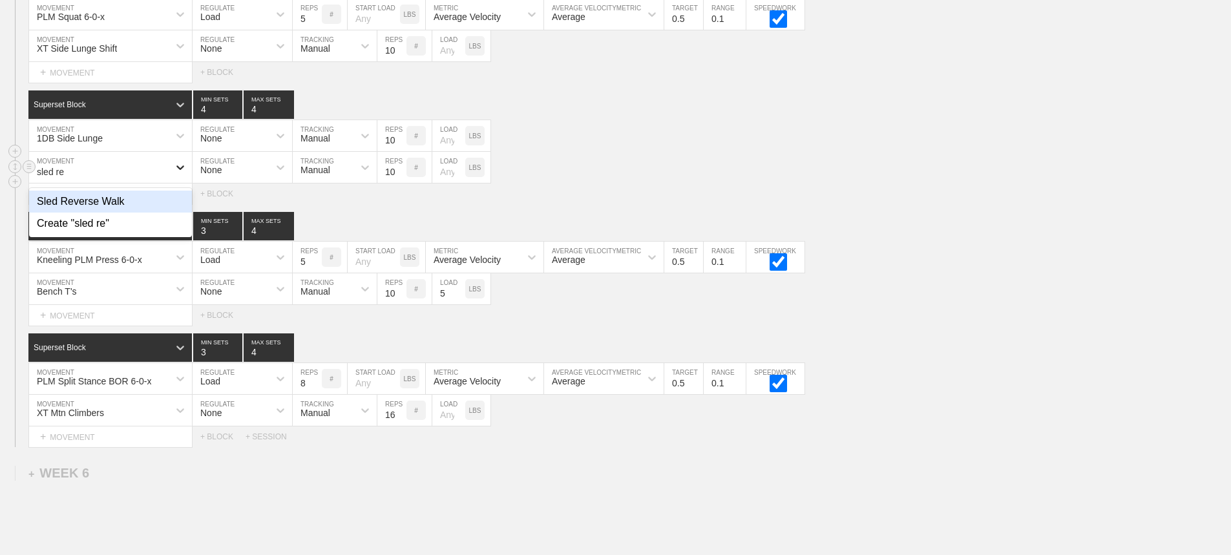
type input "sled rev"
click at [115, 213] on div "Sled Reverse Walk" at bounding box center [110, 202] width 163 height 22
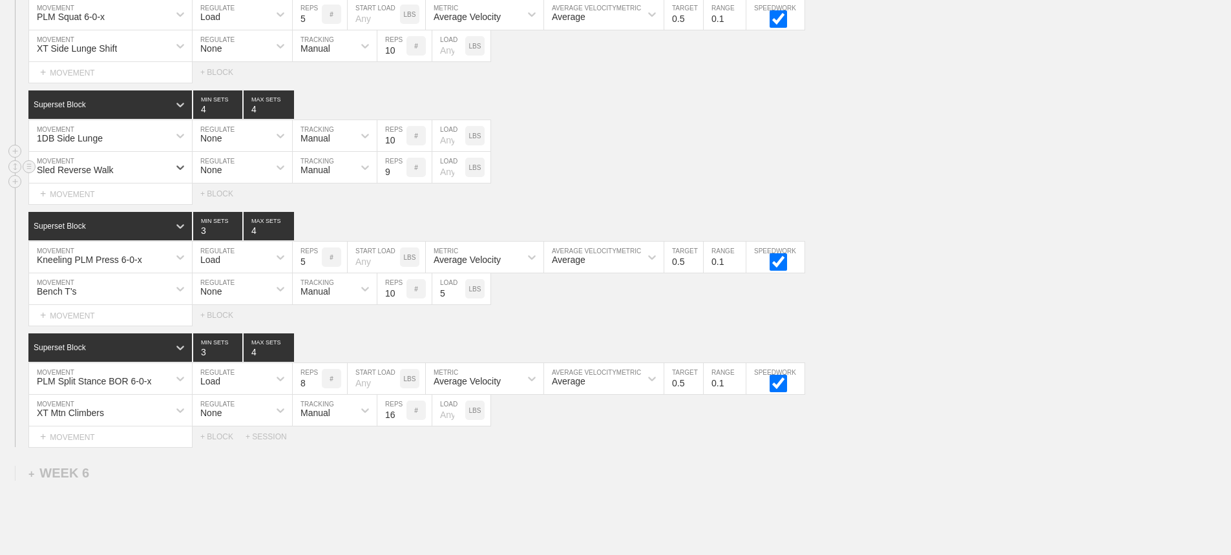
click at [401, 183] on input "9" at bounding box center [392, 167] width 29 height 31
click at [401, 183] on input "8" at bounding box center [392, 167] width 29 height 31
click at [401, 183] on input "7" at bounding box center [392, 167] width 29 height 31
click at [401, 183] on input "6" at bounding box center [392, 167] width 29 height 31
click at [401, 183] on input "5" at bounding box center [392, 167] width 29 height 31
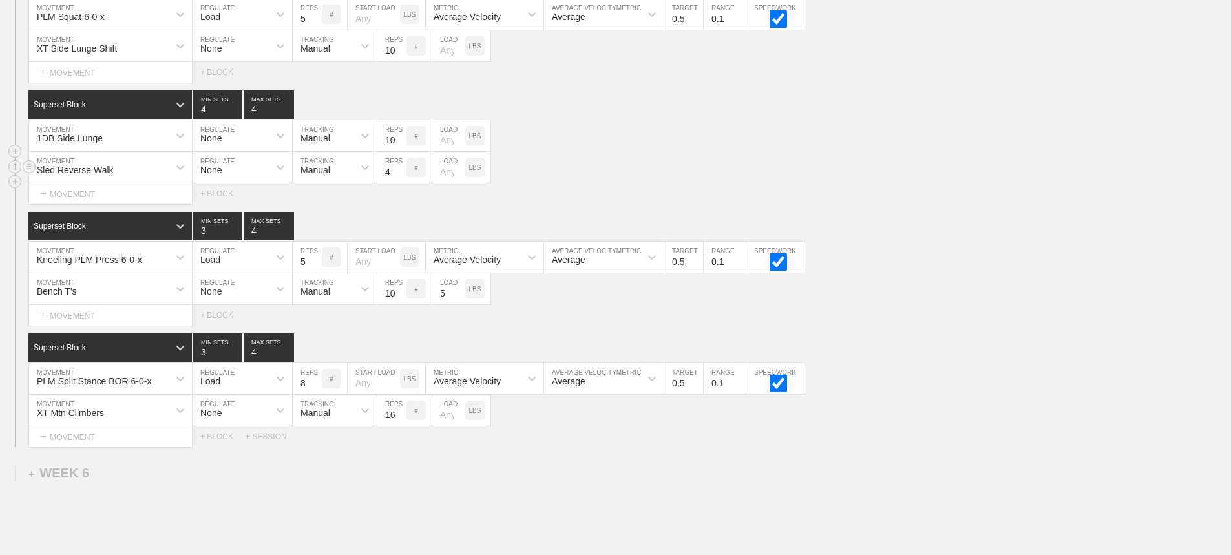
click at [401, 183] on input "4" at bounding box center [392, 167] width 29 height 31
click at [401, 183] on input "3" at bounding box center [392, 167] width 29 height 31
click at [401, 183] on input "2" at bounding box center [392, 167] width 29 height 31
type input "1"
click at [401, 183] on input "1" at bounding box center [392, 167] width 29 height 31
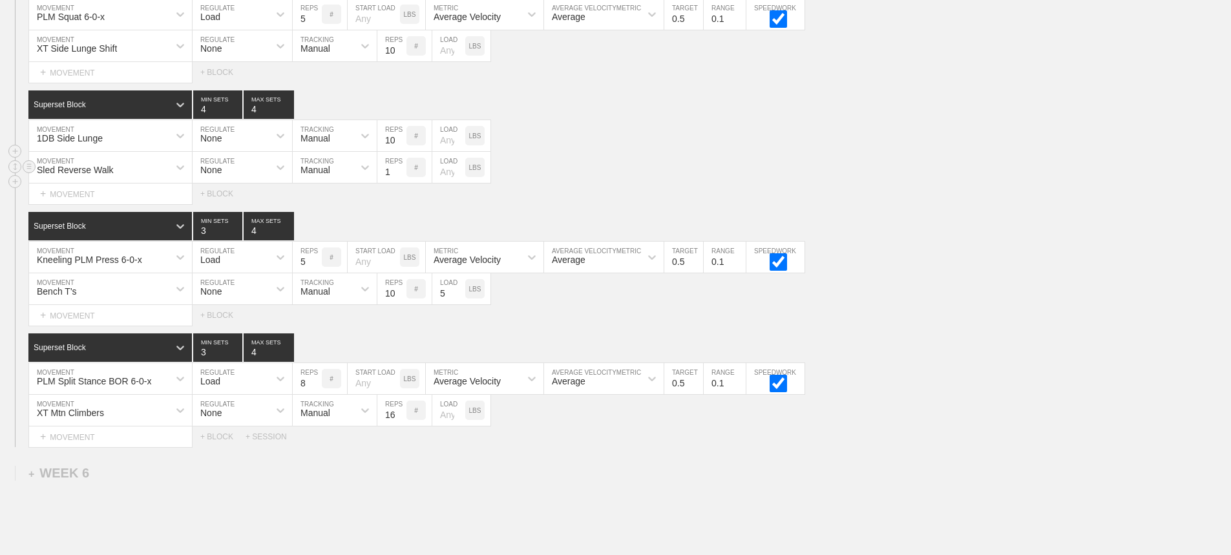
click at [443, 183] on input "number" at bounding box center [448, 167] width 33 height 31
type input "70"
click at [776, 184] on div "Sled Reverse Walk MOVEMENT None REGULATE Manual TRACKING 1 REPS # 70 LOAD LBS" at bounding box center [615, 168] width 1231 height 32
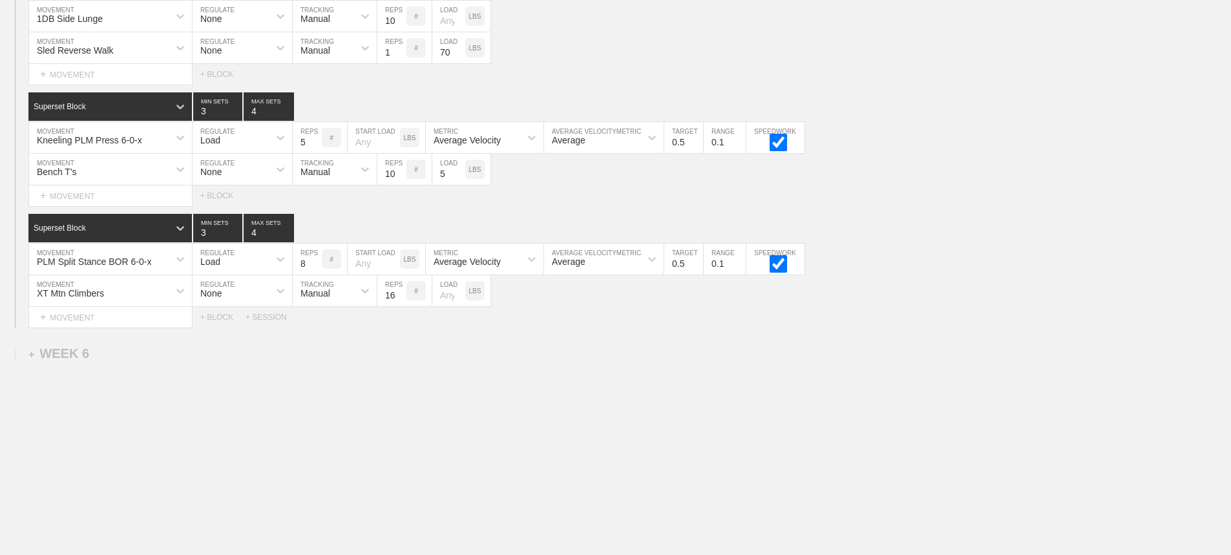
scroll to position [5754, 0]
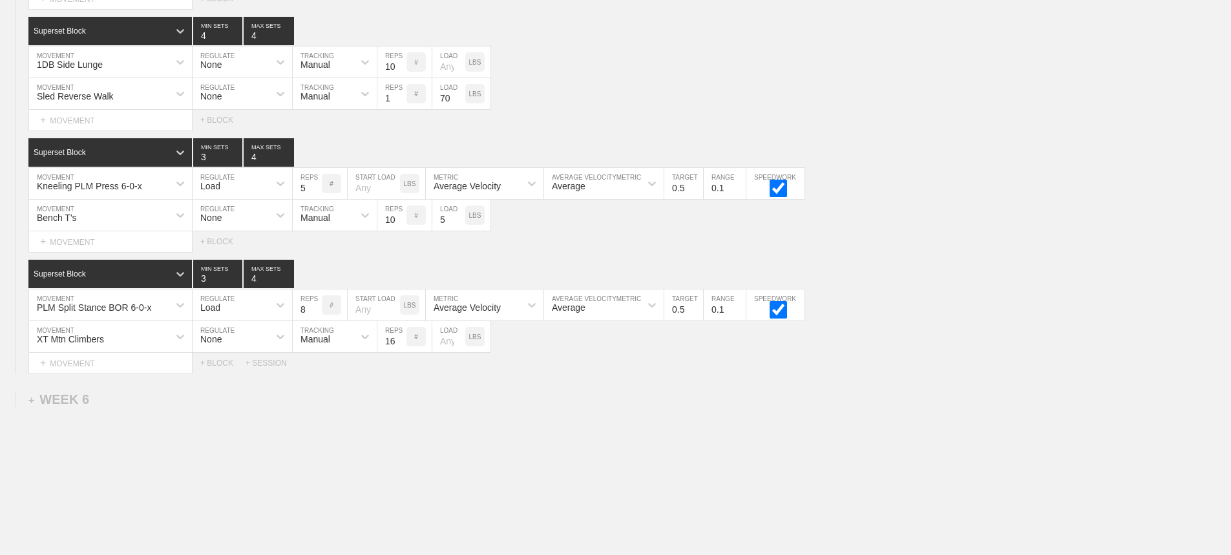
scroll to position [5625, 0]
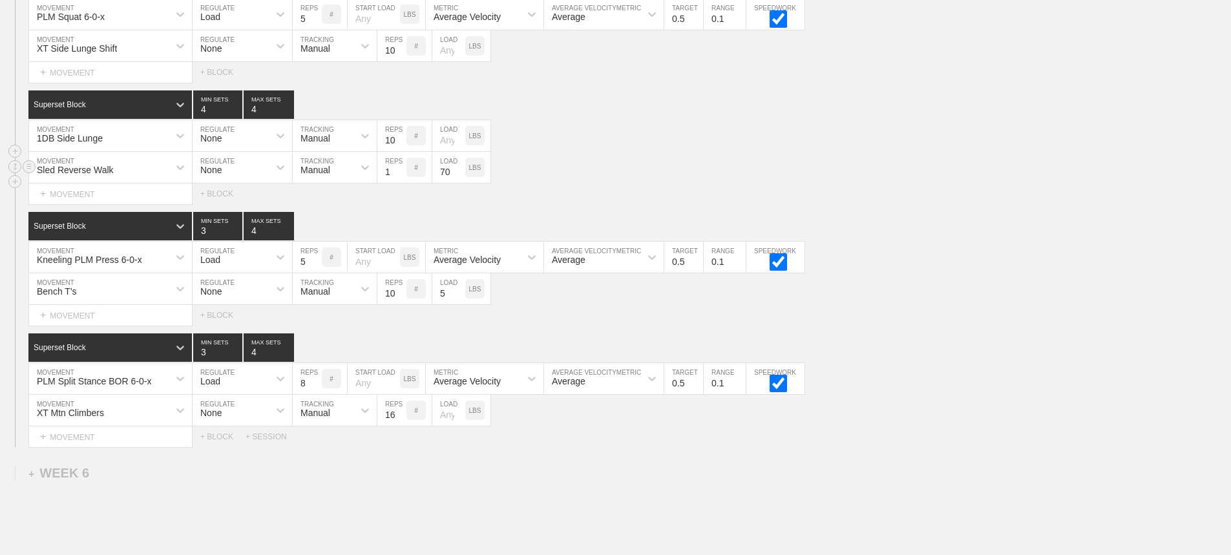
click at [548, 184] on div "Sled Reverse Walk MOVEMENT None REGULATE Manual TRACKING 1 REPS # 70 LOAD LBS" at bounding box center [615, 168] width 1231 height 32
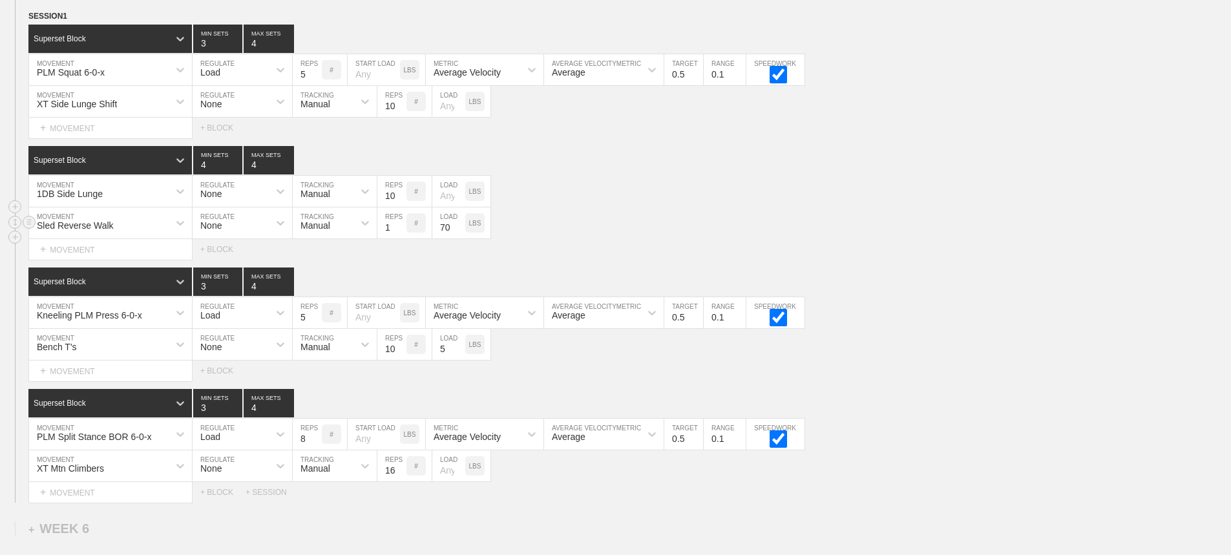
scroll to position [5495, 0]
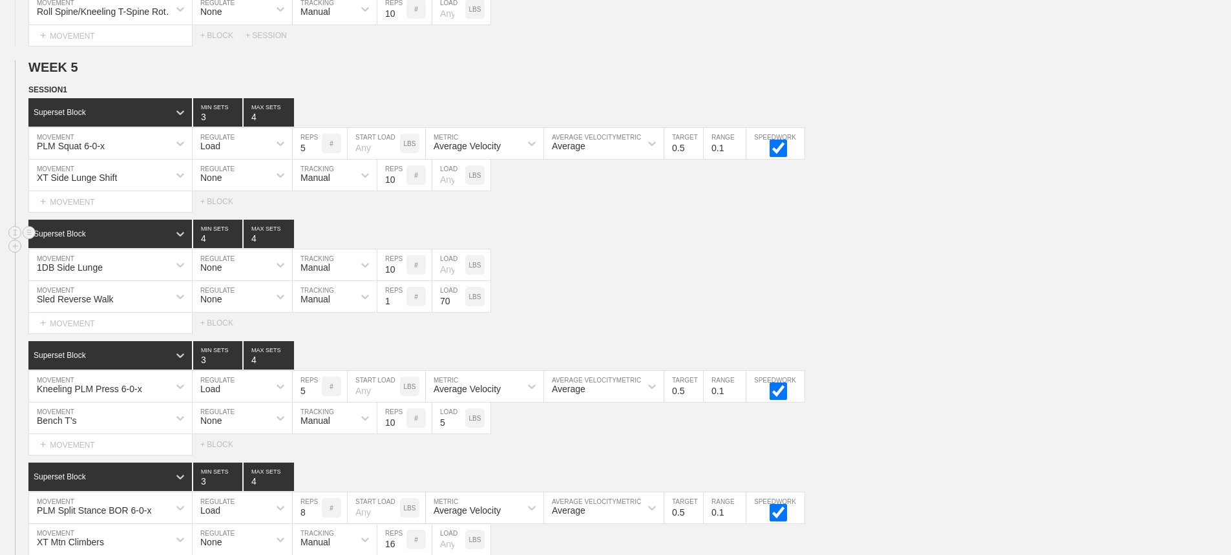
click at [593, 236] on div "Superset Block 4 MIN SETS 4 MAX SETS" at bounding box center [629, 234] width 1203 height 28
click at [643, 279] on div "1DB Side Lunge MOVEMENT None REGULATE Manual TRACKING 10 REPS # LOAD LBS" at bounding box center [615, 266] width 1231 height 32
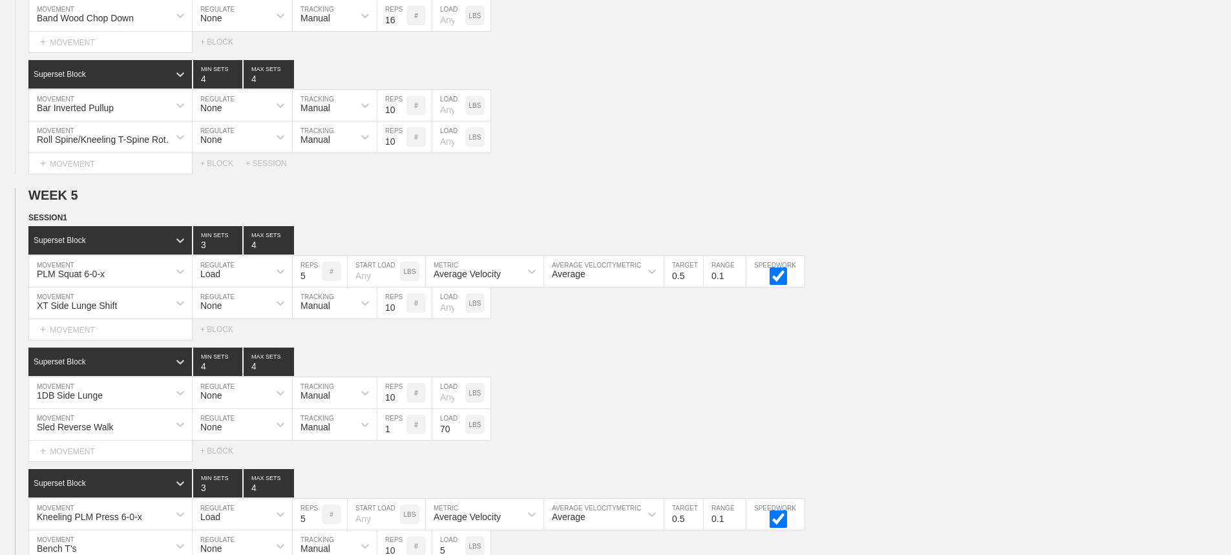
scroll to position [5366, 0]
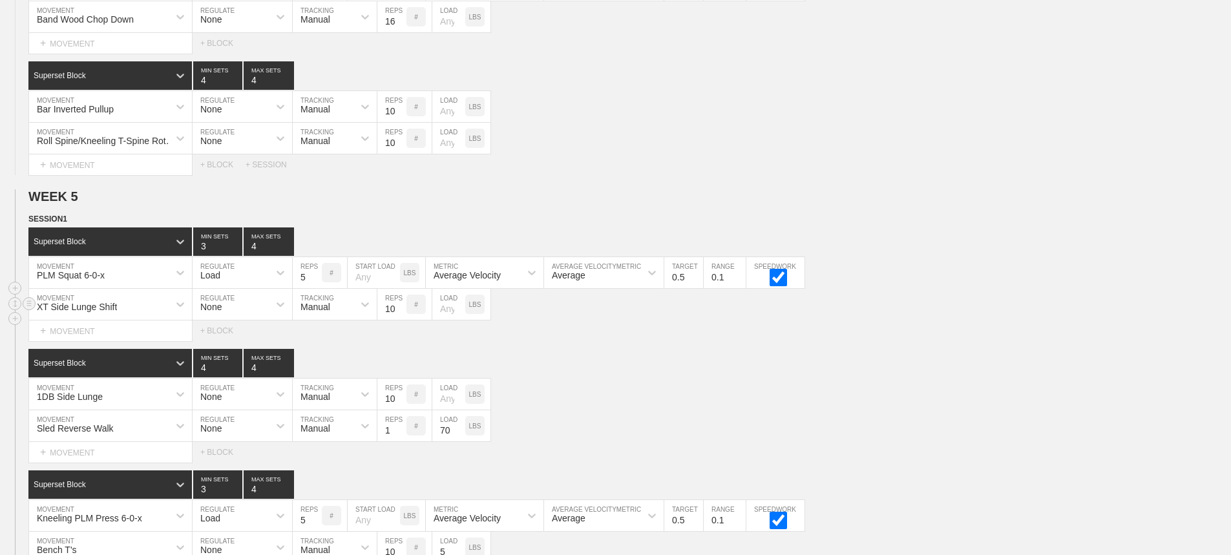
click at [136, 315] on div "XT Side Lunge Shift" at bounding box center [99, 304] width 140 height 22
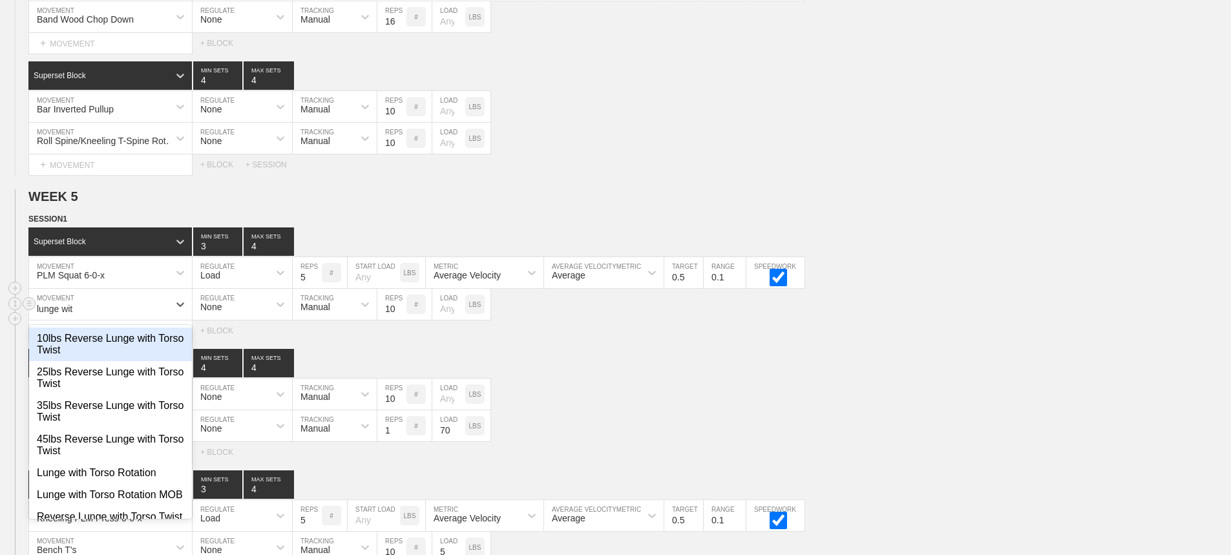
type input "lunge with"
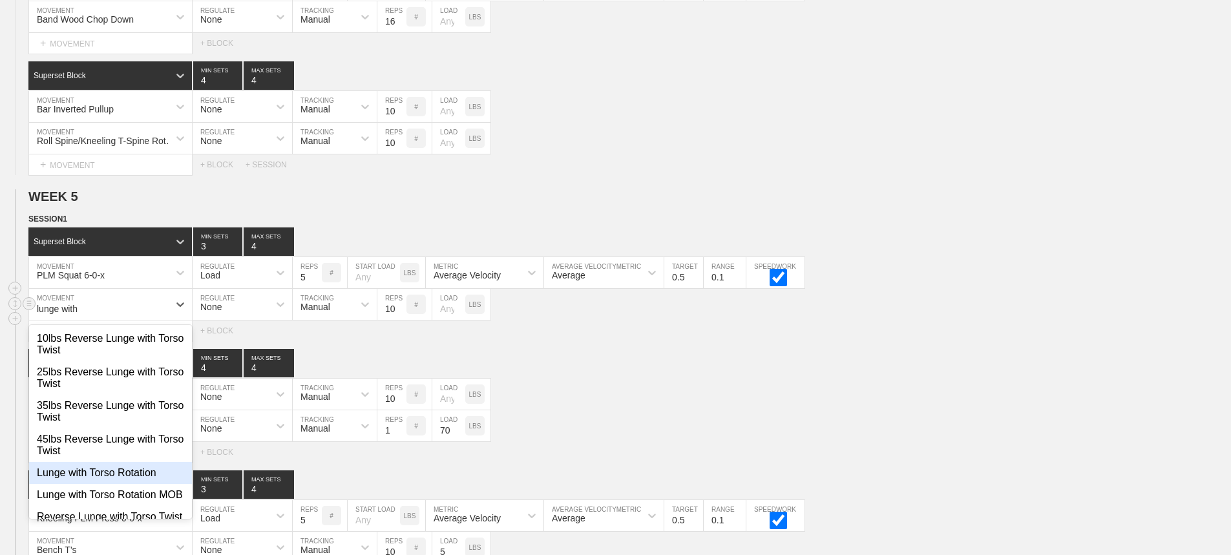
click at [123, 478] on div "Lunge with Torso Rotation" at bounding box center [110, 473] width 163 height 22
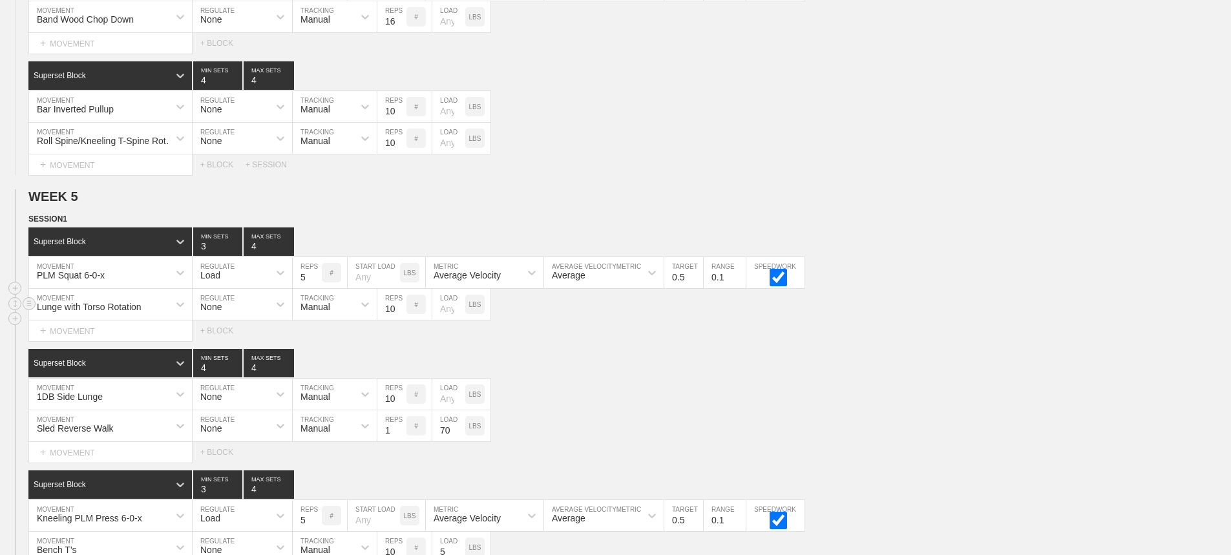
click at [647, 341] on div "Select... MOVEMENT + MOVEMENT + BLOCK" at bounding box center [615, 331] width 1231 height 21
click at [913, 429] on div "Sled Reverse Walk MOVEMENT None REGULATE Manual TRACKING 1 REPS # 70 LOAD LBS" at bounding box center [615, 426] width 1231 height 32
click at [921, 399] on div "1DB Side Lunge MOVEMENT None REGULATE Manual TRACKING 10 REPS # LOAD LBS" at bounding box center [615, 395] width 1231 height 32
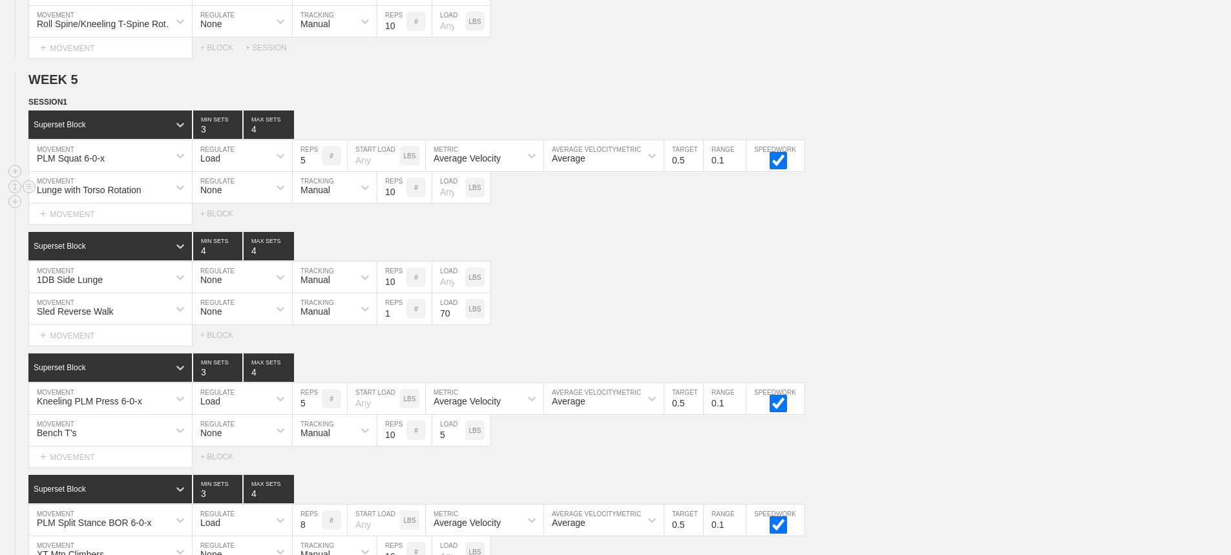
scroll to position [5754, 0]
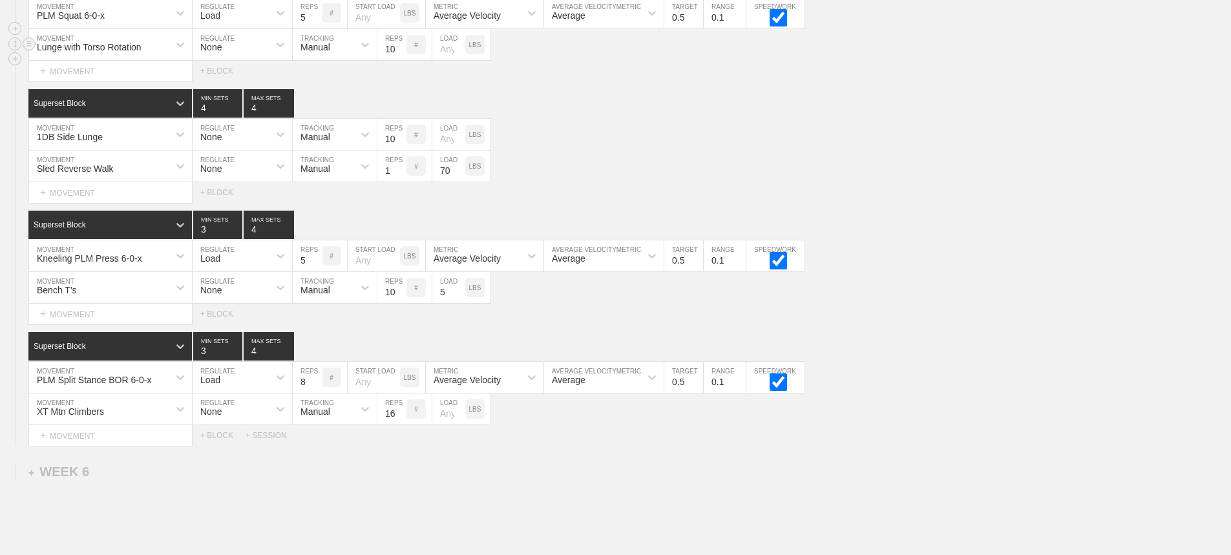
scroll to position [5625, 0]
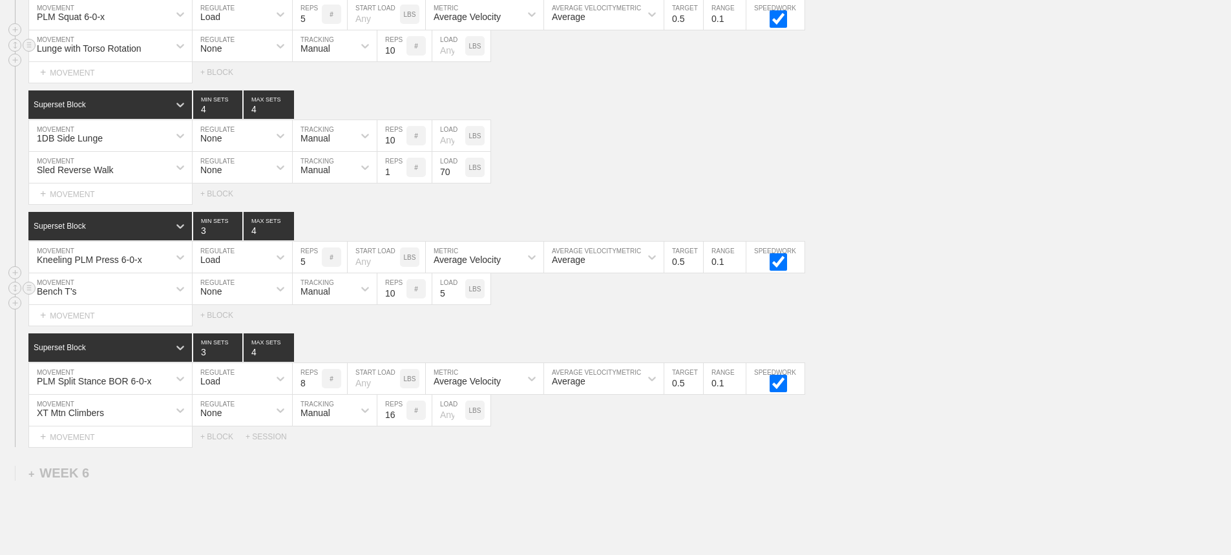
click at [136, 296] on div "Bench T's" at bounding box center [99, 289] width 140 height 22
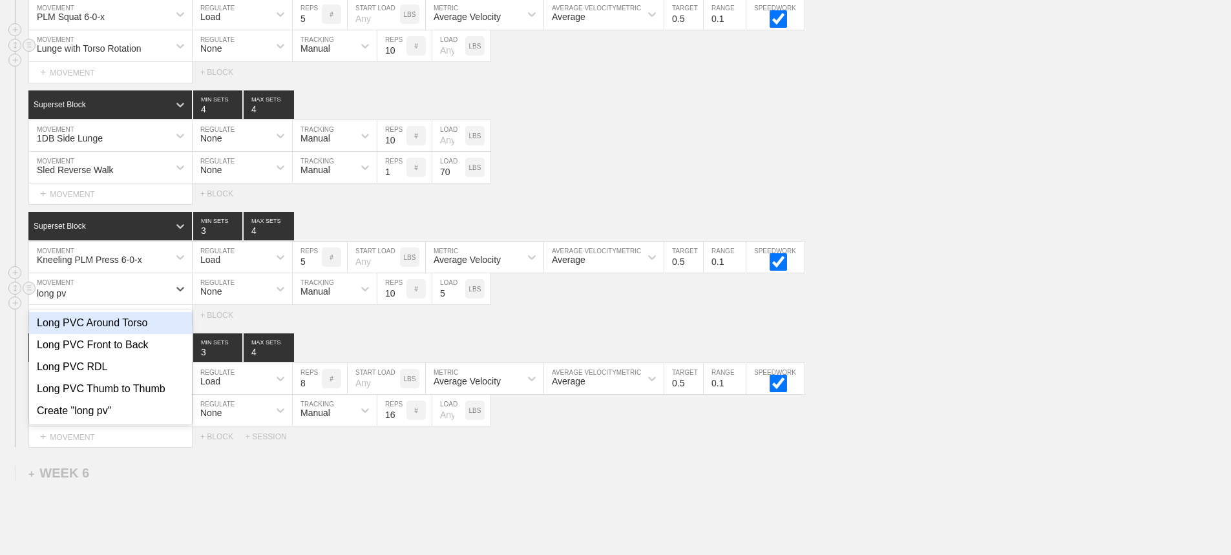
type input "long pvc"
click at [133, 354] on div "Long PVC Front to Back" at bounding box center [110, 345] width 163 height 22
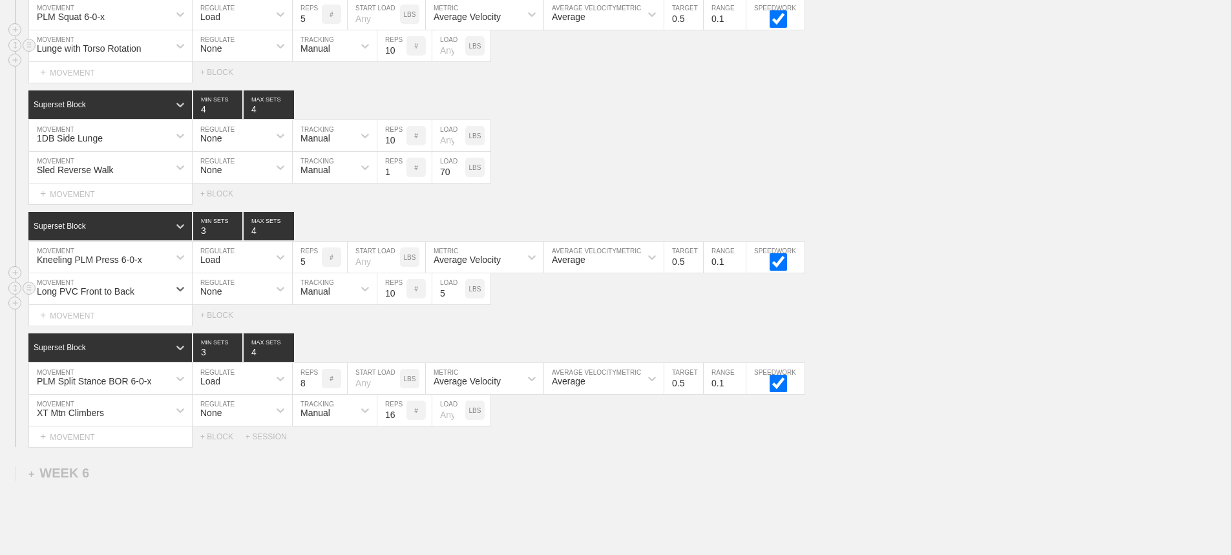
click at [449, 302] on input "5" at bounding box center [448, 288] width 33 height 31
click at [1019, 347] on div "Superset Block 3 MIN SETS 4 MAX SETS" at bounding box center [629, 348] width 1203 height 28
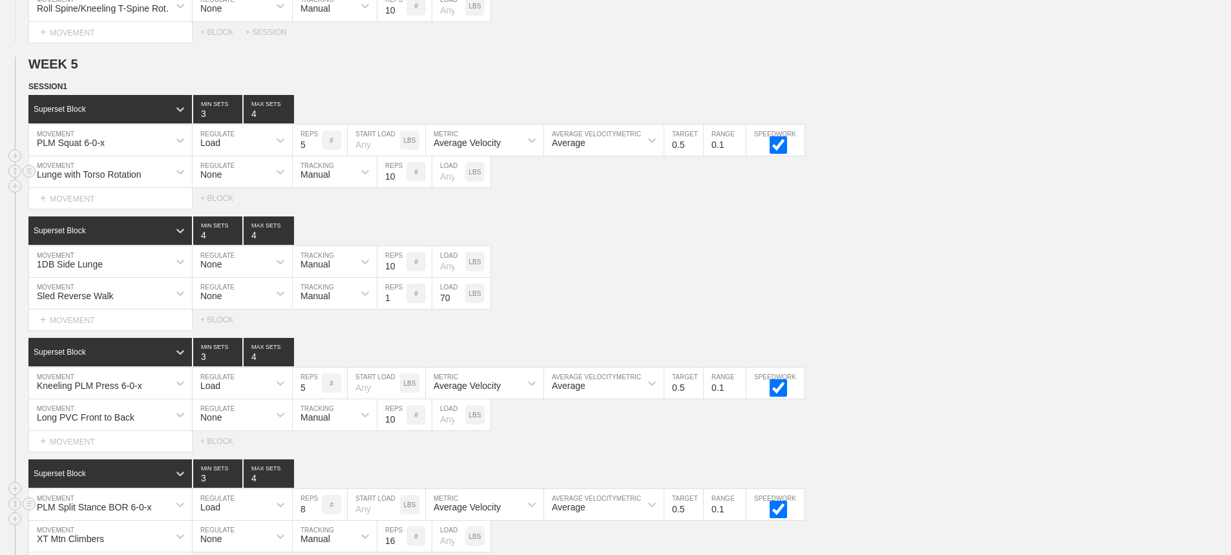
scroll to position [5495, 0]
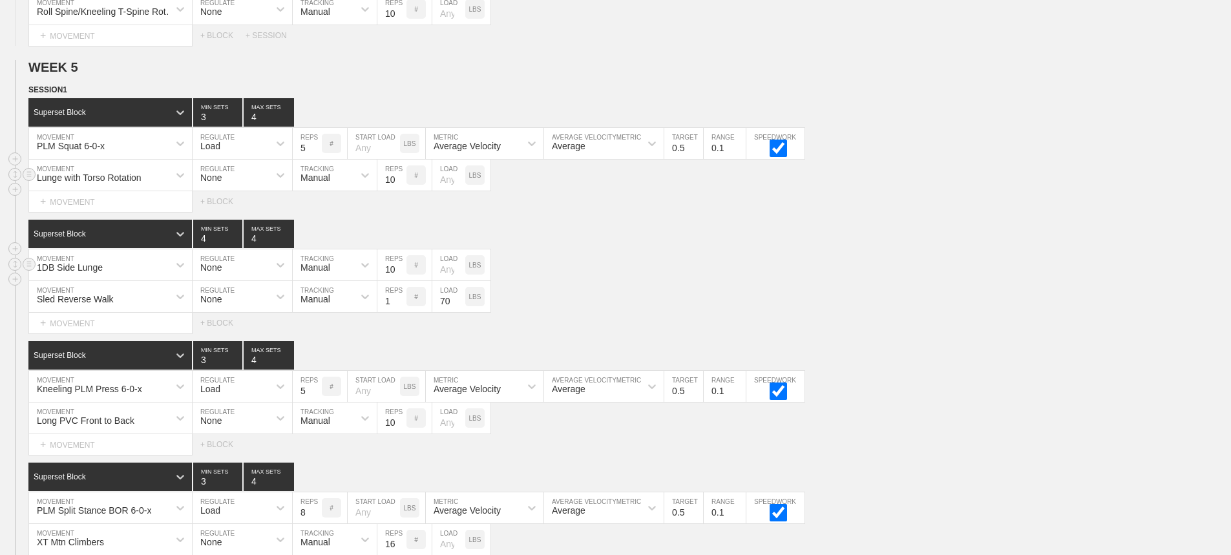
click at [714, 262] on div "1DB Side Lunge MOVEMENT None REGULATE Manual TRACKING 10 REPS # LOAD LBS" at bounding box center [615, 266] width 1231 height 32
click at [911, 313] on div "Sled Reverse Walk MOVEMENT None REGULATE Manual TRACKING 1 REPS # 70 LOAD LBS" at bounding box center [615, 297] width 1231 height 32
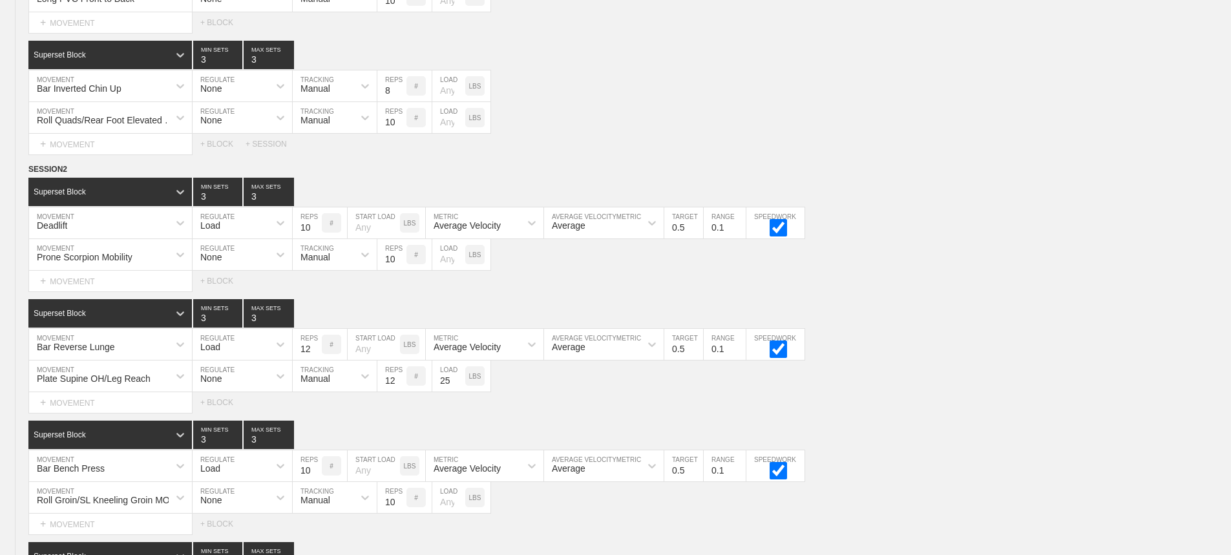
scroll to position [0, 0]
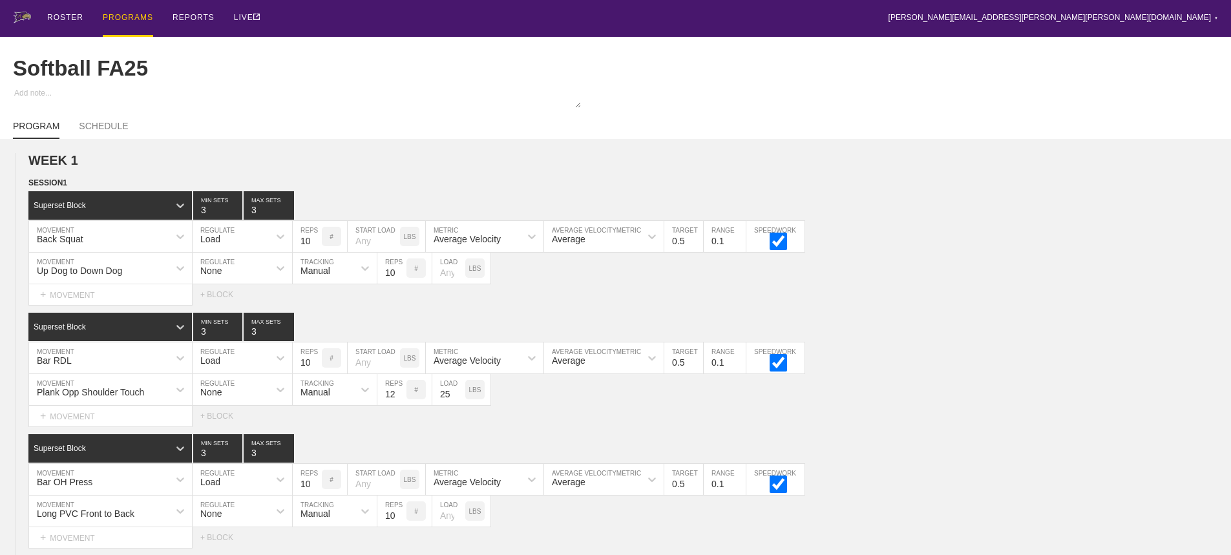
click at [115, 16] on div "PROGRAMS" at bounding box center [128, 18] width 50 height 37
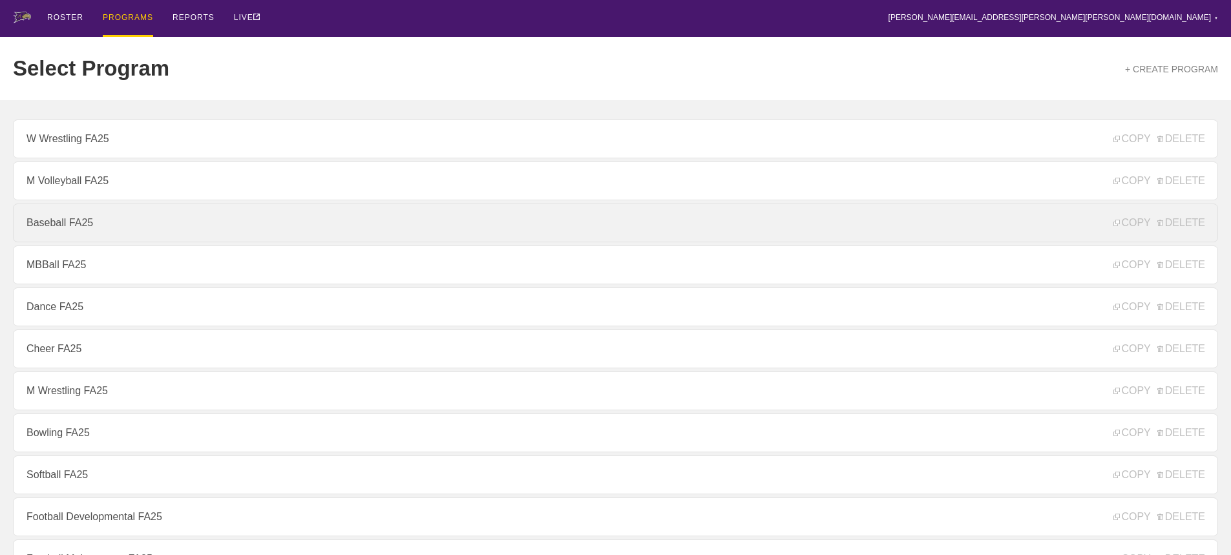
click at [65, 232] on link "Baseball FA25" at bounding box center [616, 223] width 1206 height 39
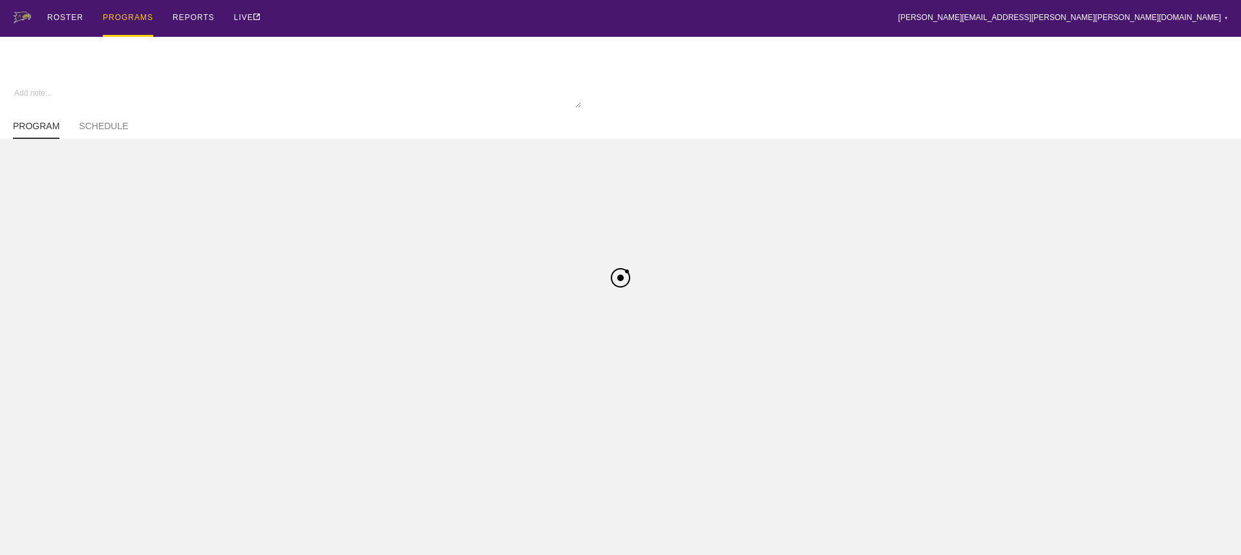
type textarea "x"
type input "Baseball FA25"
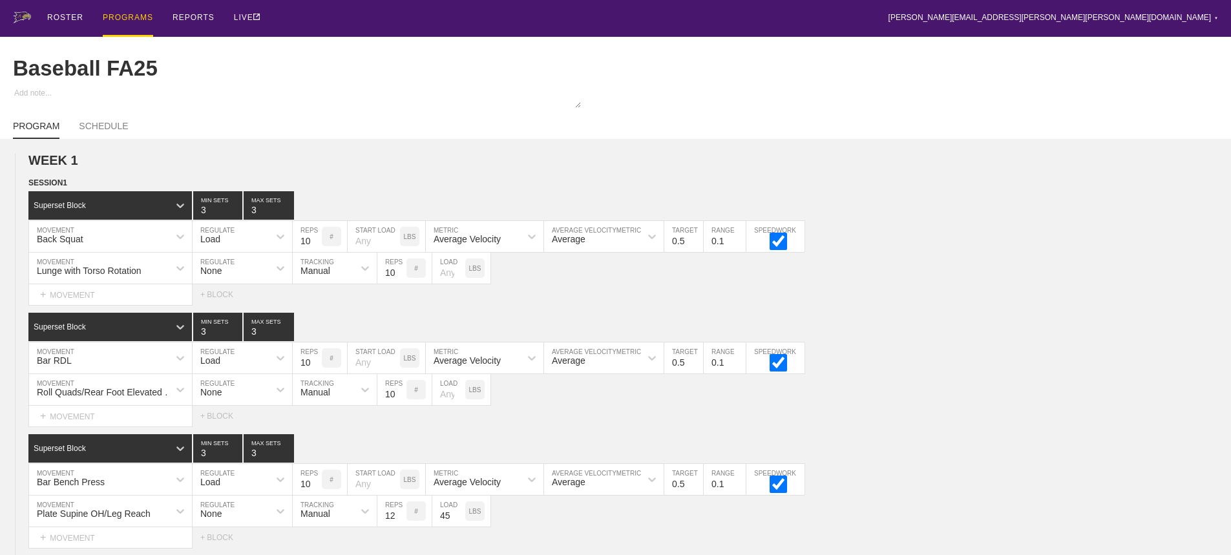
click at [495, 22] on div "ROSTER PROGRAMS REPORTS LIVE [PERSON_NAME][EMAIL_ADDRESS][PERSON_NAME][PERSON_N…" at bounding box center [616, 18] width 1206 height 37
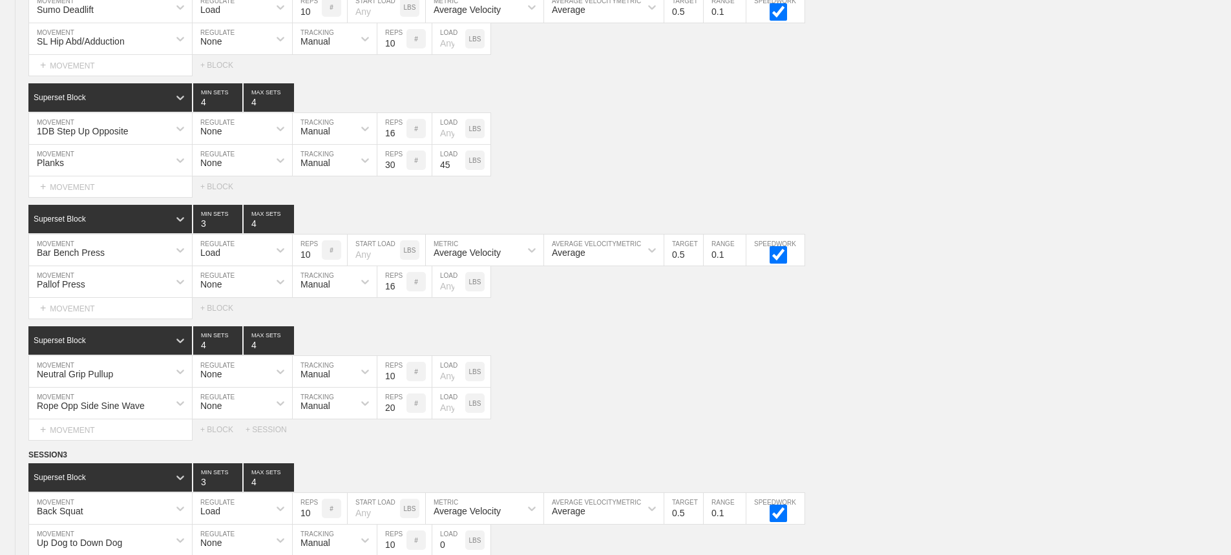
scroll to position [5725, 0]
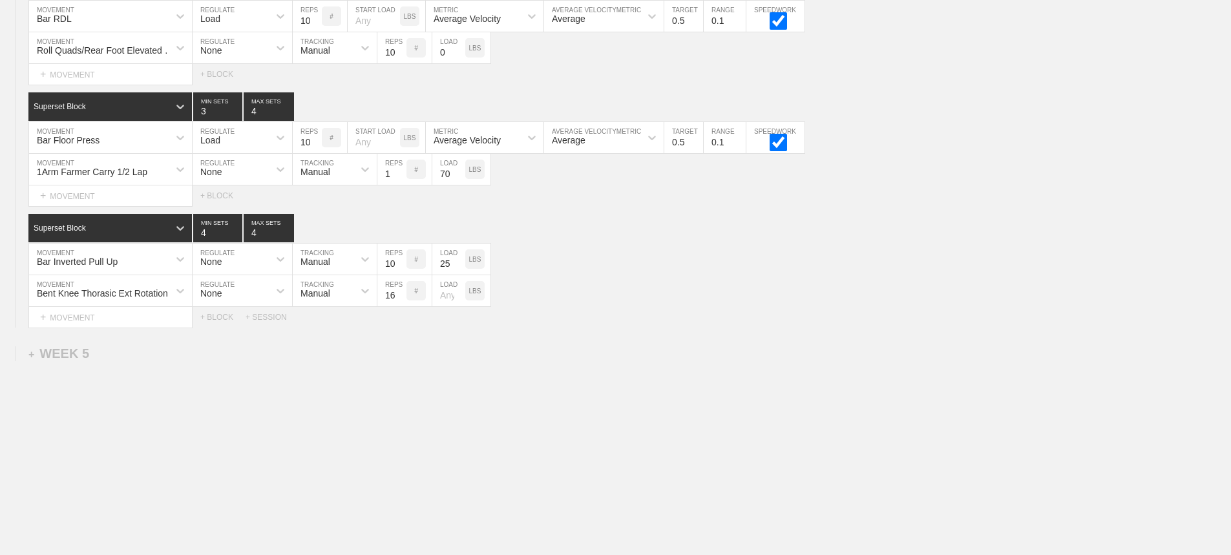
drag, startPoint x: 1035, startPoint y: 365, endPoint x: 319, endPoint y: 354, distance: 715.7
click at [50, 351] on div "+ WEEK 5" at bounding box center [58, 353] width 61 height 15
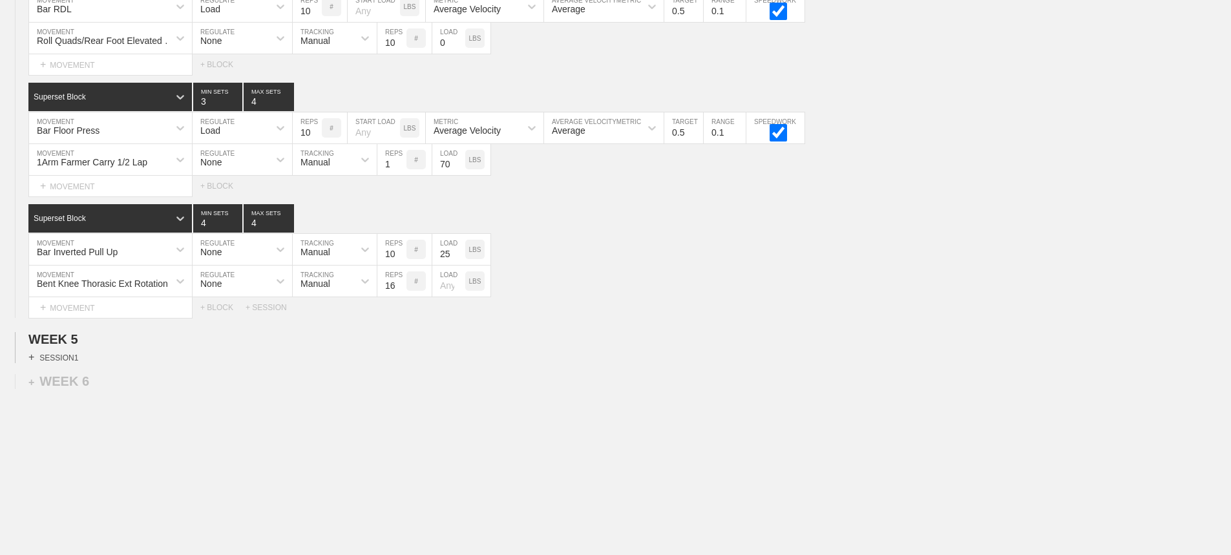
click at [64, 363] on div "+ SESSION 1" at bounding box center [53, 358] width 50 height 12
click at [94, 391] on div "+ BLOCK" at bounding box center [109, 380] width 163 height 21
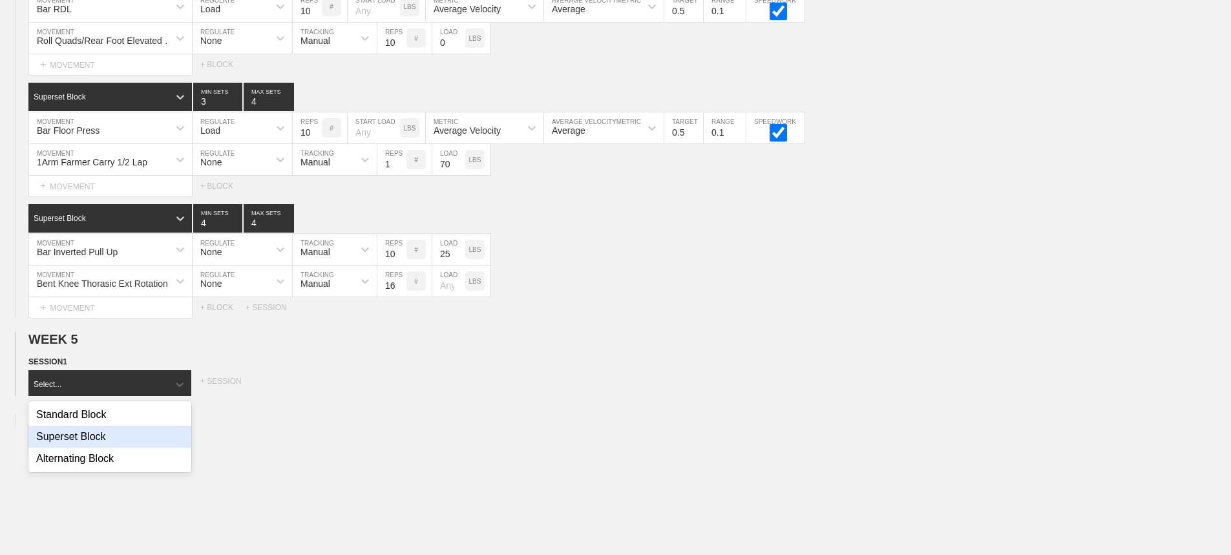
click at [96, 448] on div "Superset Block" at bounding box center [109, 437] width 163 height 22
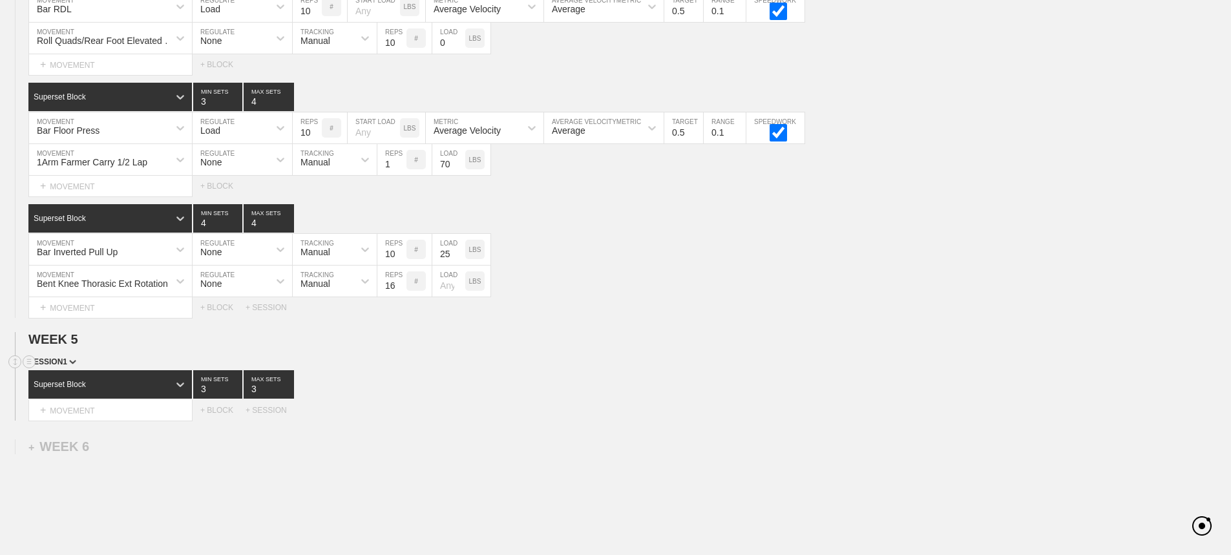
click at [437, 370] on div "SESSION 1" at bounding box center [629, 363] width 1203 height 15
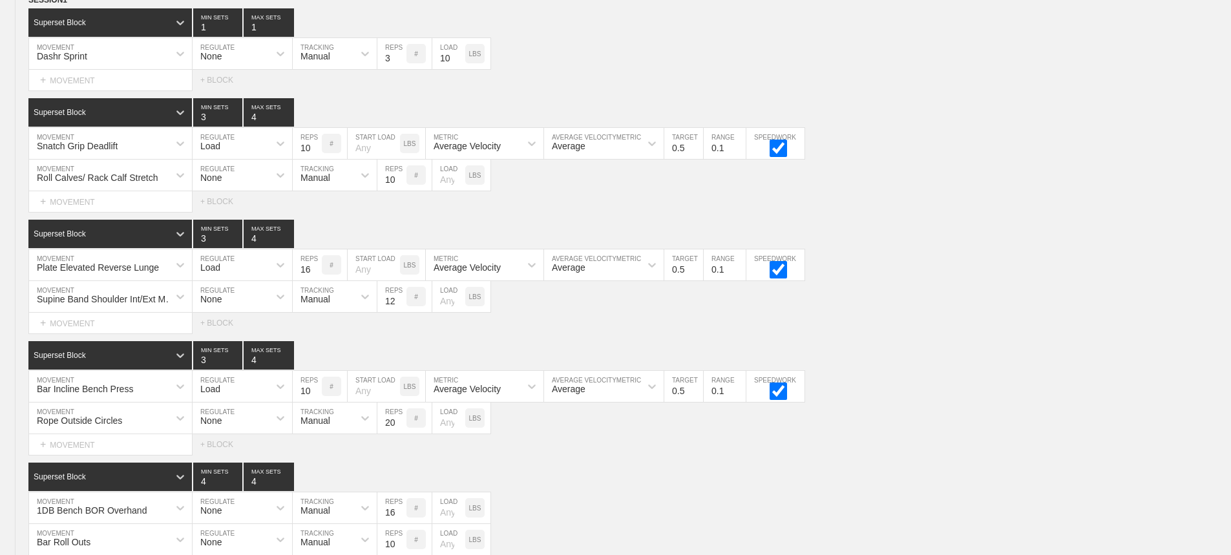
scroll to position [2816, 0]
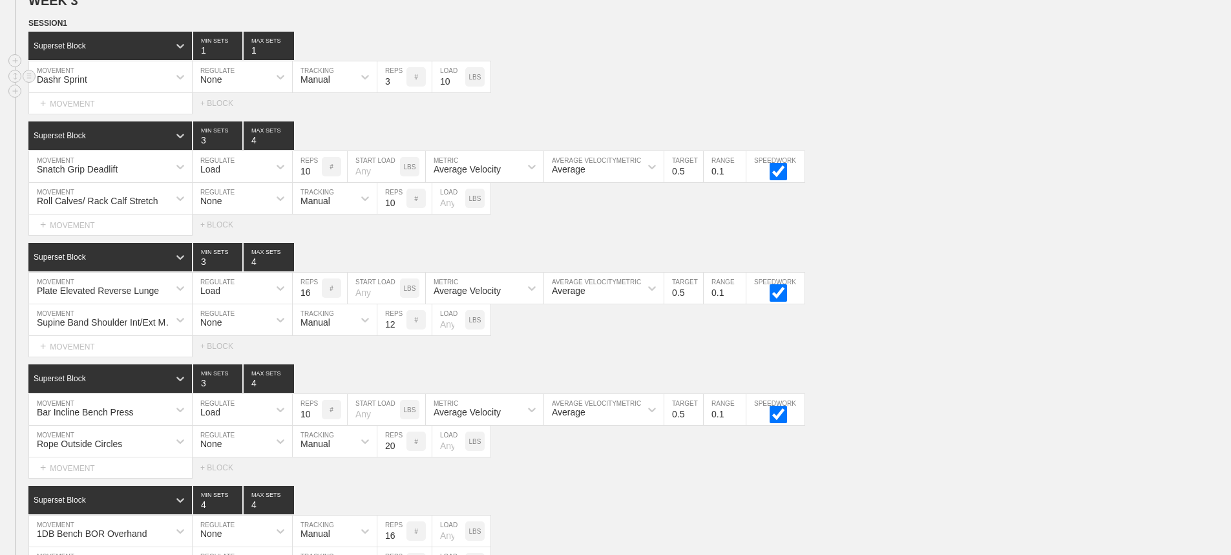
click at [639, 89] on div "Dashr Sprint MOVEMENT None REGULATE Manual TRACKING 3 REPS # 10 LOAD LBS" at bounding box center [615, 77] width 1231 height 32
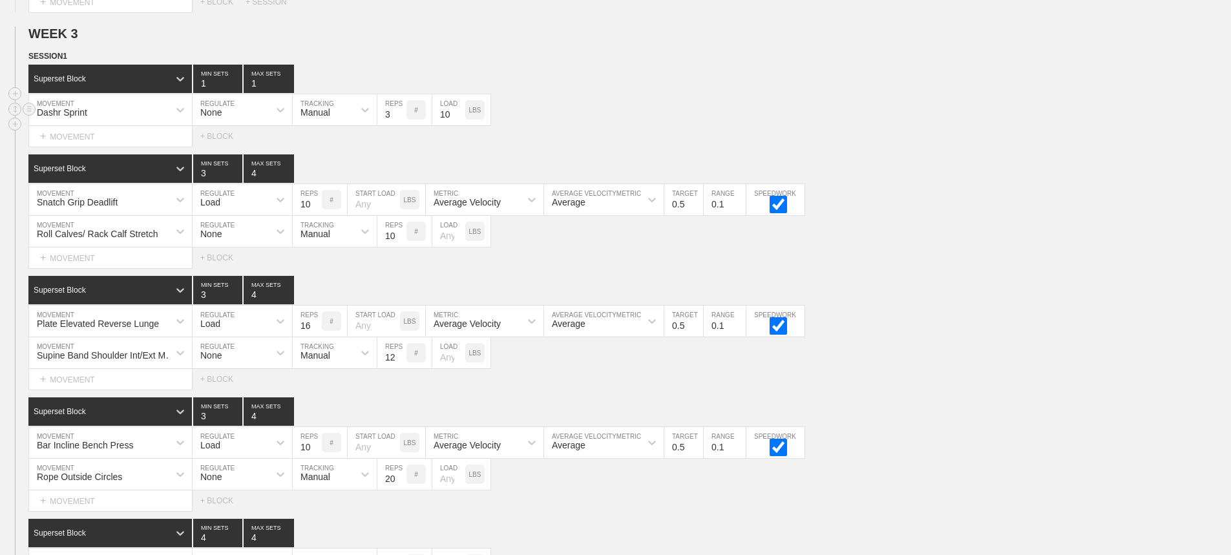
scroll to position [2751, 0]
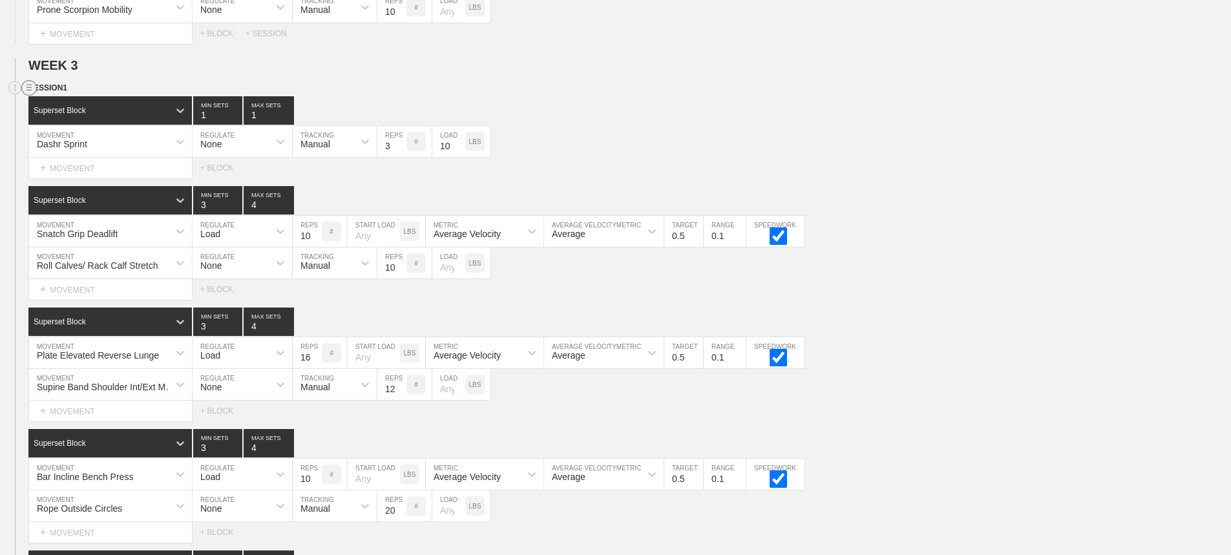
click at [27, 96] on circle at bounding box center [29, 88] width 15 height 15
click at [87, 109] on div "DUPLICATE" at bounding box center [90, 112] width 103 height 19
click at [659, 140] on div "Dashr Sprint MOVEMENT None REGULATE Manual TRACKING 3 REPS # 10 LOAD LBS" at bounding box center [615, 142] width 1231 height 32
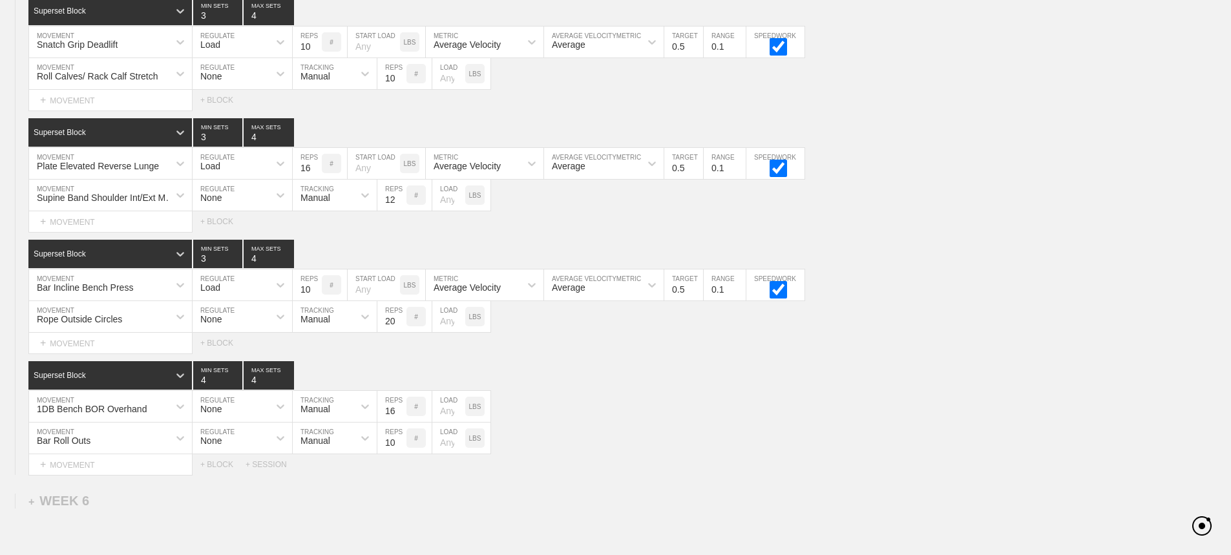
scroll to position [5671, 0]
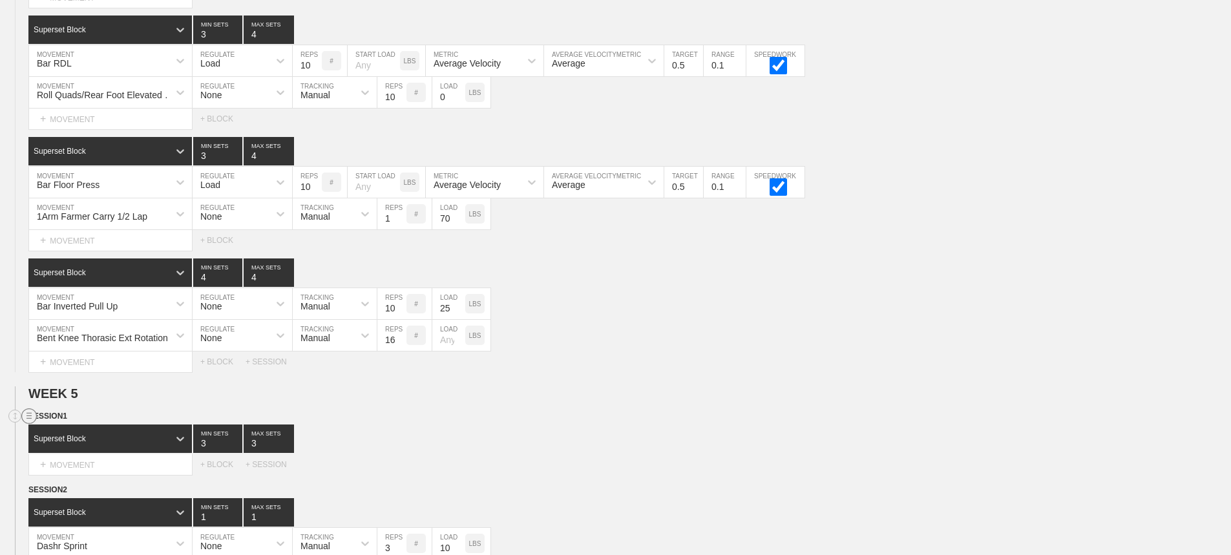
click at [25, 424] on circle at bounding box center [29, 416] width 15 height 15
click at [81, 456] on div "DELETE" at bounding box center [90, 460] width 103 height 19
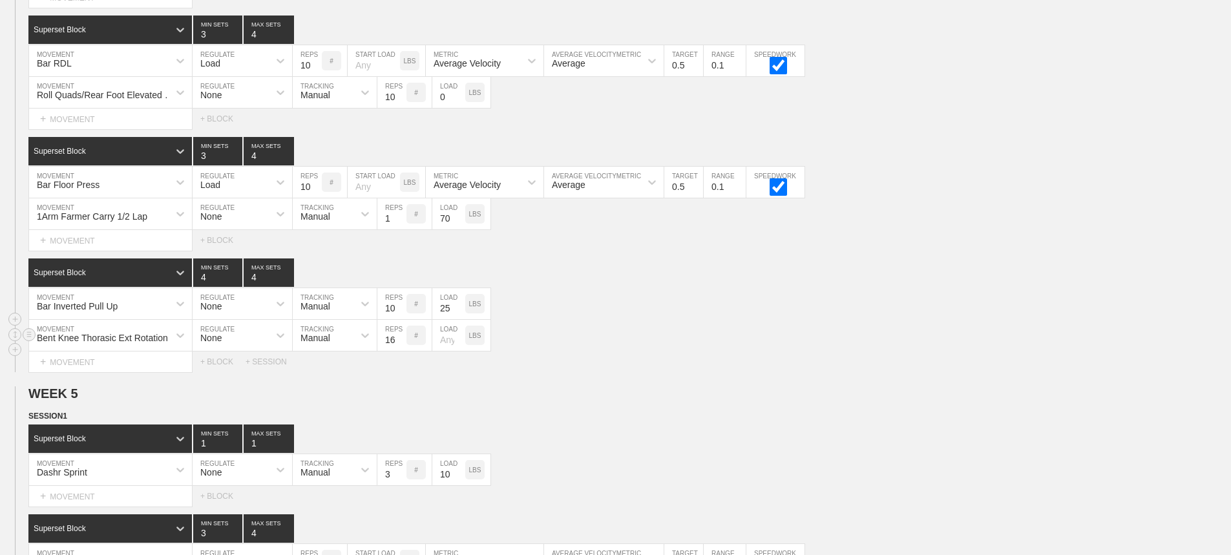
click at [765, 349] on div "Bent Knee Thorasic Ext Rotation MOVEMENT None REGULATE Manual TRACKING 16 REPS …" at bounding box center [615, 336] width 1231 height 32
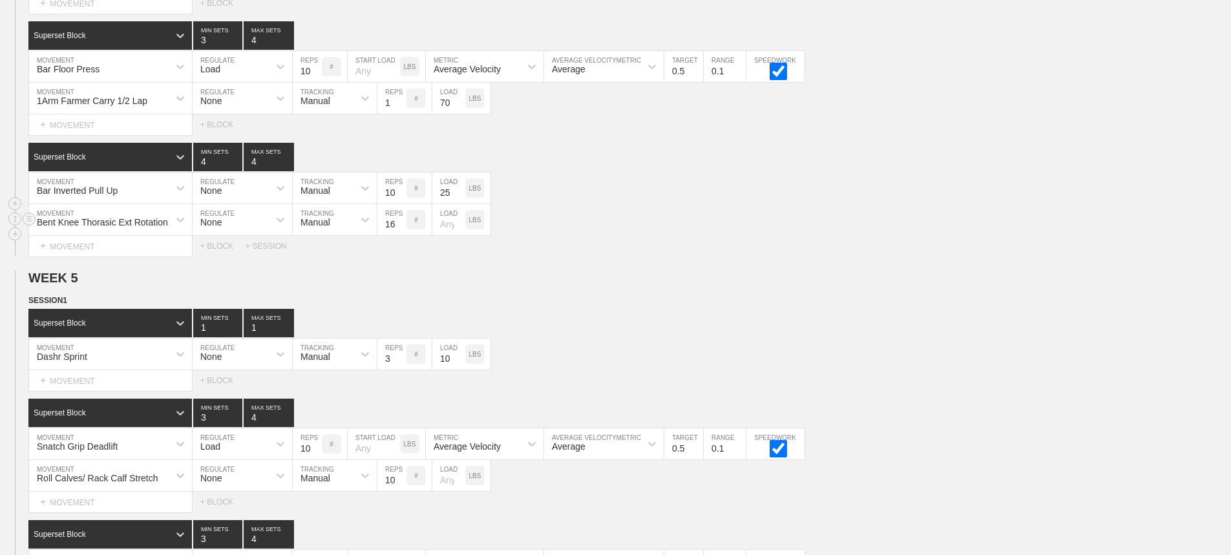
scroll to position [5929, 0]
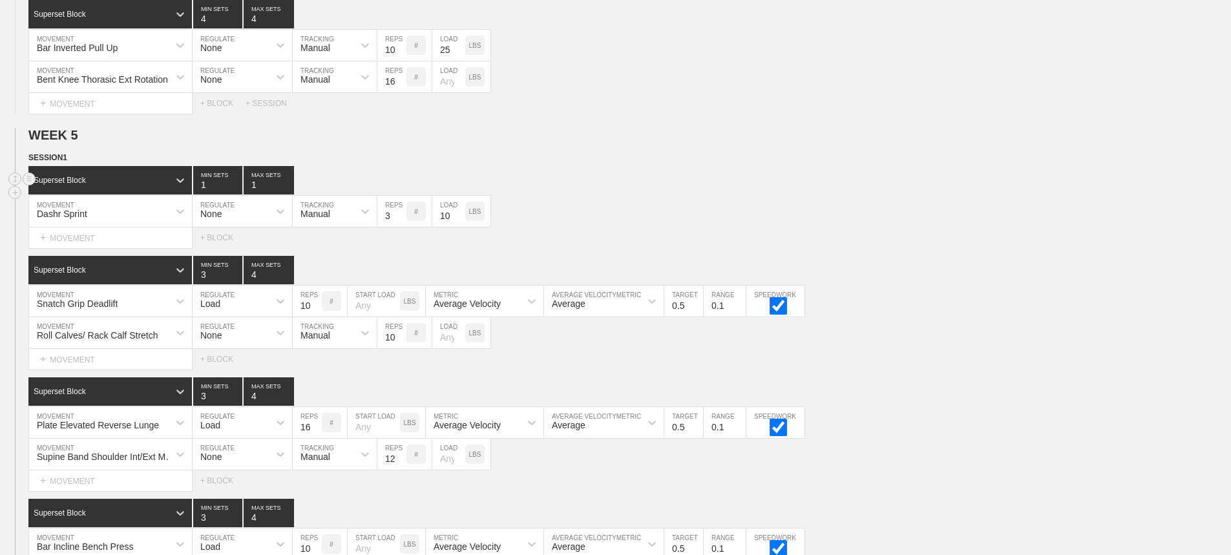
click at [918, 176] on div "Superset Block 1 MIN SETS 1 MAX SETS" at bounding box center [629, 180] width 1203 height 28
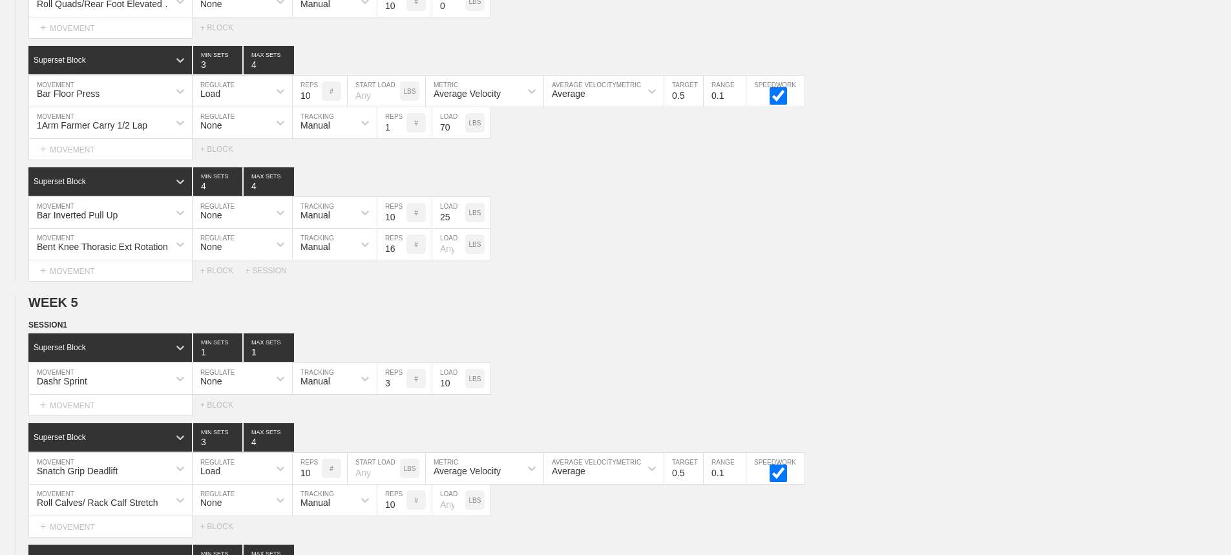
scroll to position [5828, 0]
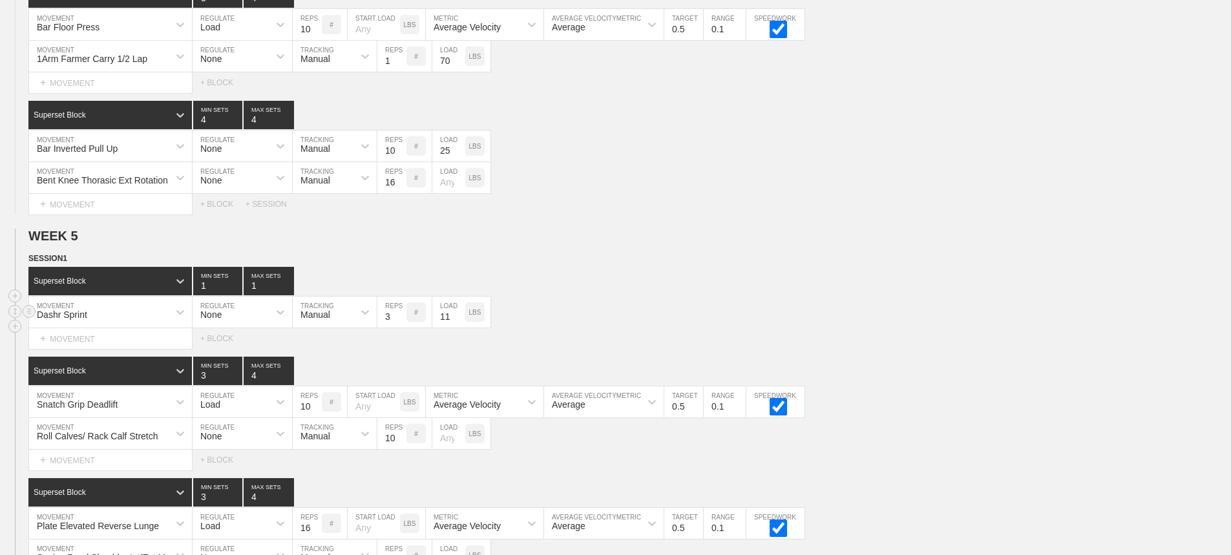
click at [458, 323] on input "11" at bounding box center [448, 312] width 33 height 31
click at [458, 323] on input "12" at bounding box center [448, 312] width 33 height 31
click at [458, 323] on input "13" at bounding box center [448, 312] width 33 height 31
click at [458, 323] on input "14" at bounding box center [448, 312] width 33 height 31
type input "15"
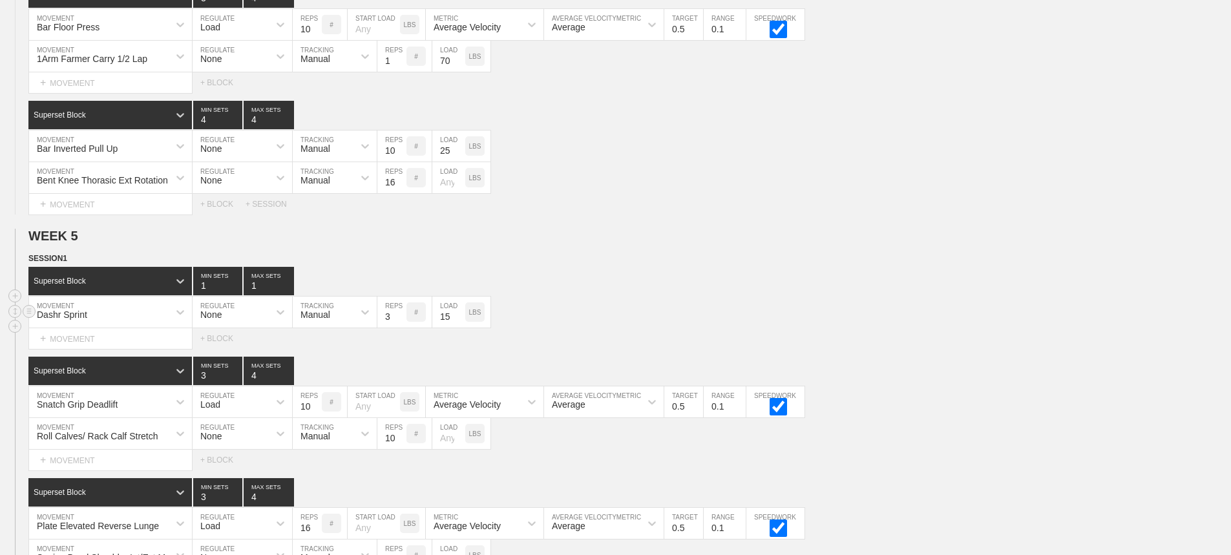
click at [458, 323] on input "15" at bounding box center [448, 312] width 33 height 31
click at [737, 349] on div "Select... MOVEMENT + MOVEMENT + BLOCK" at bounding box center [615, 338] width 1231 height 21
click at [315, 418] on input "9" at bounding box center [307, 402] width 29 height 31
click at [315, 418] on input "8" at bounding box center [307, 402] width 29 height 31
click at [315, 418] on input "7" at bounding box center [307, 402] width 29 height 31
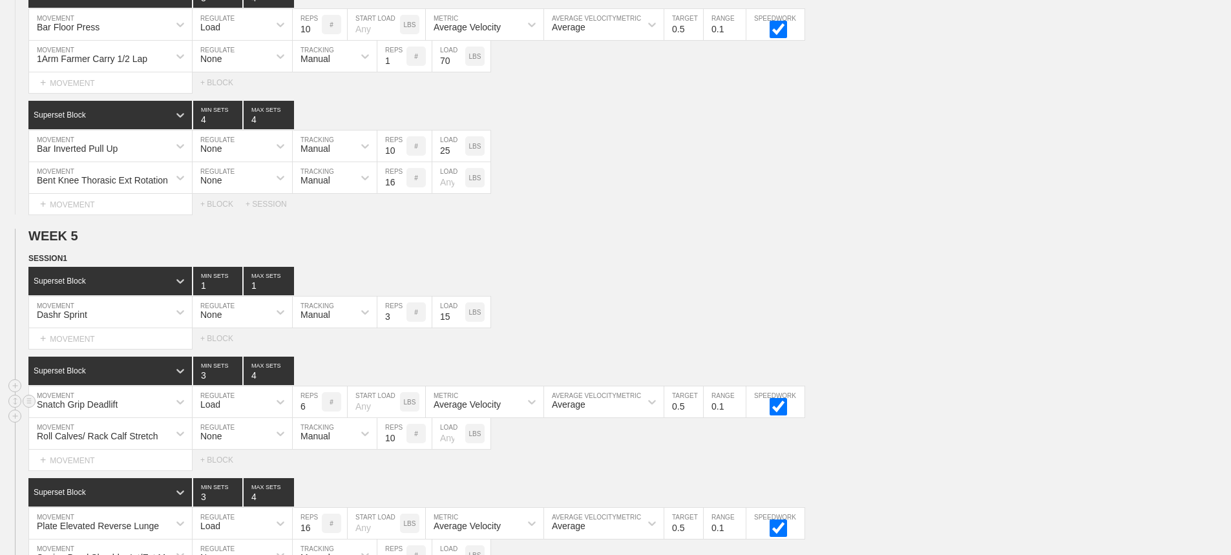
type input "6"
click at [315, 418] on input "6" at bounding box center [307, 402] width 29 height 31
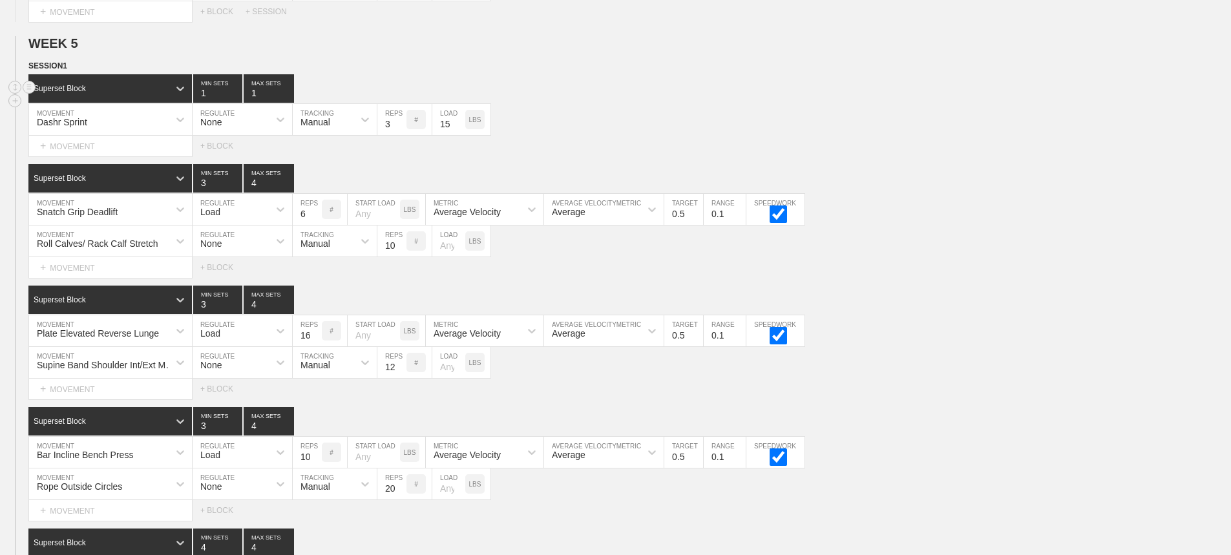
scroll to position [6022, 0]
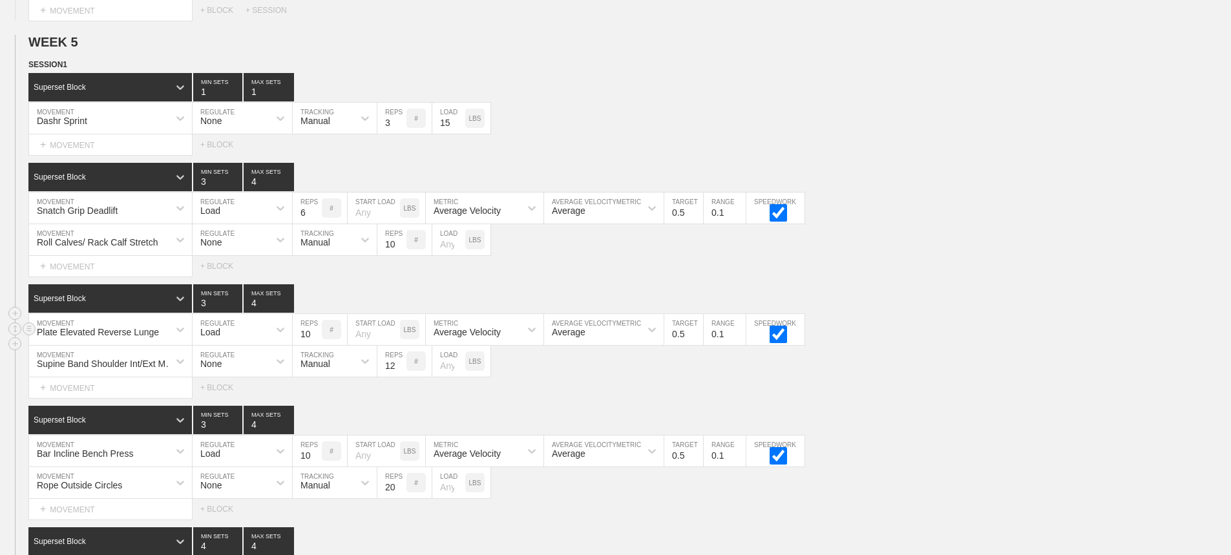
click at [315, 345] on input "10" at bounding box center [307, 329] width 29 height 31
click at [315, 345] on input "9" at bounding box center [307, 329] width 29 height 31
type input "10"
click at [315, 343] on input "10" at bounding box center [307, 329] width 29 height 31
drag, startPoint x: 1030, startPoint y: 361, endPoint x: 746, endPoint y: 370, distance: 283.9
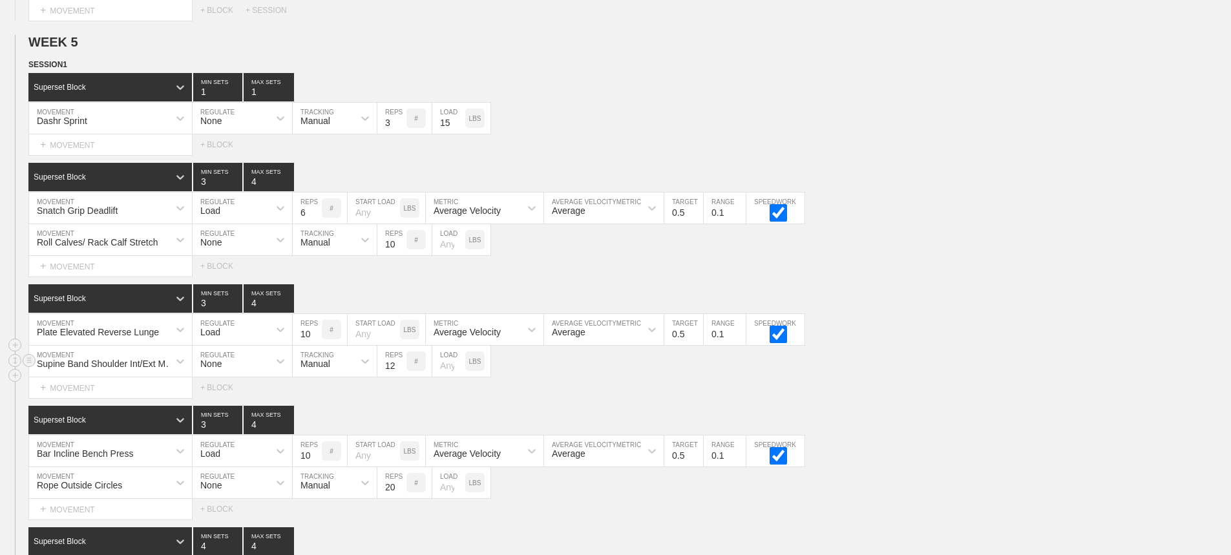
click at [991, 360] on div "Supine Band Shoulder Int/Ext MOB MOVEMENT None REGULATE Manual TRACKING 12 REPS…" at bounding box center [615, 362] width 1231 height 32
click at [173, 366] on div "Supine Band Shoulder Int/Ext MOB" at bounding box center [110, 361] width 163 height 31
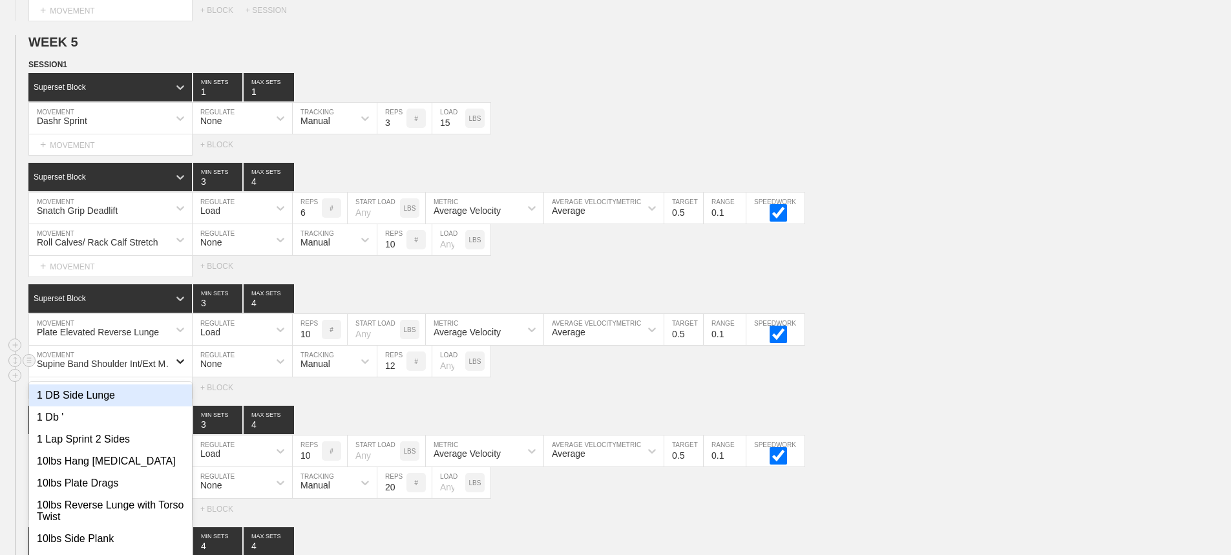
scroll to position [6058, 0]
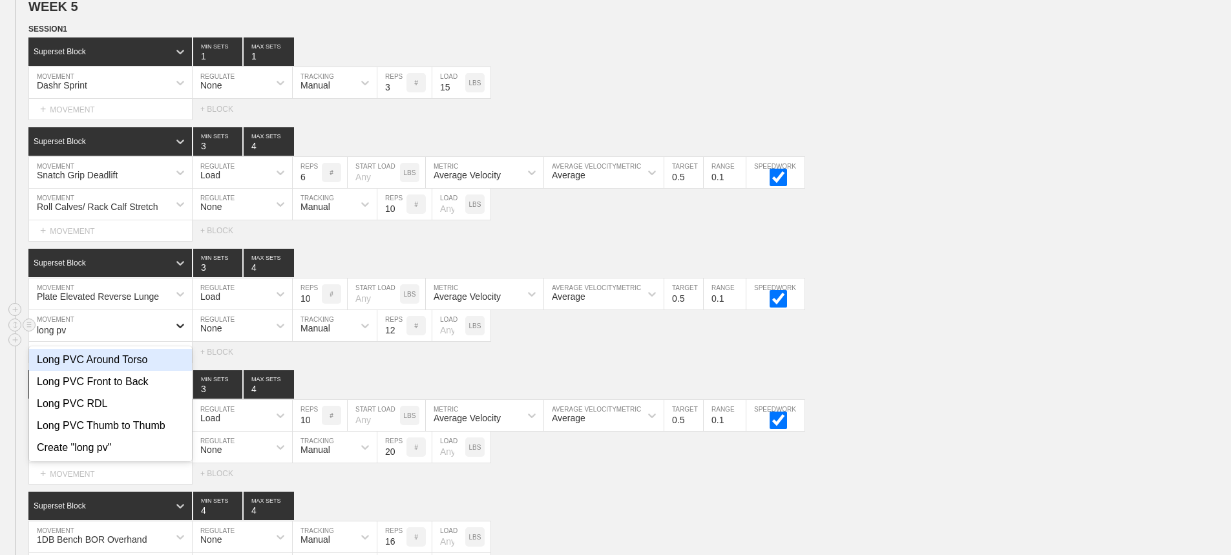
type input "long pvc"
click at [148, 393] on div "Long PVC Front to Back" at bounding box center [110, 382] width 163 height 22
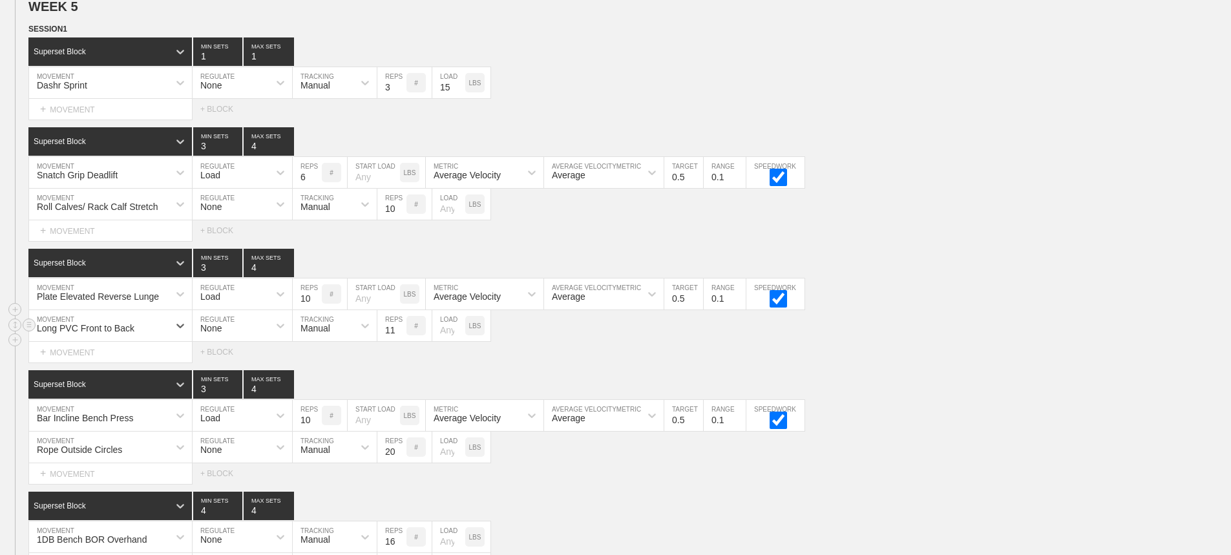
click at [399, 341] on input "11" at bounding box center [392, 325] width 29 height 31
type input "10"
click at [399, 341] on input "10" at bounding box center [392, 325] width 29 height 31
click at [316, 431] on input "9" at bounding box center [307, 415] width 29 height 31
click at [316, 431] on input "8" at bounding box center [307, 415] width 29 height 31
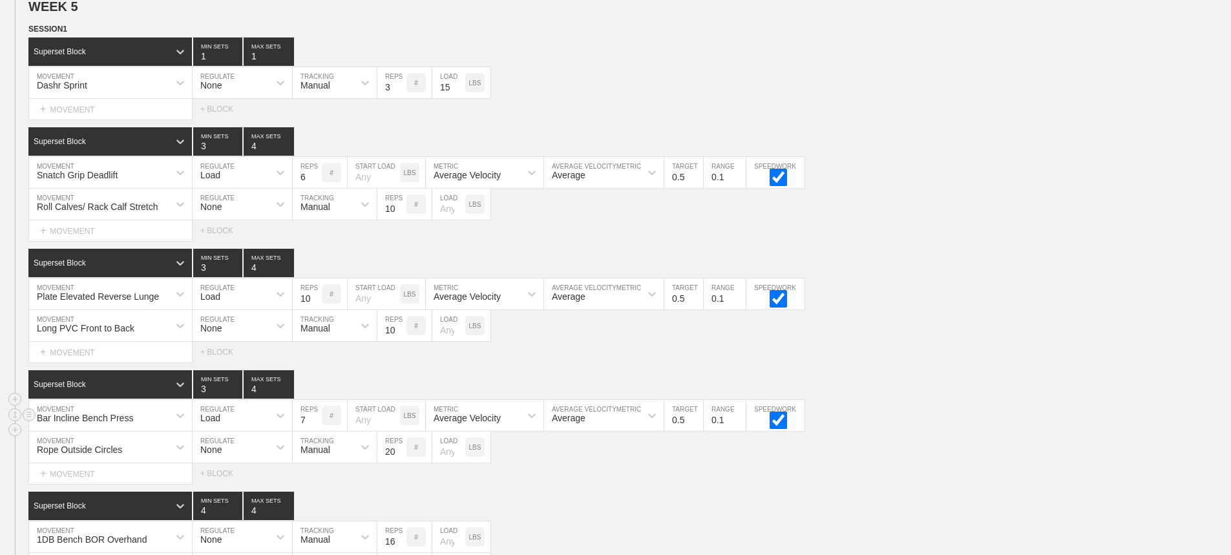
click at [316, 431] on input "7" at bounding box center [307, 415] width 29 height 31
type input "6"
click at [316, 431] on input "6" at bounding box center [307, 415] width 29 height 31
click at [555, 476] on div "Select... MOVEMENT + MOVEMENT + BLOCK" at bounding box center [615, 473] width 1231 height 21
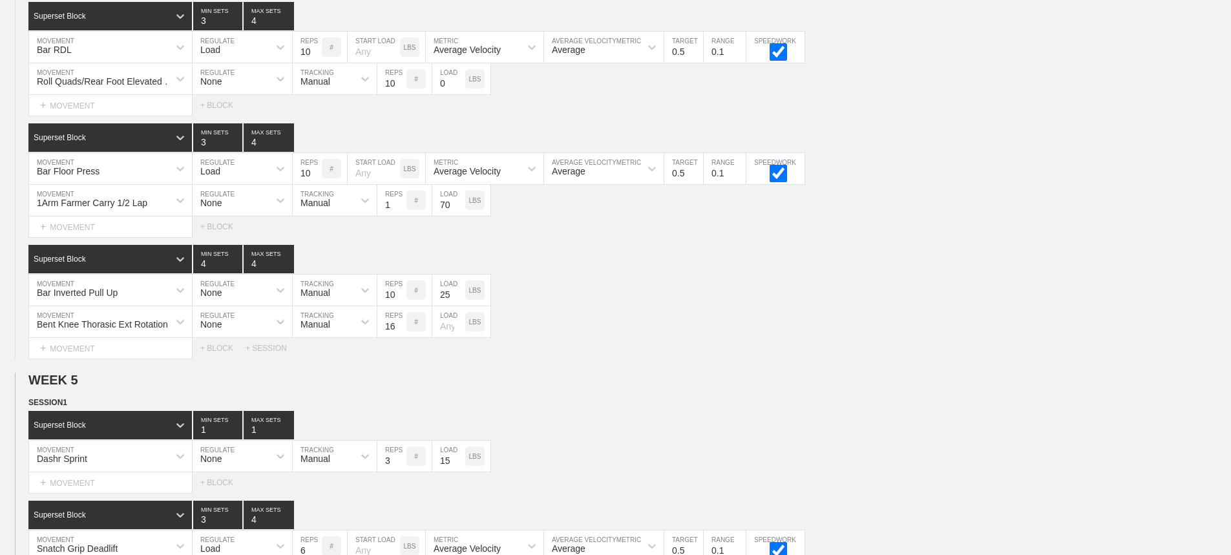
scroll to position [6187, 0]
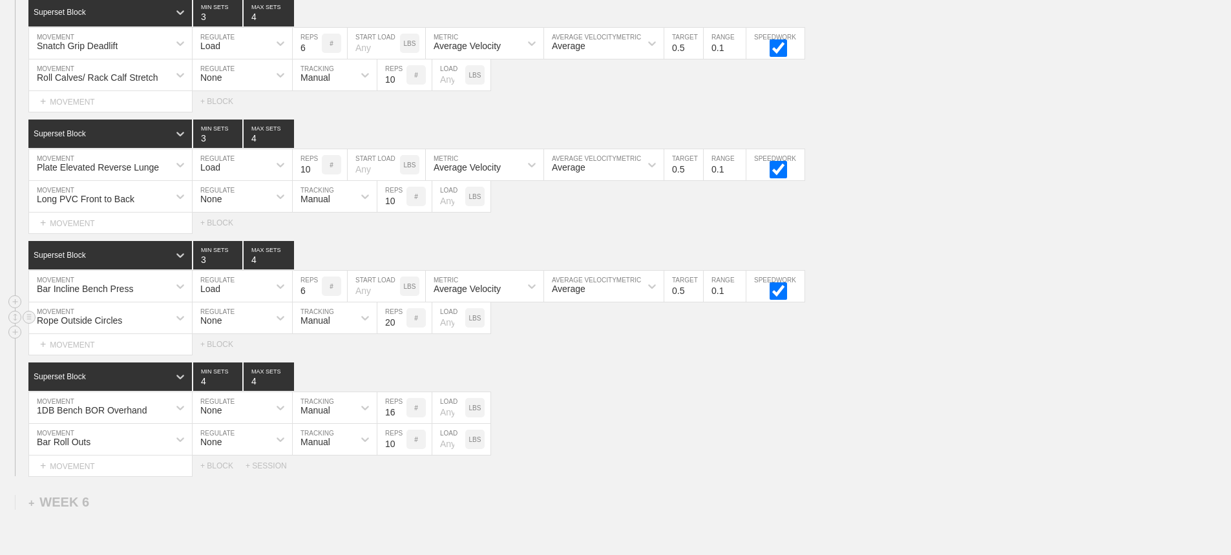
click at [160, 326] on div "Rope Outside Circles" at bounding box center [99, 318] width 140 height 22
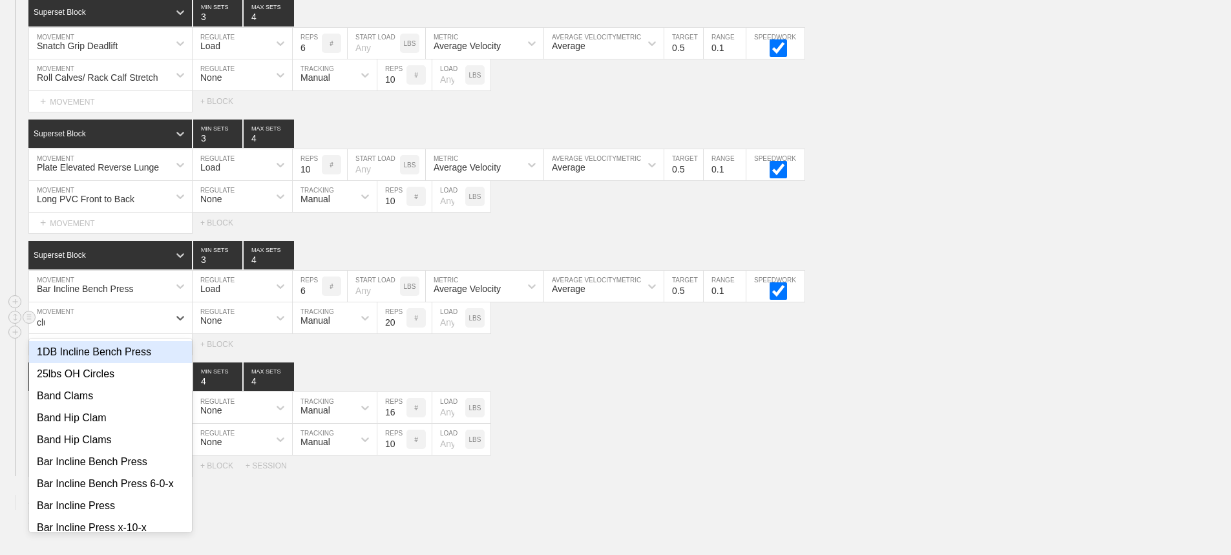
type input "club"
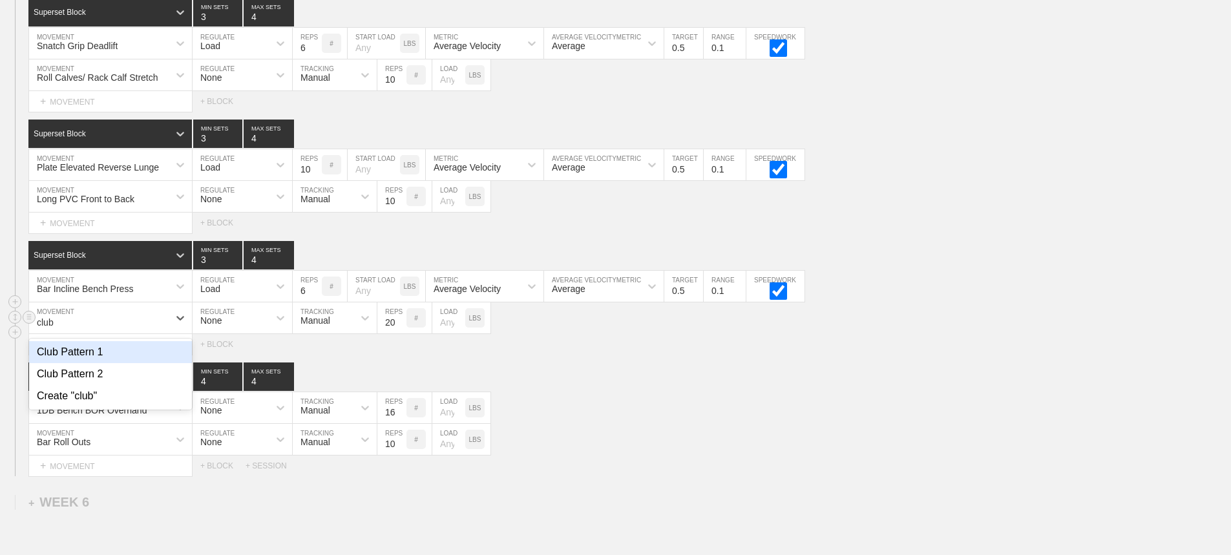
click at [84, 363] on div "Club Pattern 1" at bounding box center [110, 352] width 163 height 22
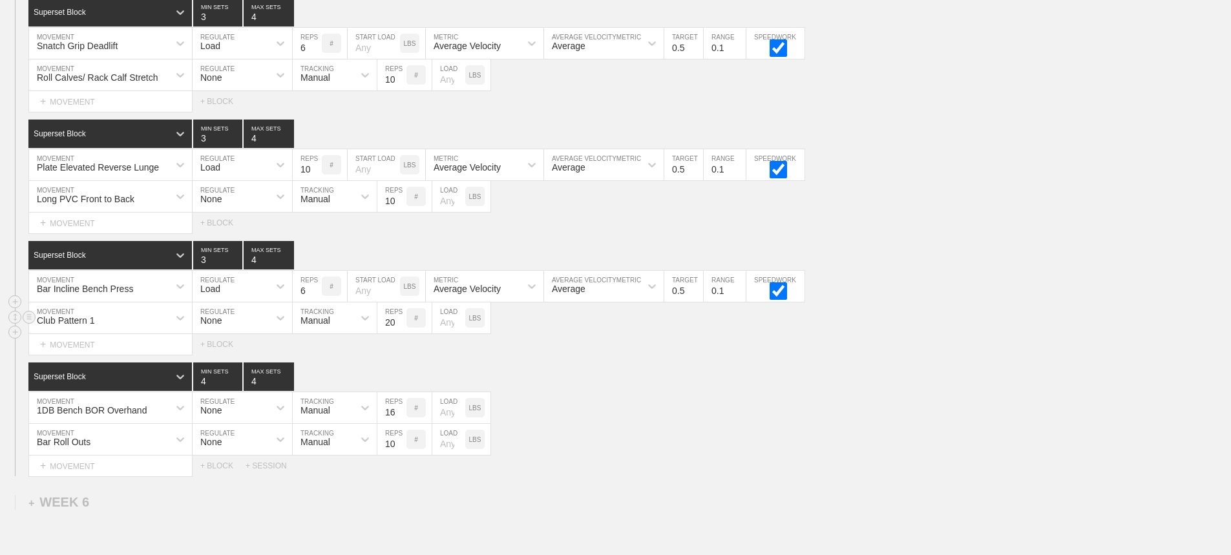
click at [575, 368] on div "SESSION 1 Superset Block 1 MIN SETS 1 MAX SETS DUPLICATE INSERT MOVEMENT AFTER …" at bounding box center [615, 184] width 1231 height 583
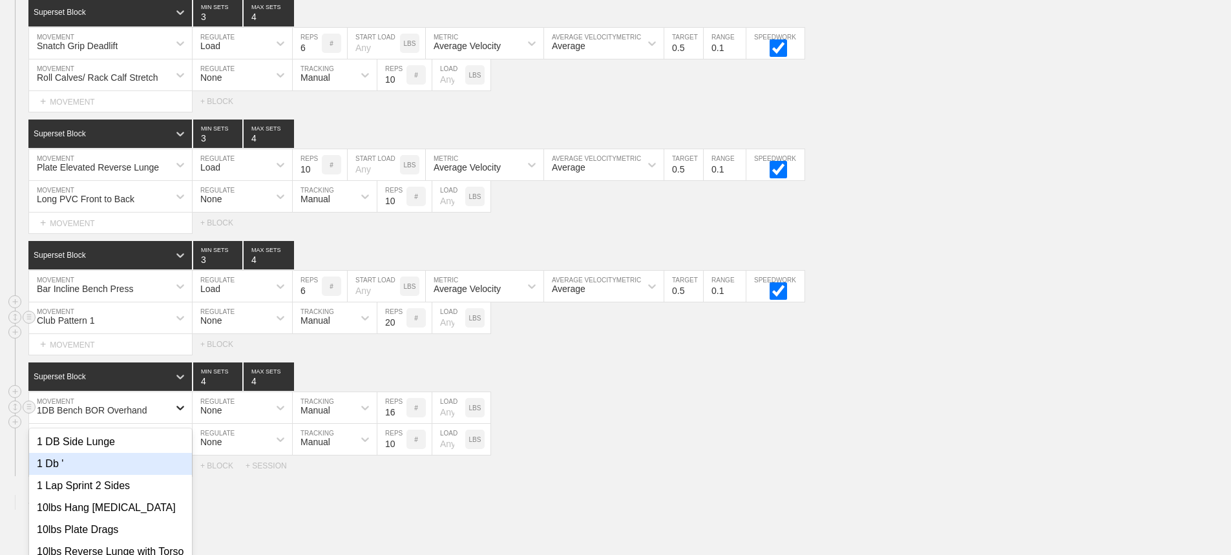
click at [177, 420] on div "option 1 Db ' focused, 2 of 801. 801 results available. Use Up and Down to choo…" at bounding box center [110, 407] width 163 height 31
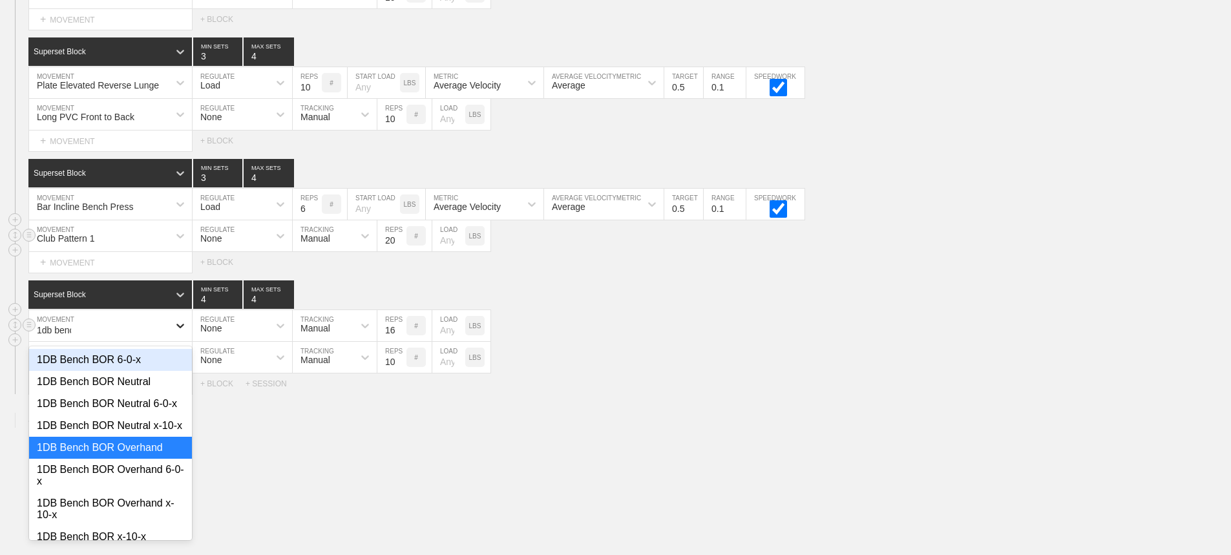
type input "1db bench"
click at [145, 415] on div "1DB Bench BOR Neutral 6-0-x" at bounding box center [110, 404] width 163 height 22
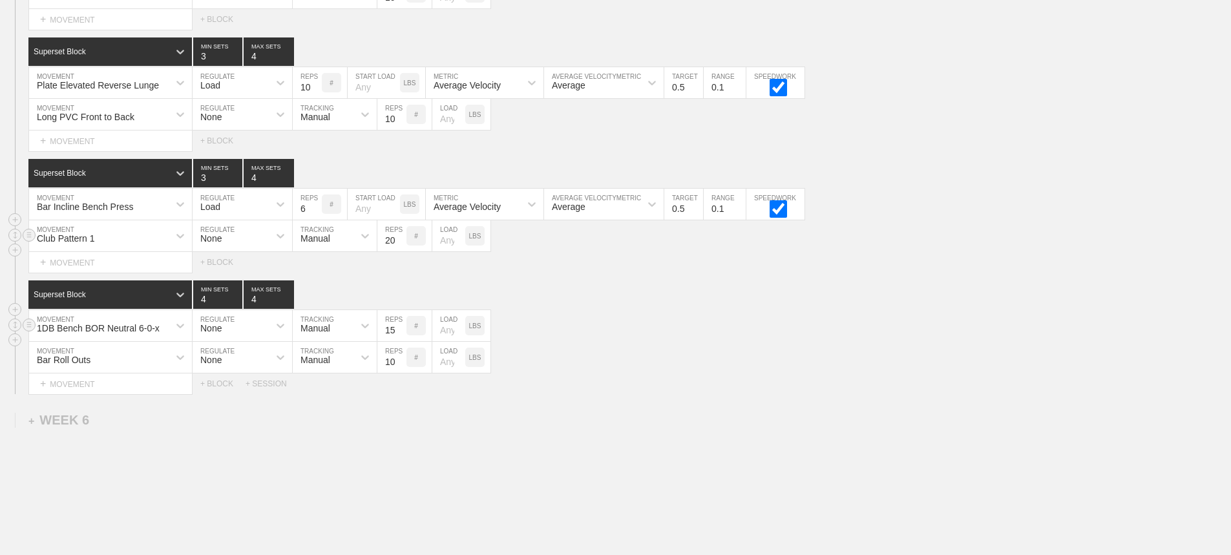
click at [401, 341] on input "15" at bounding box center [392, 325] width 29 height 31
click at [401, 341] on input "14" at bounding box center [392, 325] width 29 height 31
click at [401, 341] on input "13" at bounding box center [392, 325] width 29 height 31
click at [401, 341] on input "12" at bounding box center [392, 325] width 29 height 31
click at [401, 341] on input "11" at bounding box center [392, 325] width 29 height 31
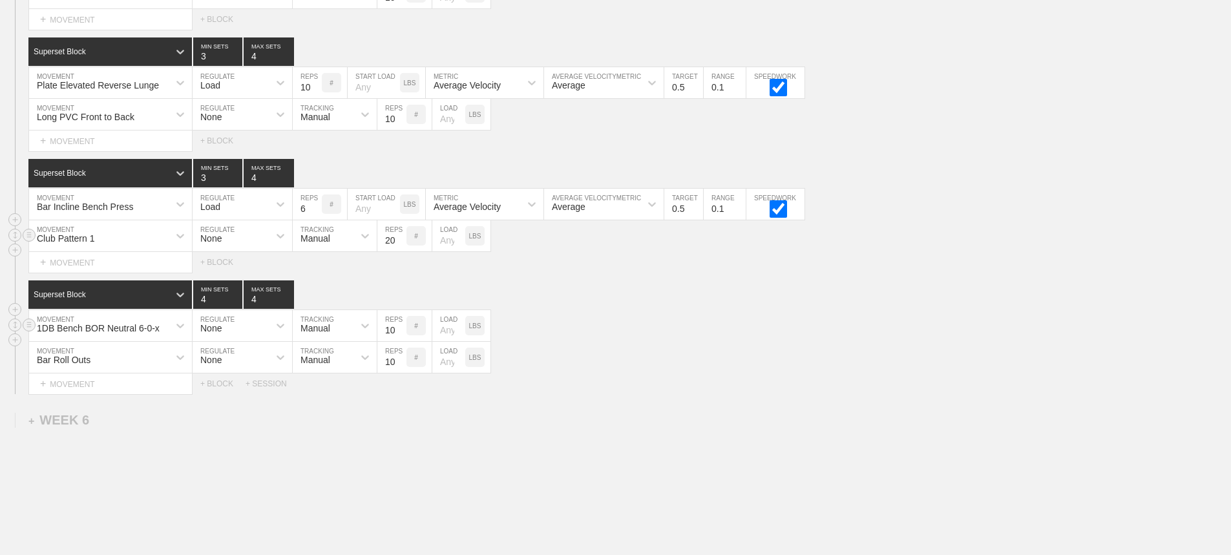
click at [401, 341] on input "10" at bounding box center [392, 325] width 29 height 31
click at [401, 341] on input "9" at bounding box center [392, 325] width 29 height 31
type input "8"
click at [401, 341] on input "8" at bounding box center [392, 325] width 29 height 31
click at [622, 342] on div "1DB Bench BOR Neutral 6-0-x MOVEMENT None REGULATE Manual TRACKING 8 REPS # LOA…" at bounding box center [615, 326] width 1231 height 32
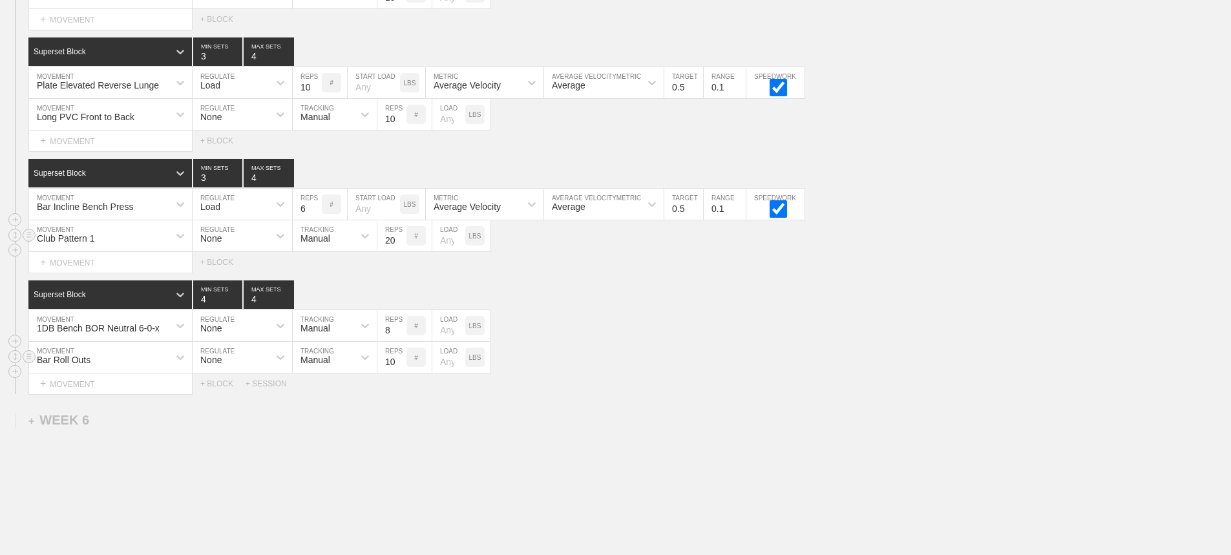
click at [655, 373] on div "Bar Roll Outs MOVEMENT None REGULATE Manual TRACKING 10 REPS # LOAD LBS" at bounding box center [615, 358] width 1231 height 32
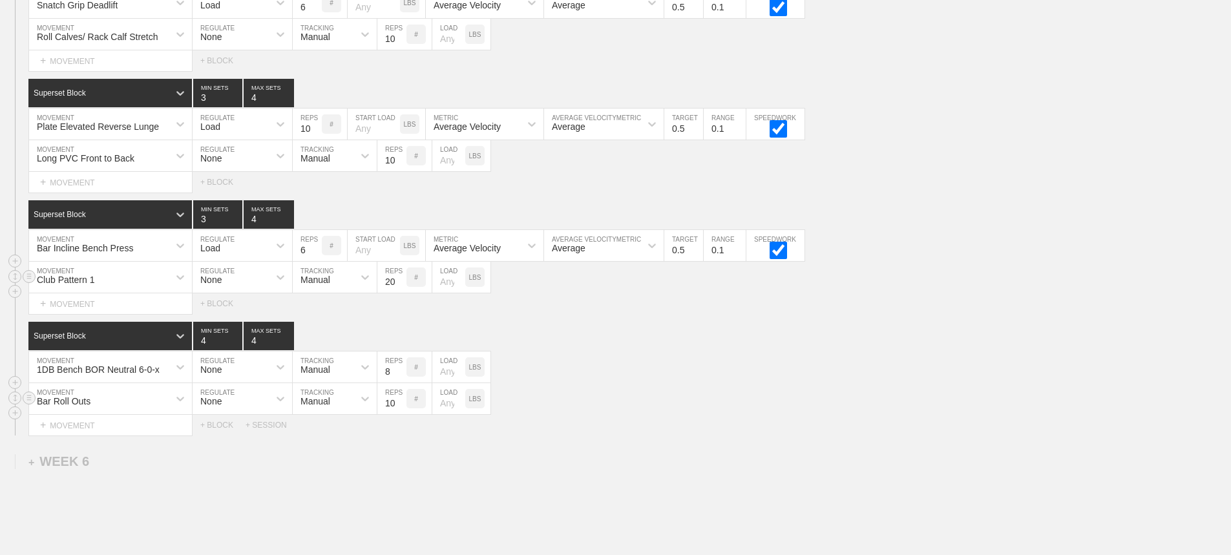
scroll to position [6205, 0]
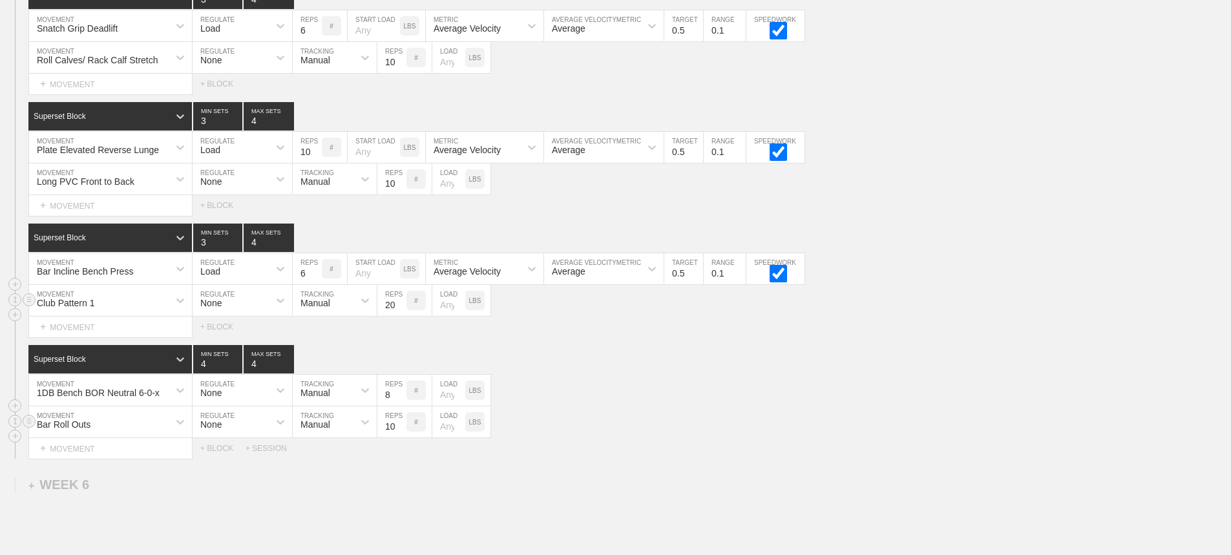
click at [681, 438] on div "Bar Roll Outs MOVEMENT None REGULATE Manual TRACKING 10 REPS # LOAD LBS" at bounding box center [615, 423] width 1231 height 32
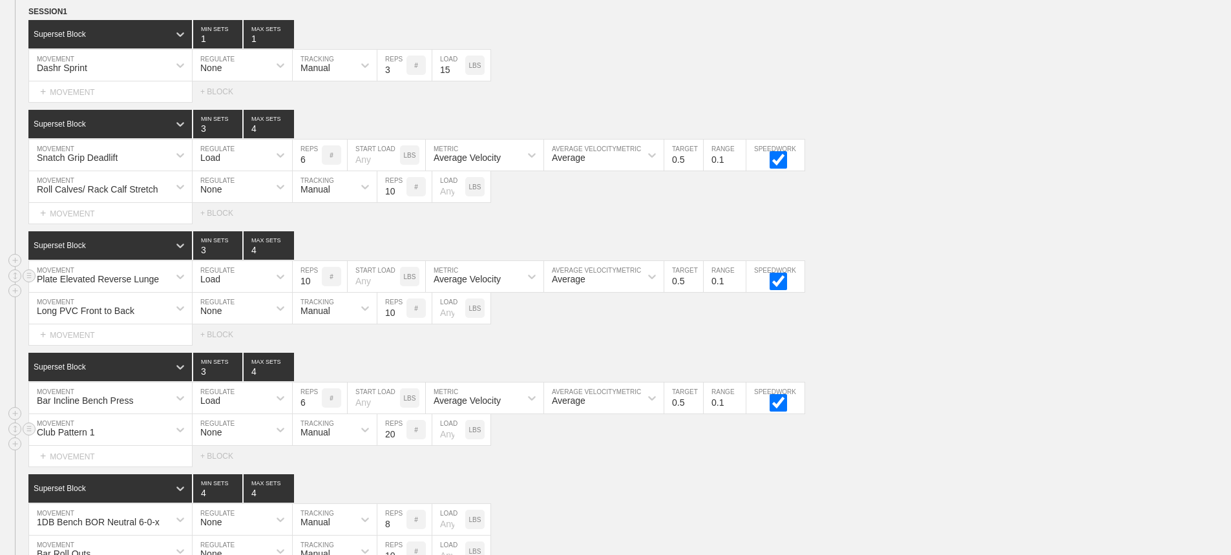
click at [929, 278] on div "Plate Elevated Reverse Lunge MOVEMENT Load REGULATE 10 REPS # START LOAD LBS Av…" at bounding box center [615, 277] width 1231 height 32
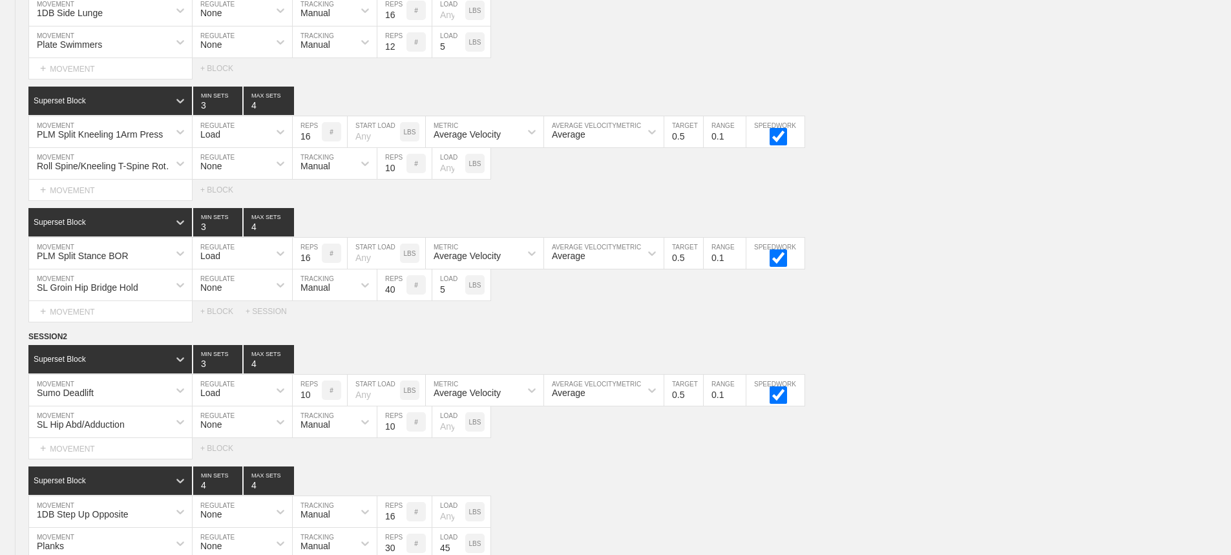
scroll to position [0, 0]
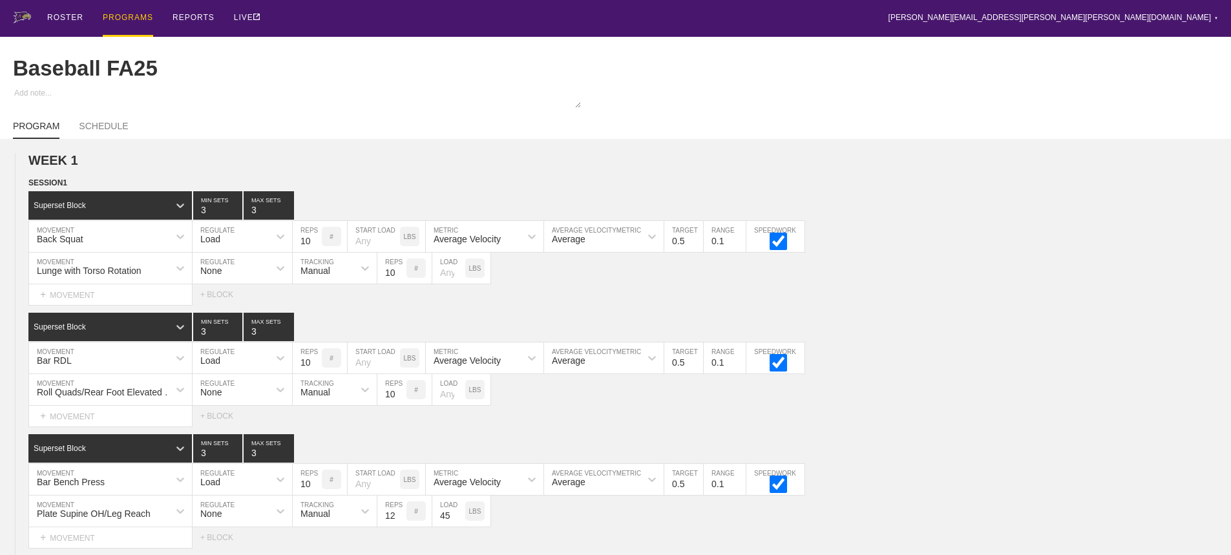
click at [122, 17] on div "PROGRAMS" at bounding box center [128, 18] width 50 height 37
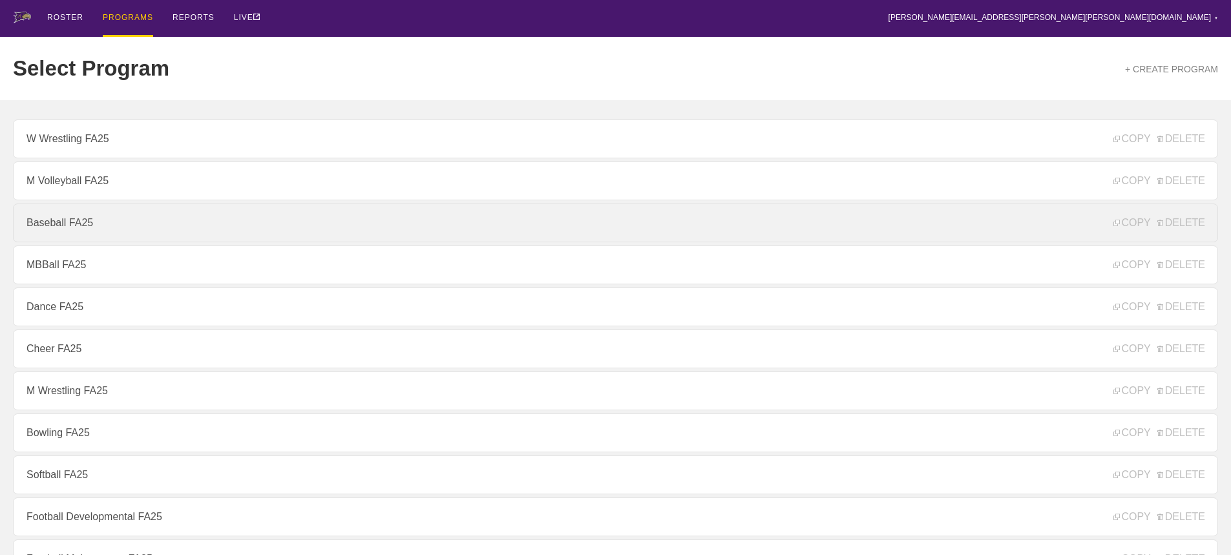
click at [63, 226] on link "Baseball FA25" at bounding box center [616, 223] width 1206 height 39
type textarea "x"
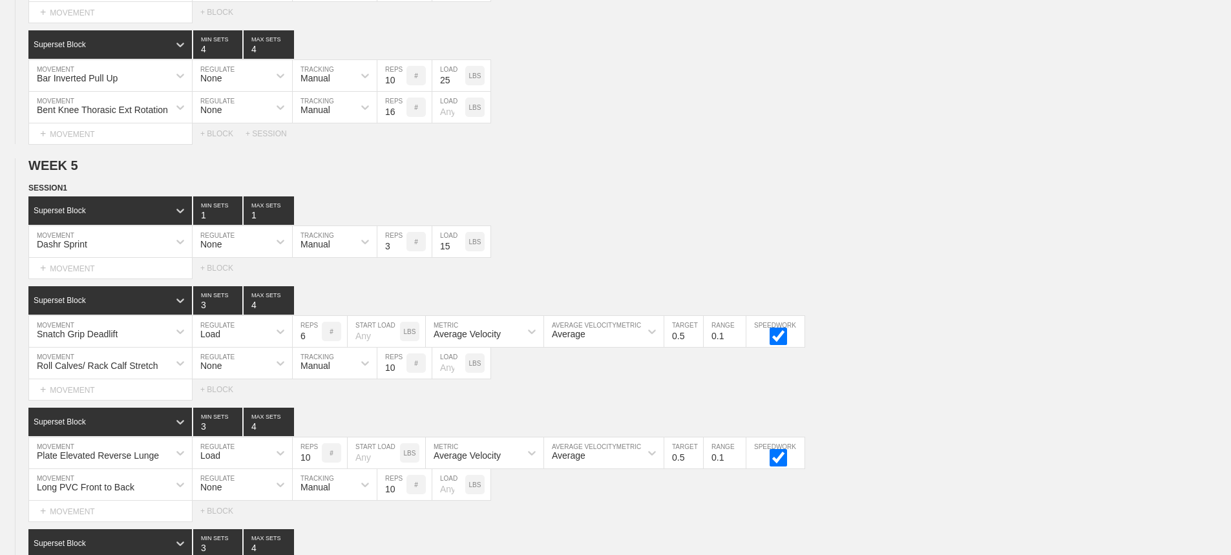
scroll to position [6345, 0]
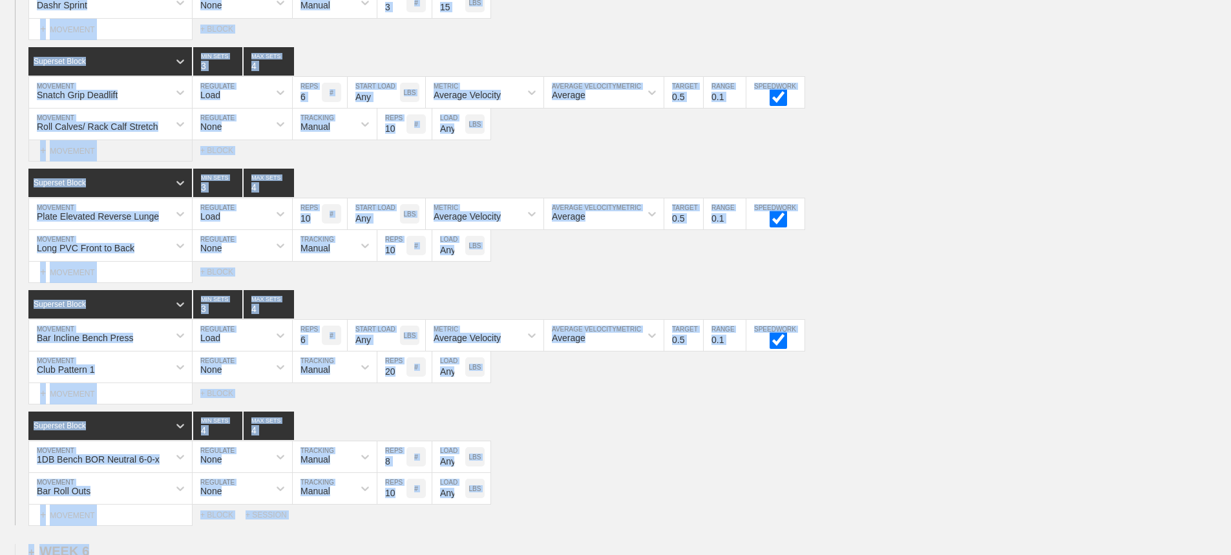
scroll to position [6096, 0]
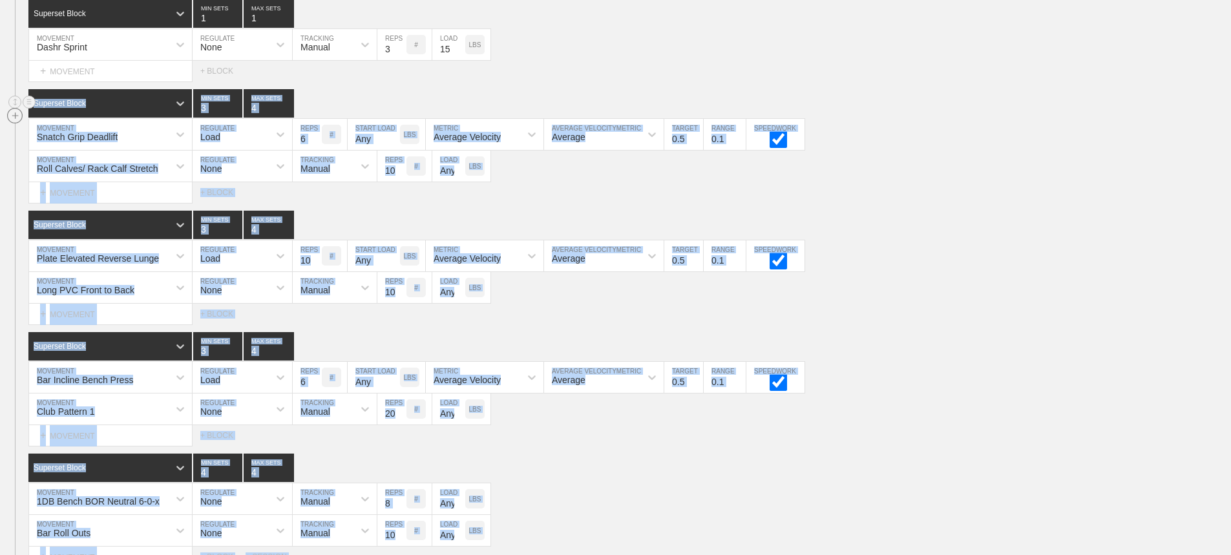
drag, startPoint x: 545, startPoint y: 366, endPoint x: 19, endPoint y: 118, distance: 581.5
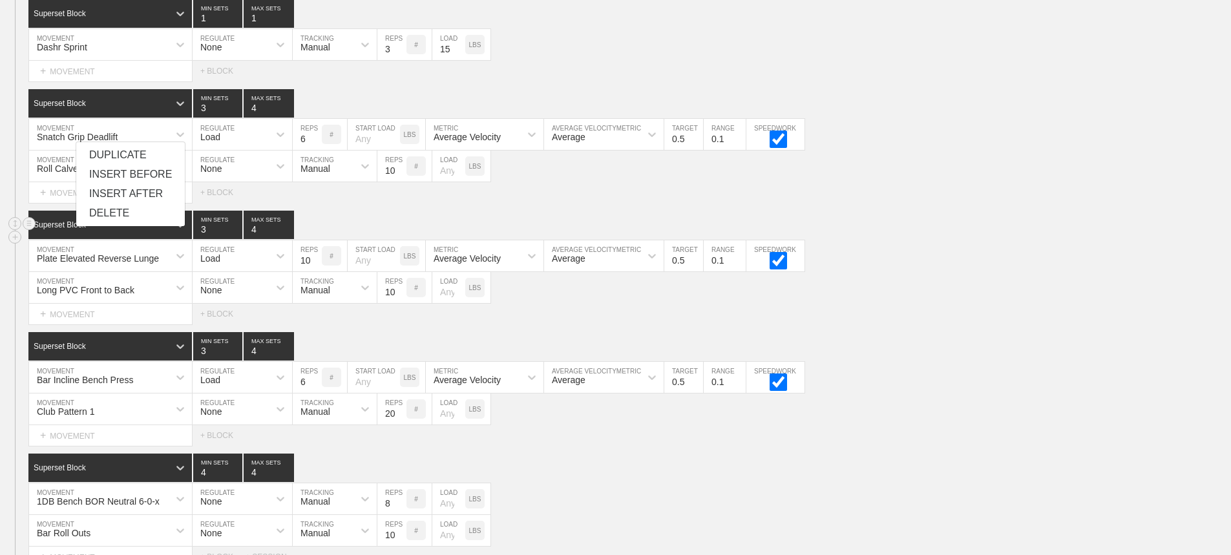
click at [986, 220] on div "Superset Block 3 MIN SETS 4 MAX SETS" at bounding box center [629, 225] width 1203 height 28
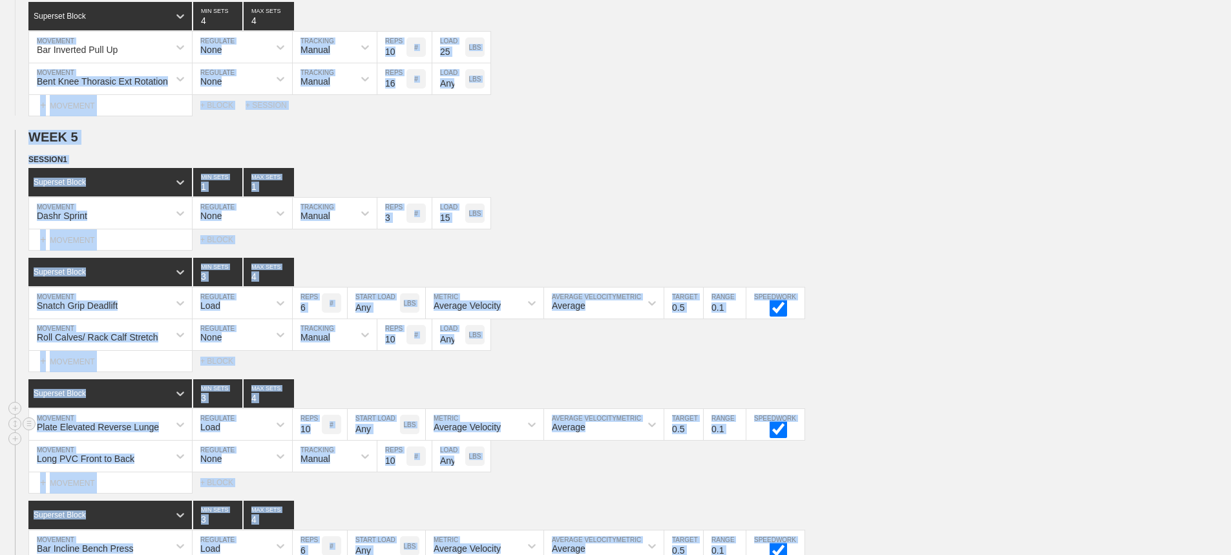
scroll to position [5910, 0]
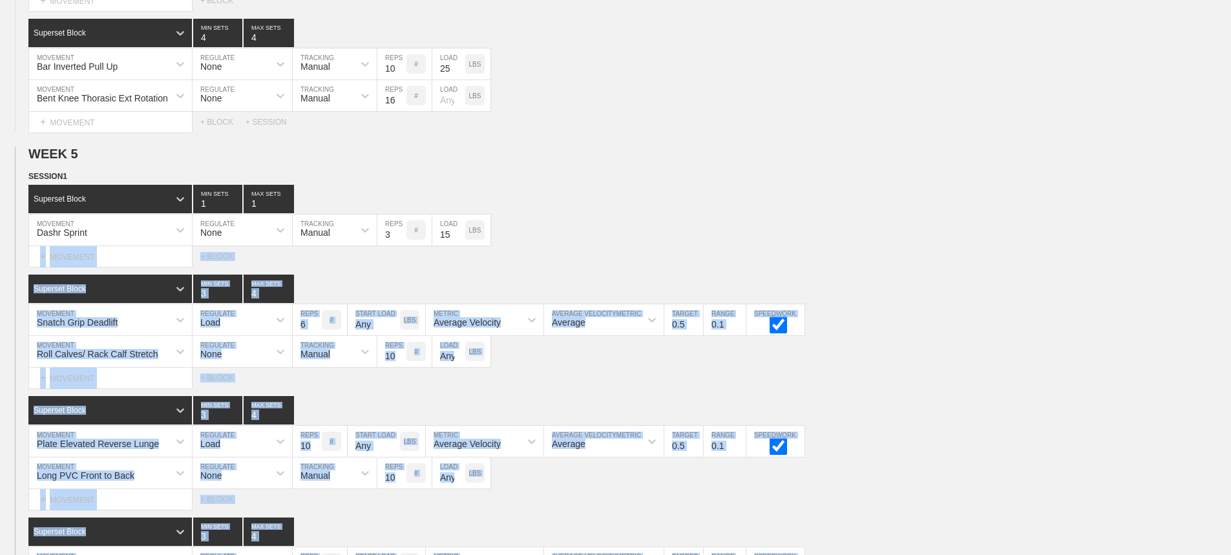
drag, startPoint x: 533, startPoint y: 309, endPoint x: 16, endPoint y: 274, distance: 518.3
click at [16, 274] on div "SESSION 1 Superset Block 1 MIN SETS 1 MAX SETS DUPLICATE INSERT MOVEMENT AFTER …" at bounding box center [615, 461] width 1231 height 583
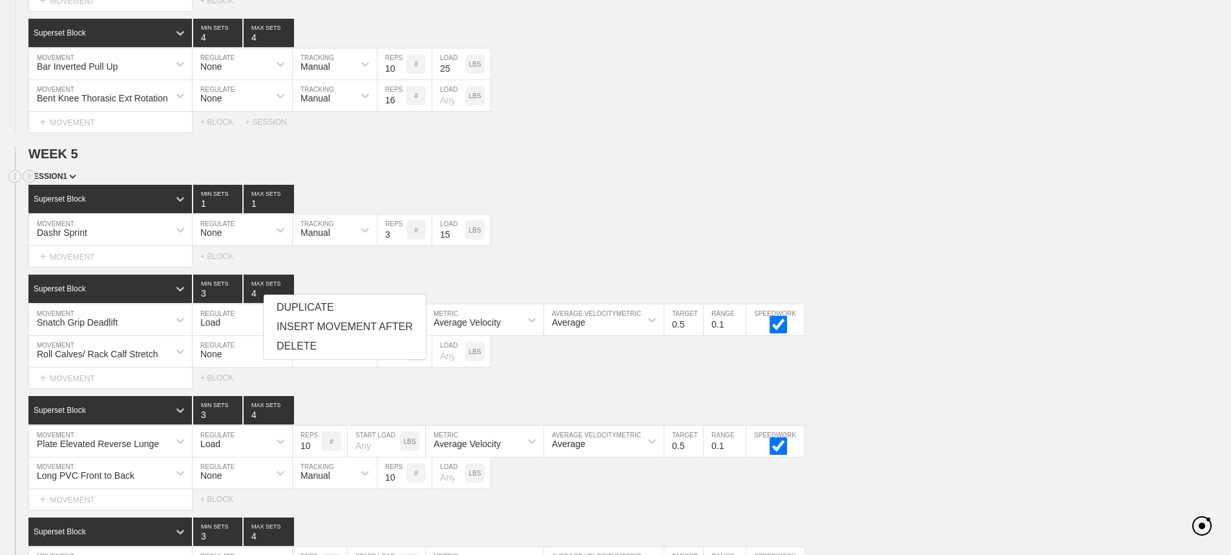
click at [797, 185] on div "SESSION 1" at bounding box center [629, 177] width 1203 height 15
click at [860, 204] on div "Superset Block 1 MIN SETS 1 MAX SETS" at bounding box center [629, 199] width 1203 height 28
click at [893, 233] on div "Dashr Sprint MOVEMENT None REGULATE Manual TRACKING 3 REPS # 15 LOAD LBS" at bounding box center [615, 231] width 1231 height 32
click at [896, 233] on div "Dashr Sprint MOVEMENT None REGULATE Manual TRACKING 3 REPS # 15 LOAD LBS" at bounding box center [615, 231] width 1231 height 32
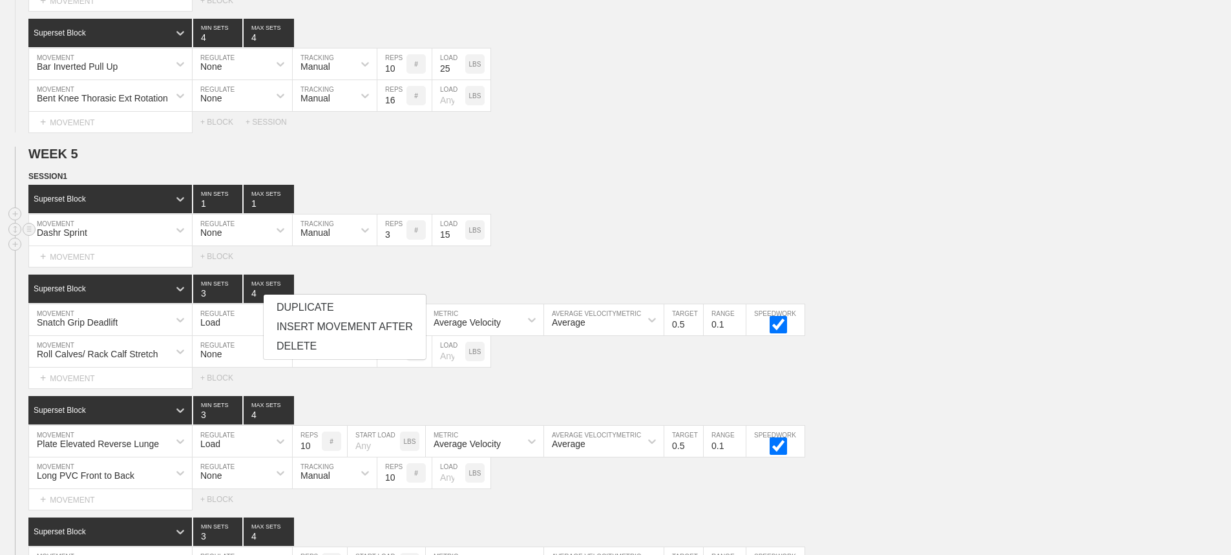
click at [896, 233] on div "Dashr Sprint MOVEMENT None REGULATE Manual TRACKING 3 REPS # 15 LOAD LBS" at bounding box center [615, 231] width 1231 height 32
click at [899, 241] on div "Dashr Sprint MOVEMENT None REGULATE Manual TRACKING 3 REPS # 15 LOAD LBS" at bounding box center [615, 231] width 1231 height 32
drag, startPoint x: 1072, startPoint y: 314, endPoint x: 1221, endPoint y: 383, distance: 164.0
click at [1097, 333] on div "Snatch Grip Deadlift MOVEMENT Load REGULATE 6 REPS # START LOAD LBS Average Vel…" at bounding box center [615, 320] width 1231 height 32
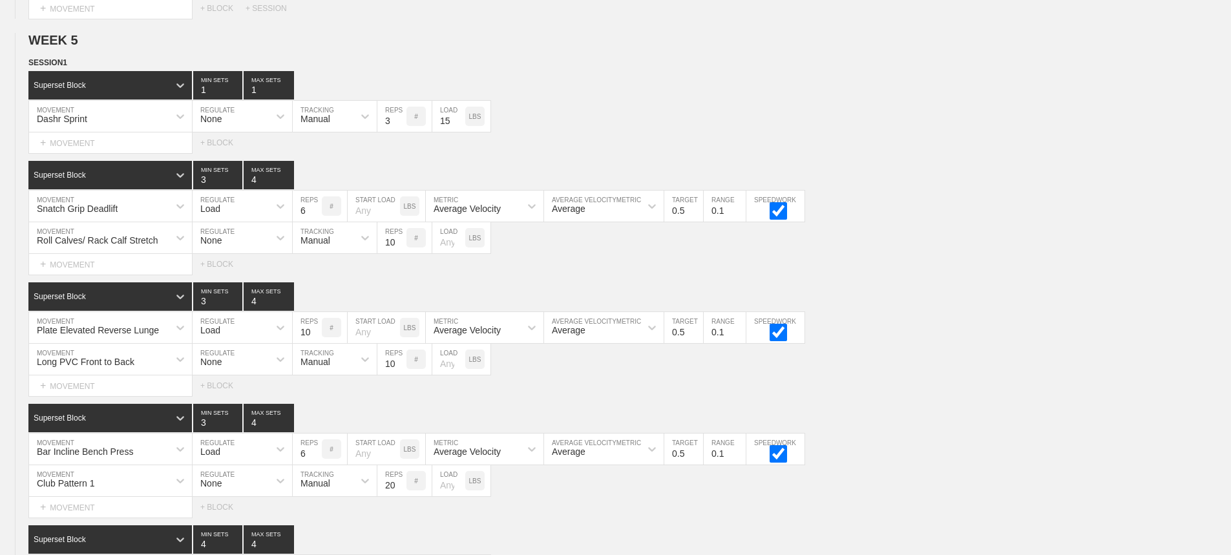
scroll to position [6022, 0]
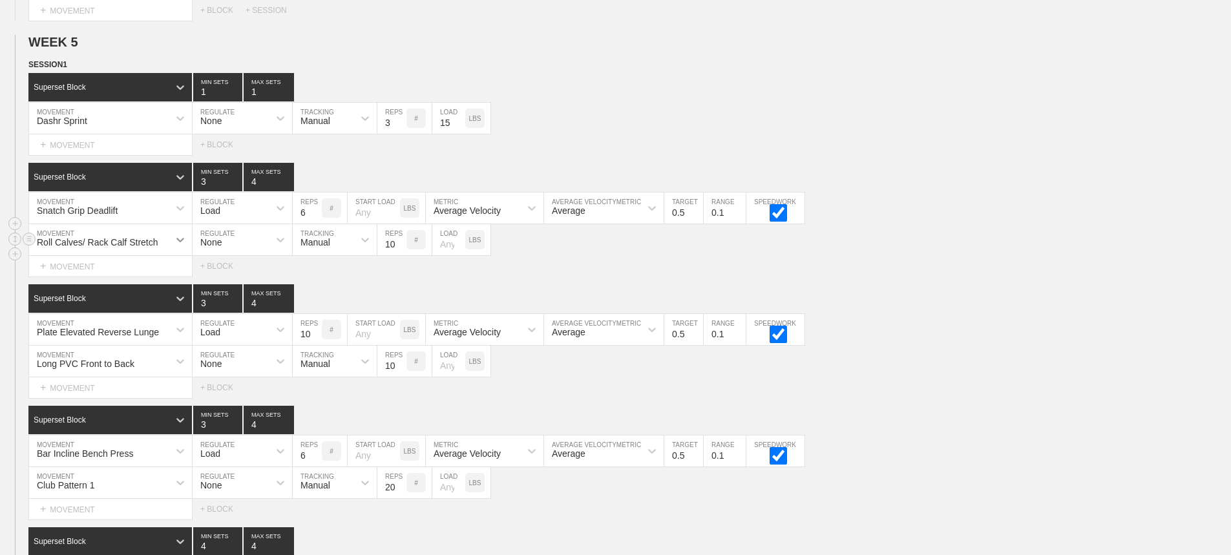
click at [172, 248] on div at bounding box center [180, 239] width 23 height 23
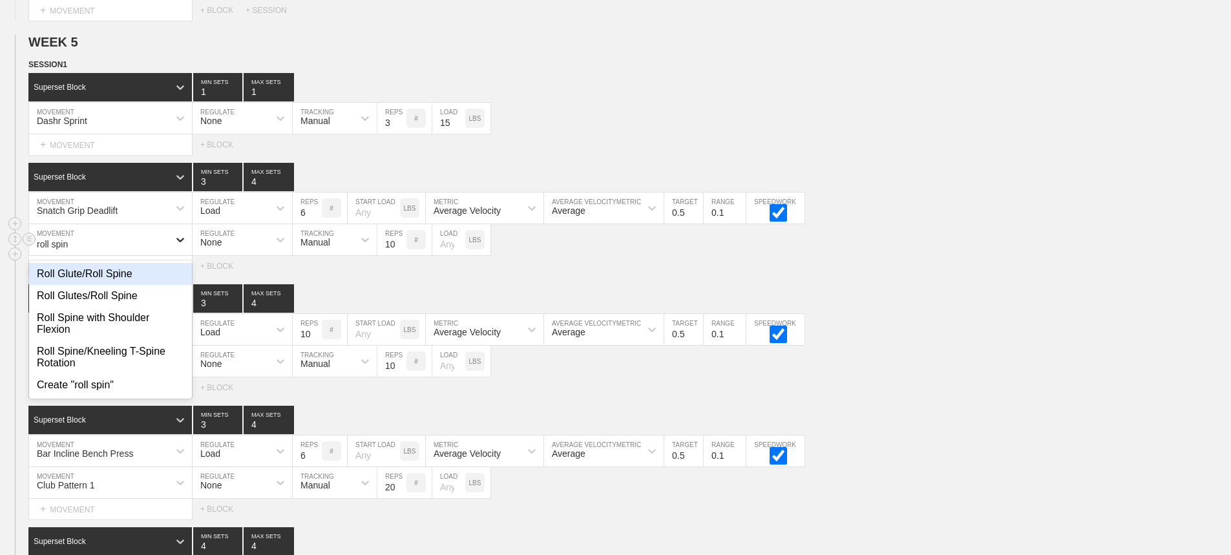
type input "roll spine"
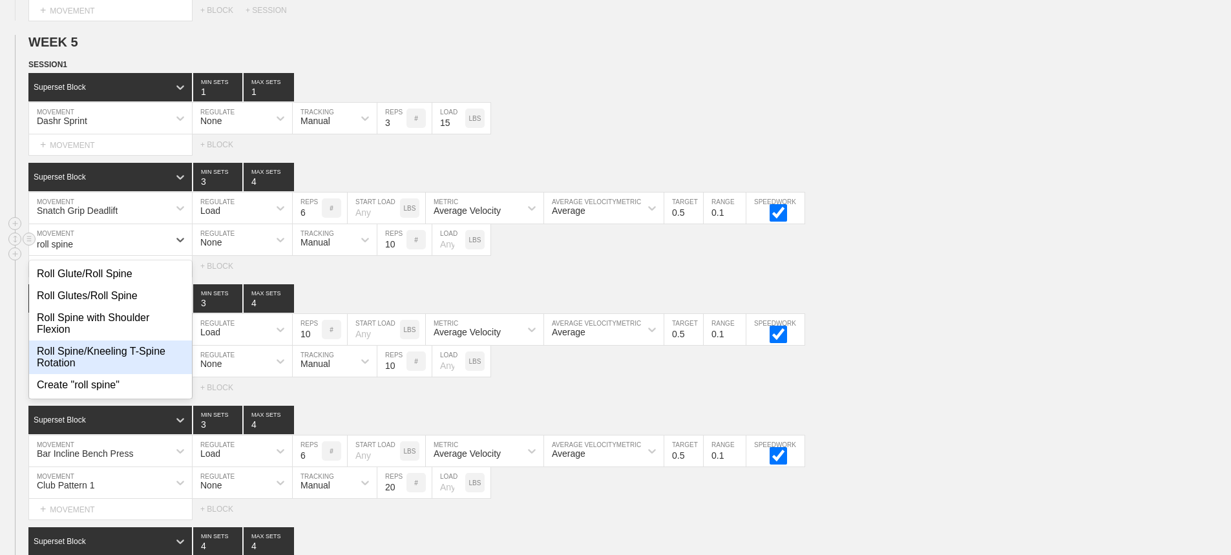
click at [144, 361] on div "Roll Spine/Kneeling T-Spine Rotation" at bounding box center [110, 358] width 163 height 34
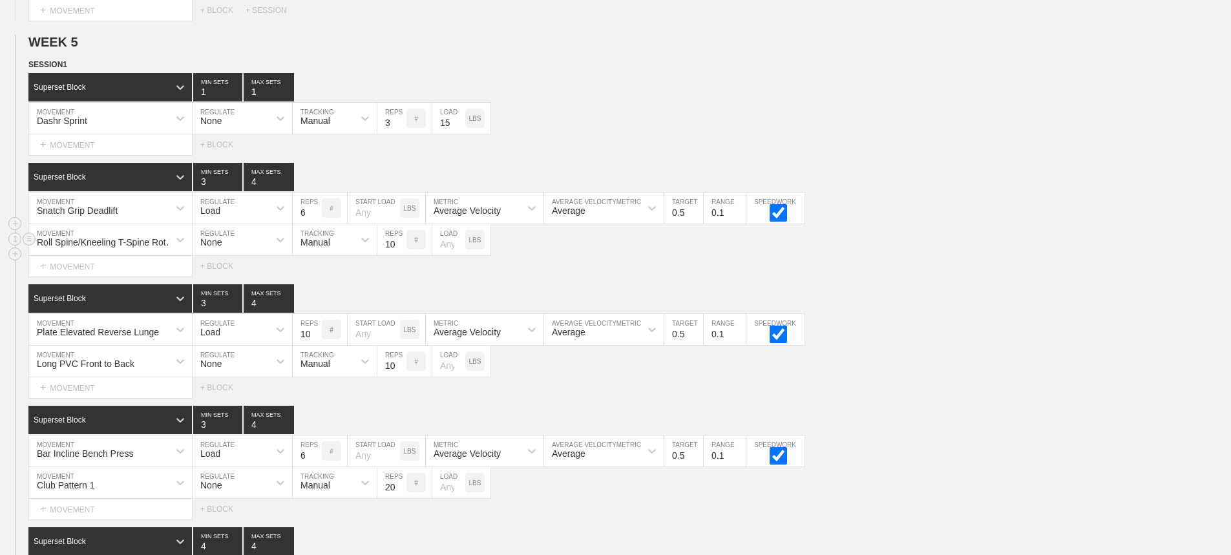
click at [974, 277] on div "Select... MOVEMENT + MOVEMENT + BLOCK" at bounding box center [615, 266] width 1231 height 21
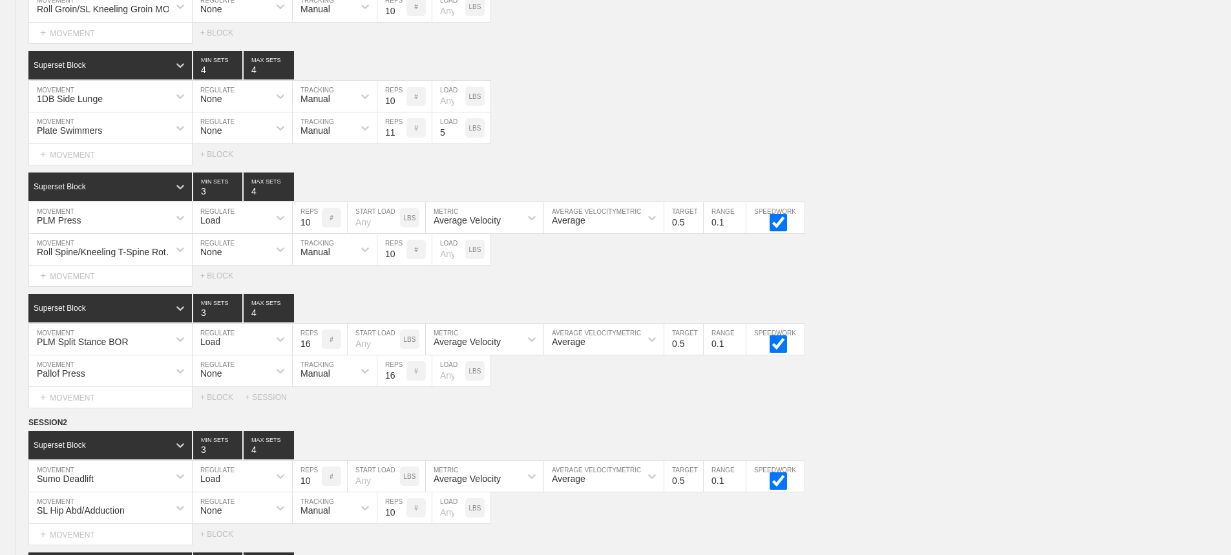
scroll to position [0, 0]
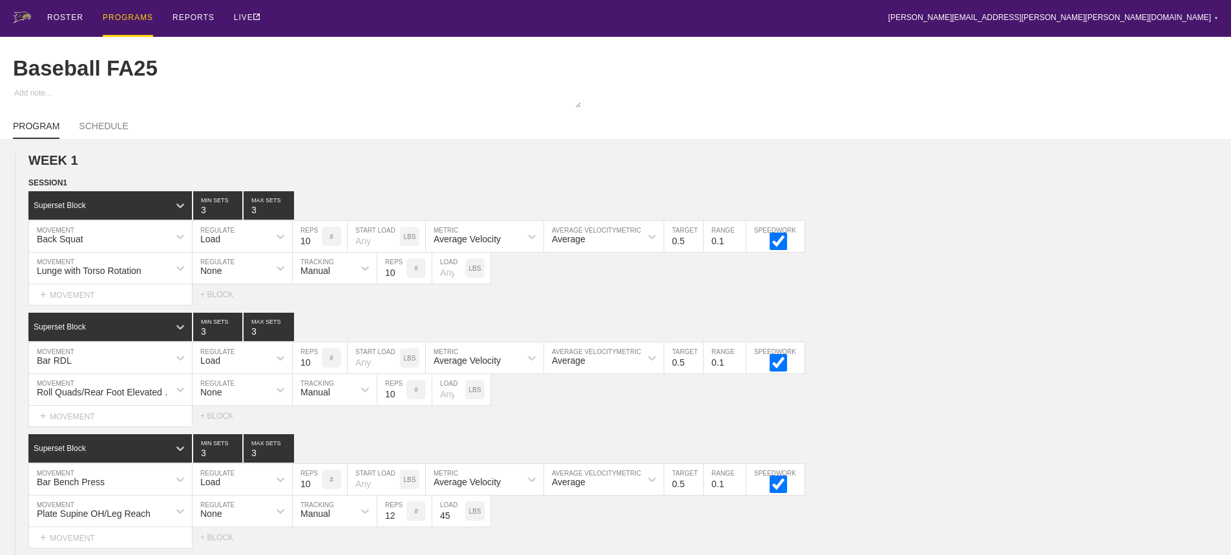
click at [120, 15] on div "PROGRAMS" at bounding box center [128, 18] width 50 height 37
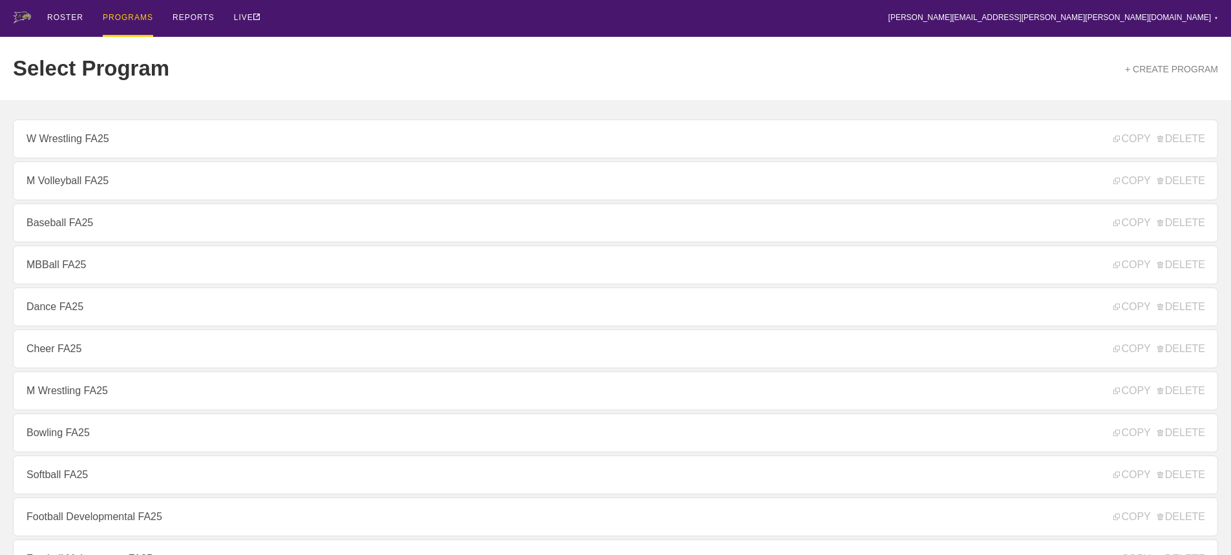
click at [347, 25] on div "ROSTER PROGRAMS REPORTS LIVE [PERSON_NAME][EMAIL_ADDRESS][PERSON_NAME][PERSON_N…" at bounding box center [616, 18] width 1206 height 37
